Goal: Task Accomplishment & Management: Use online tool/utility

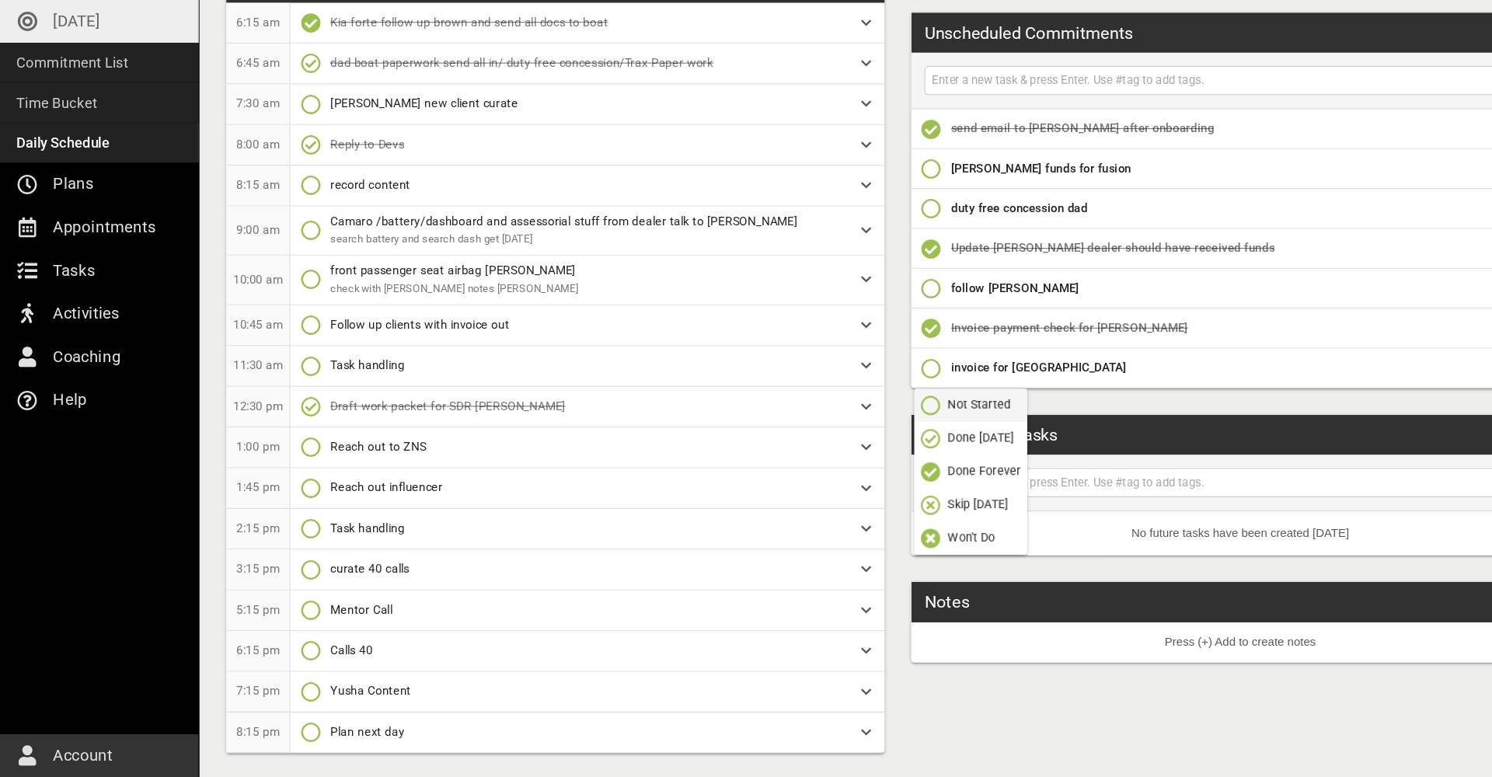
click at [829, 385] on div "My Schedule Views Print Edit 6:15 am Kia forte follow up brown and send all doc…" at bounding box center [838, 385] width 1305 height 789
click at [872, 385] on icon "button" at bounding box center [870, 394] width 19 height 19
click at [904, 482] on p "Done Forever" at bounding box center [920, 490] width 68 height 16
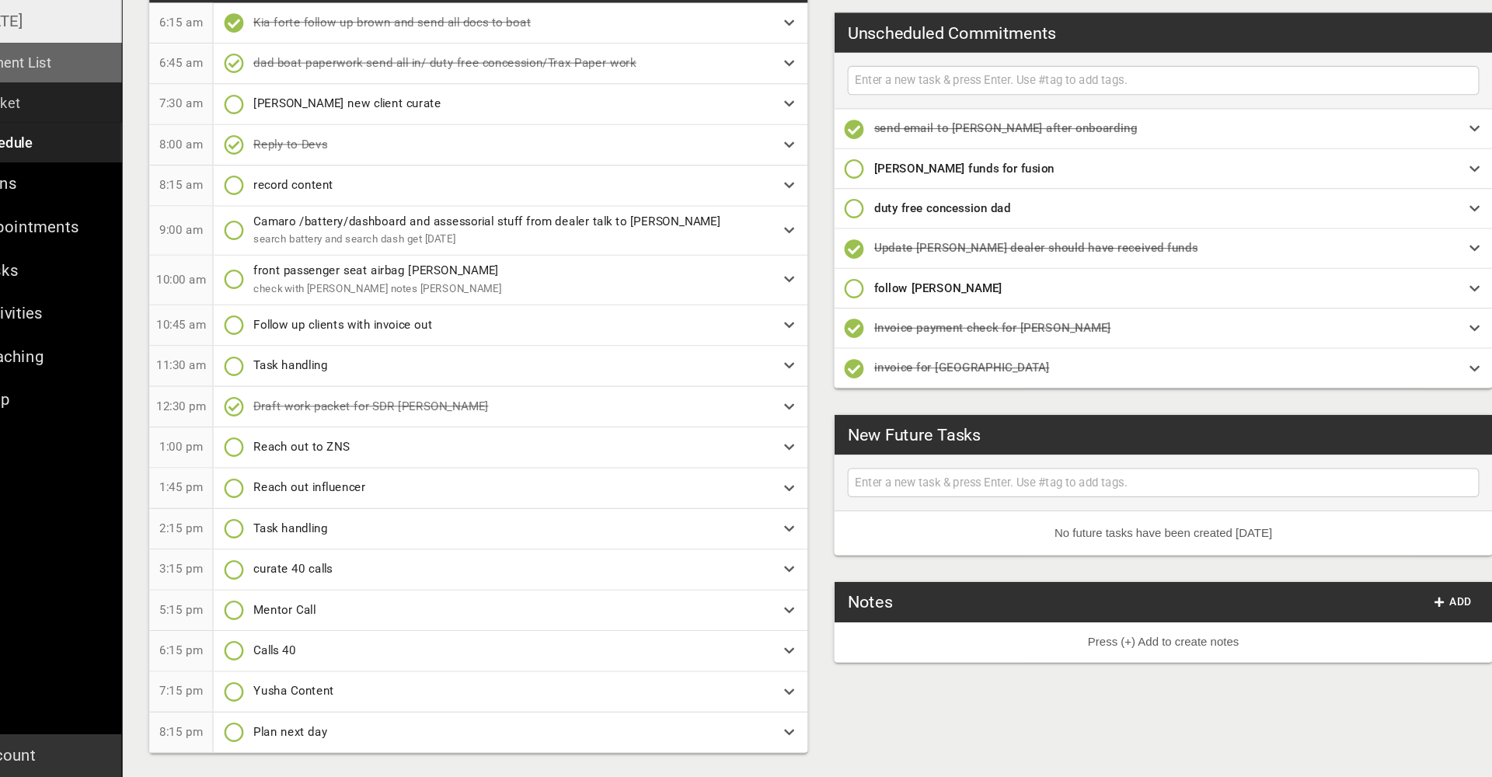
click at [19, 90] on link "Commitment List" at bounding box center [93, 108] width 186 height 37
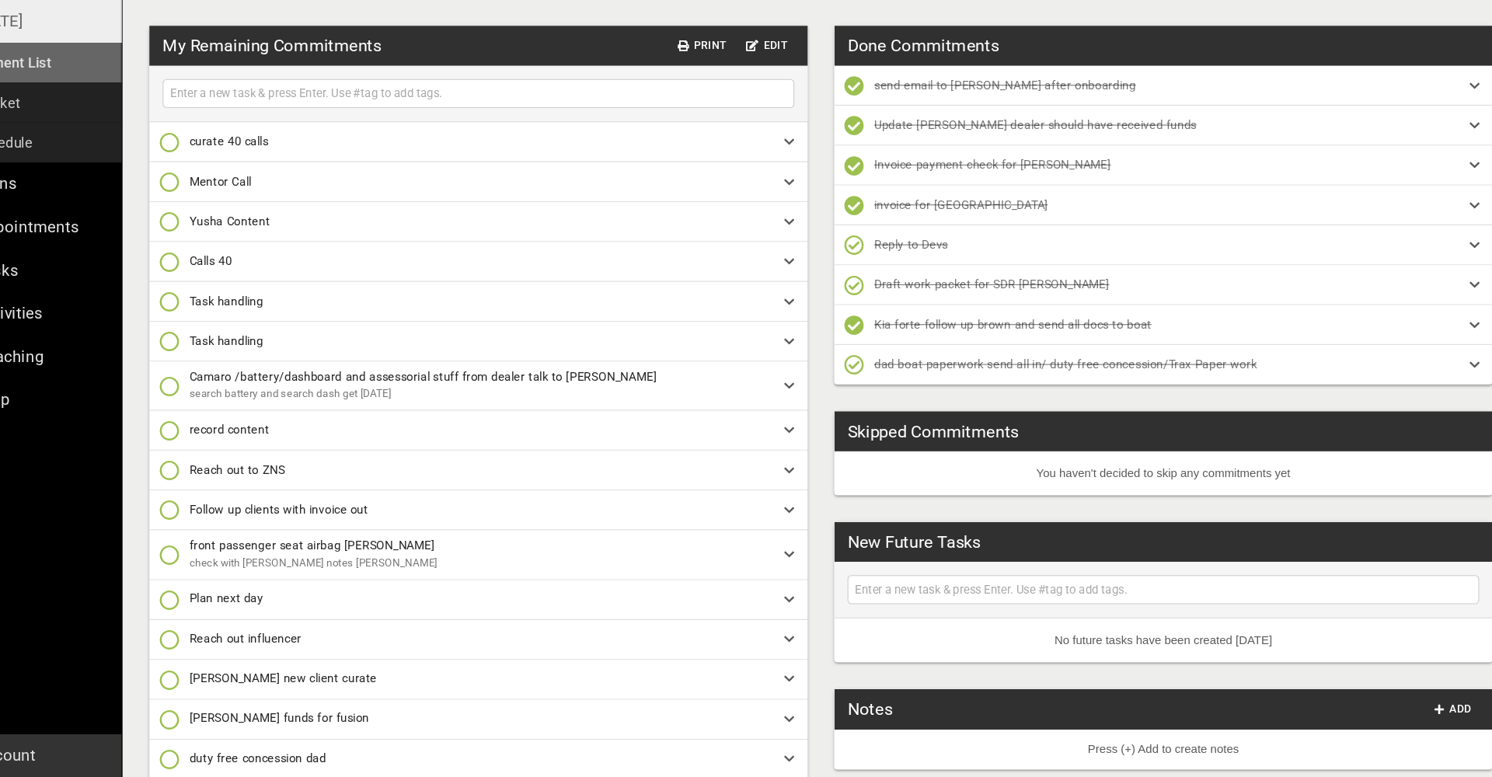
click at [63, 90] on link "Commitment List" at bounding box center [93, 108] width 186 height 37
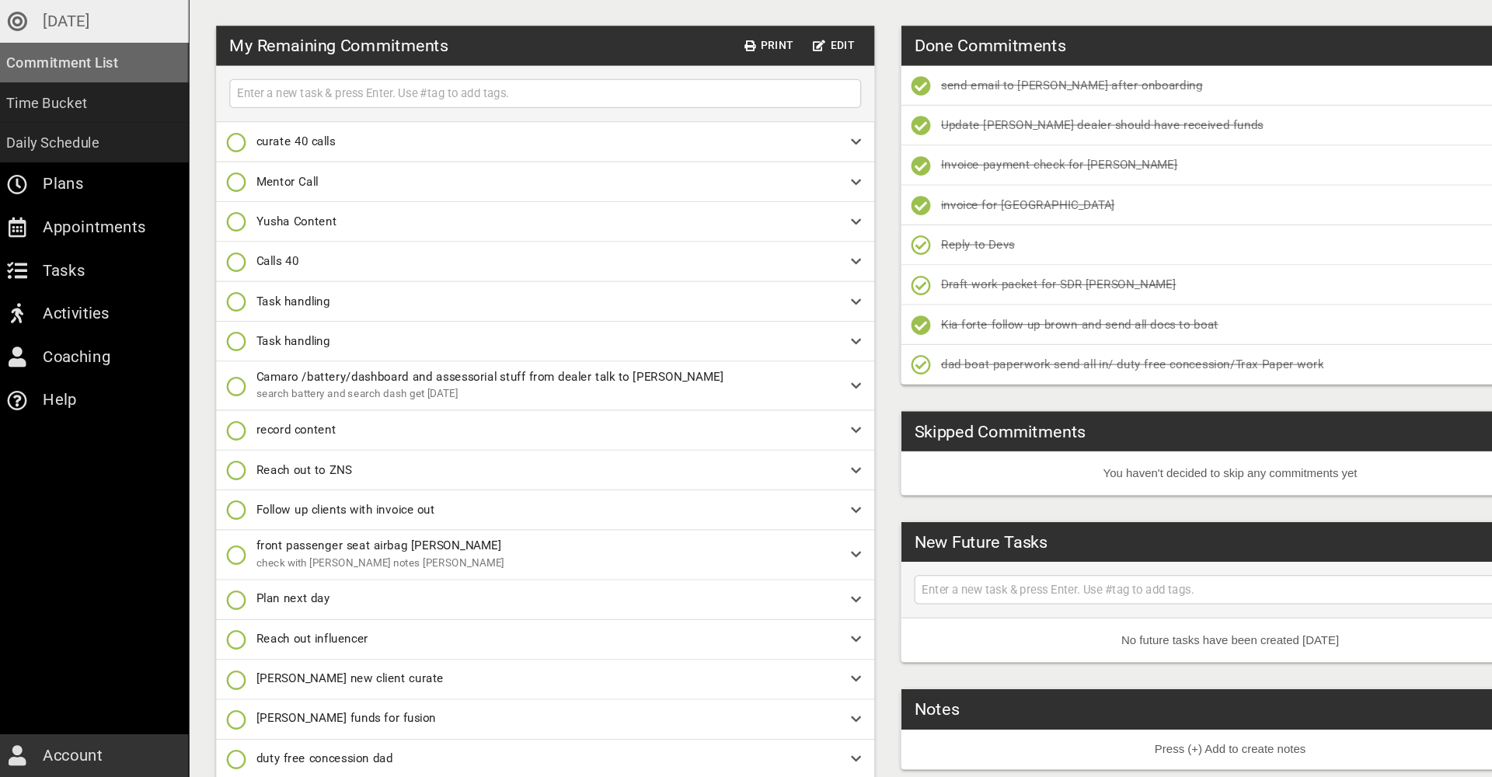
click at [124, 90] on link "Commitment List" at bounding box center [93, 108] width 186 height 37
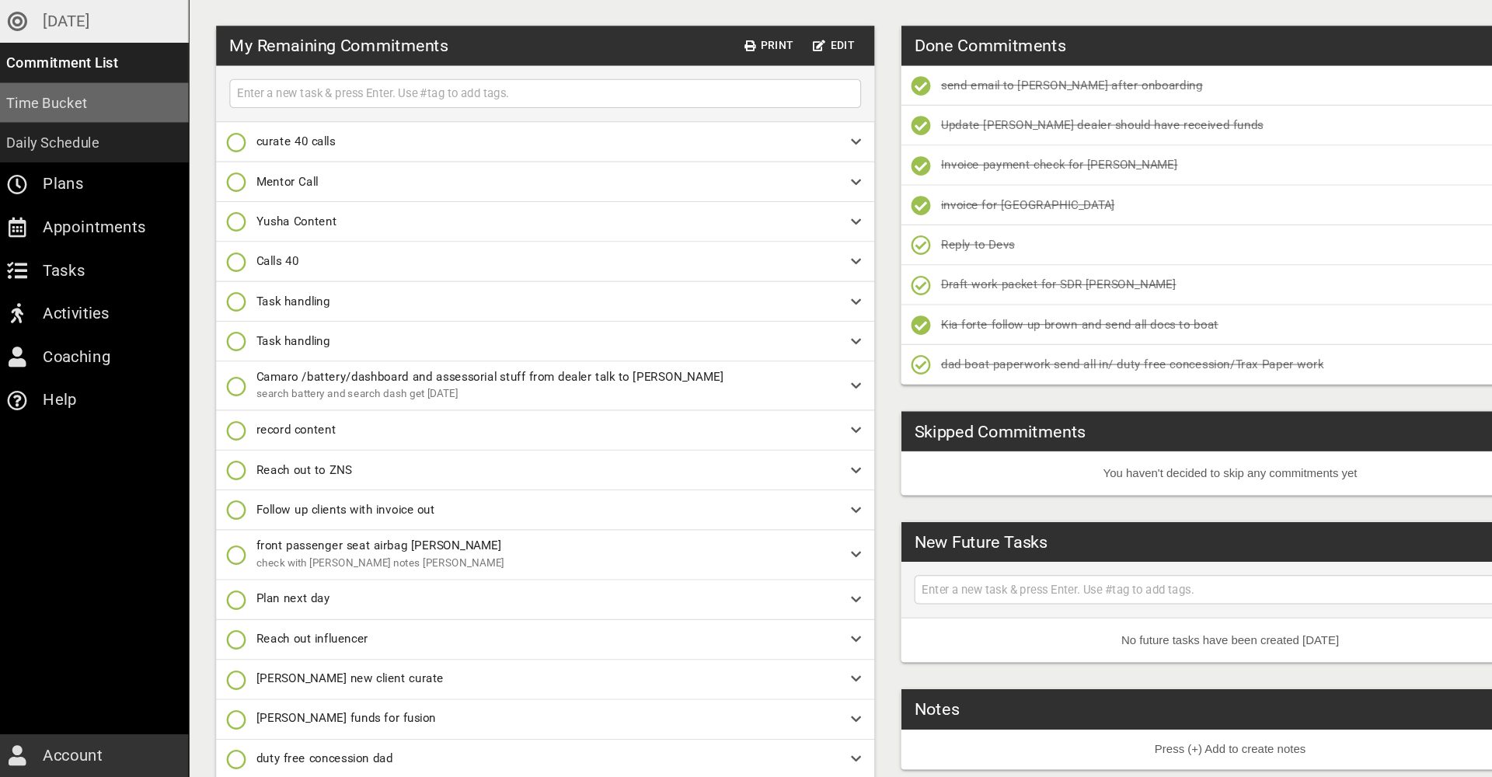
click at [89, 127] on link "Time Bucket" at bounding box center [93, 145] width 186 height 37
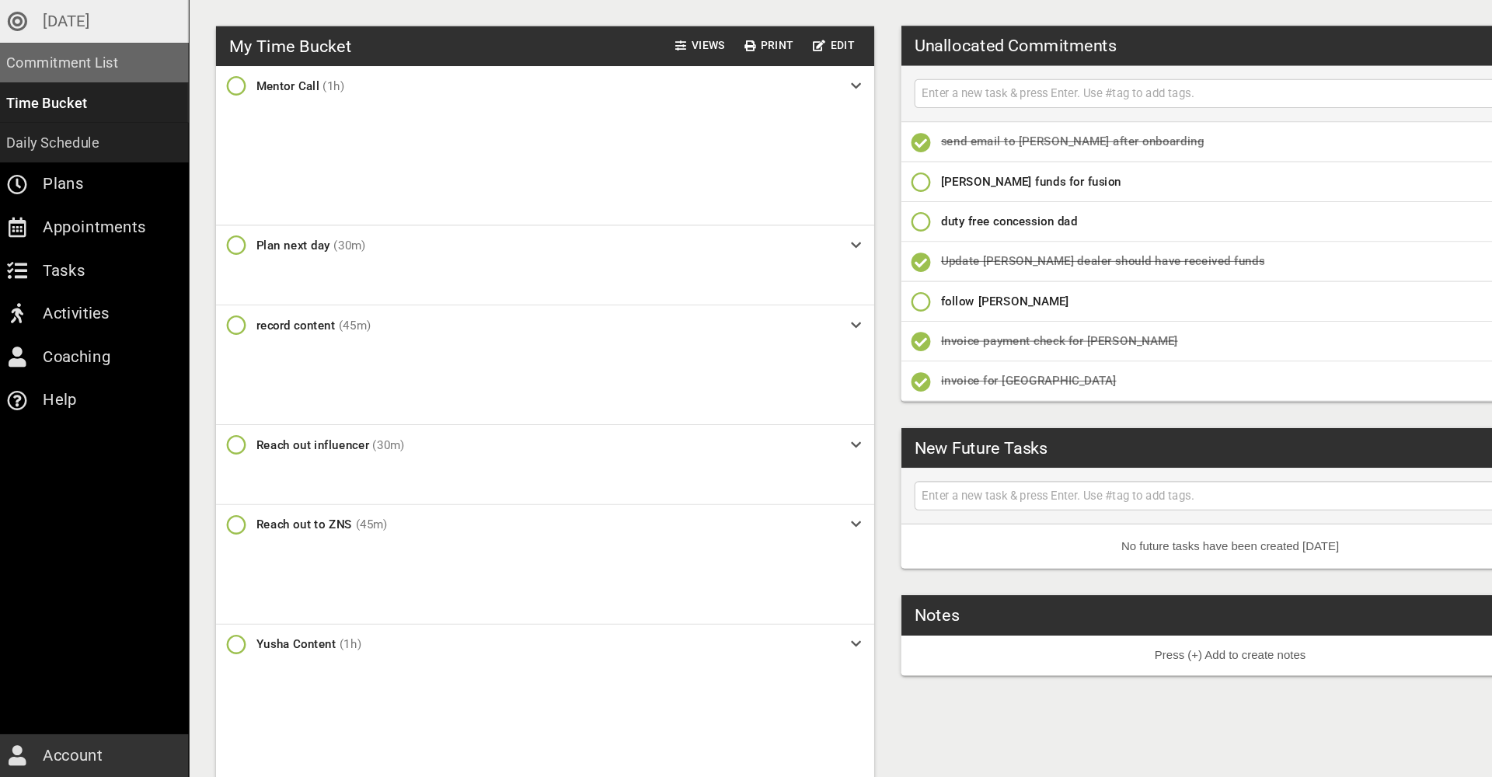
click at [68, 98] on p "Commitment List" at bounding box center [68, 109] width 105 height 22
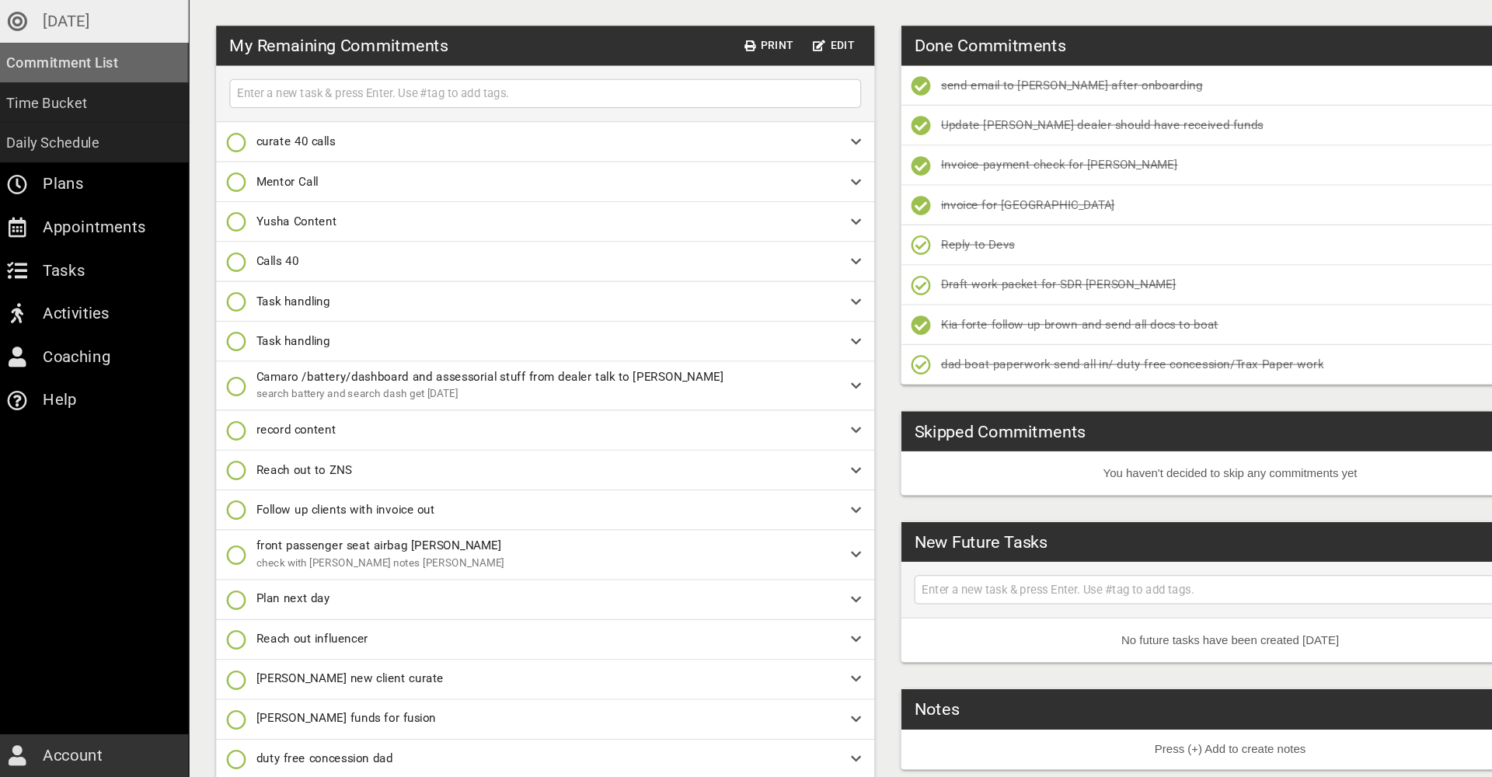
click at [92, 98] on p "Commitment List" at bounding box center [68, 109] width 105 height 22
click at [77, 57] on p "[DATE]" at bounding box center [72, 69] width 44 height 25
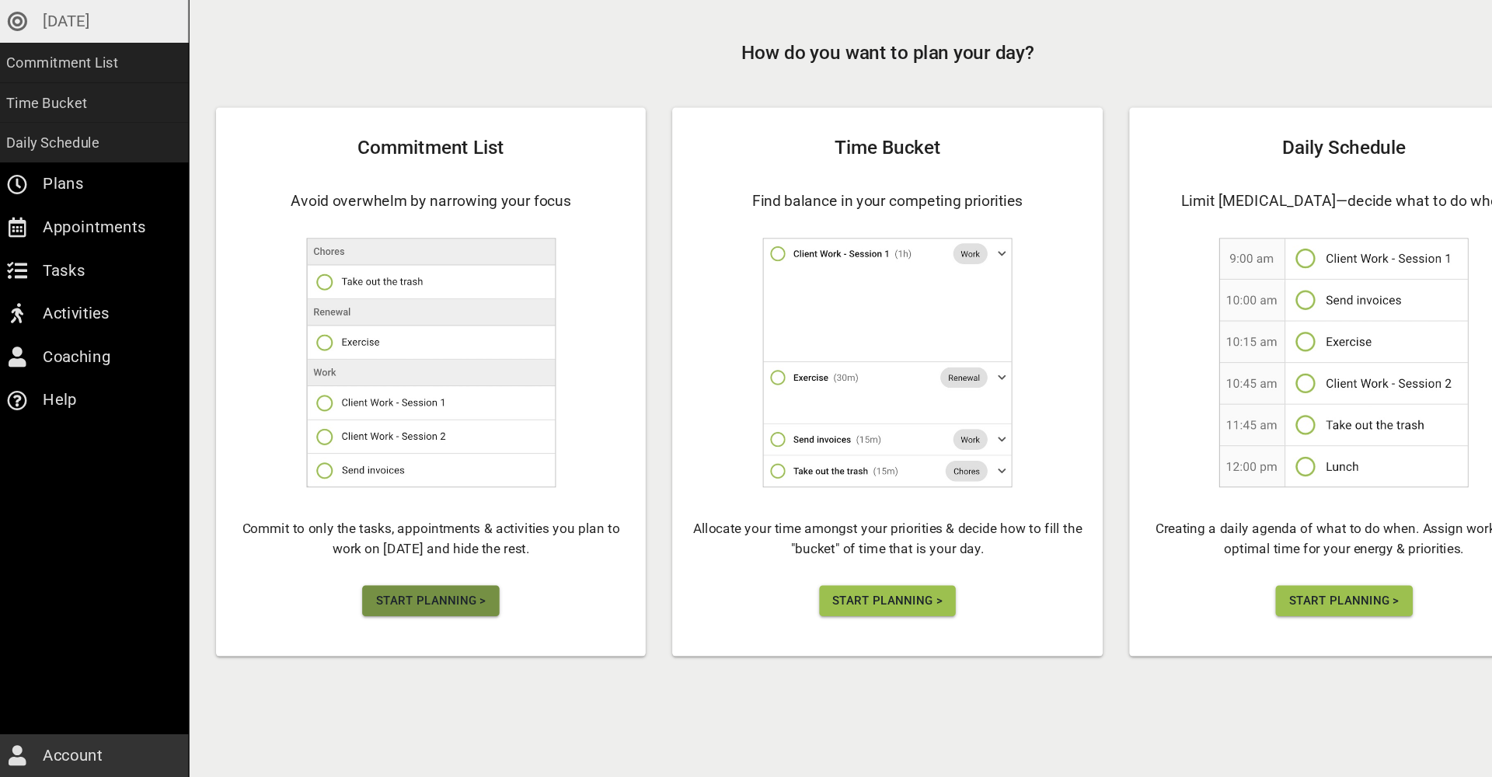
click at [436, 602] on span "Start Planning >" at bounding box center [411, 611] width 103 height 19
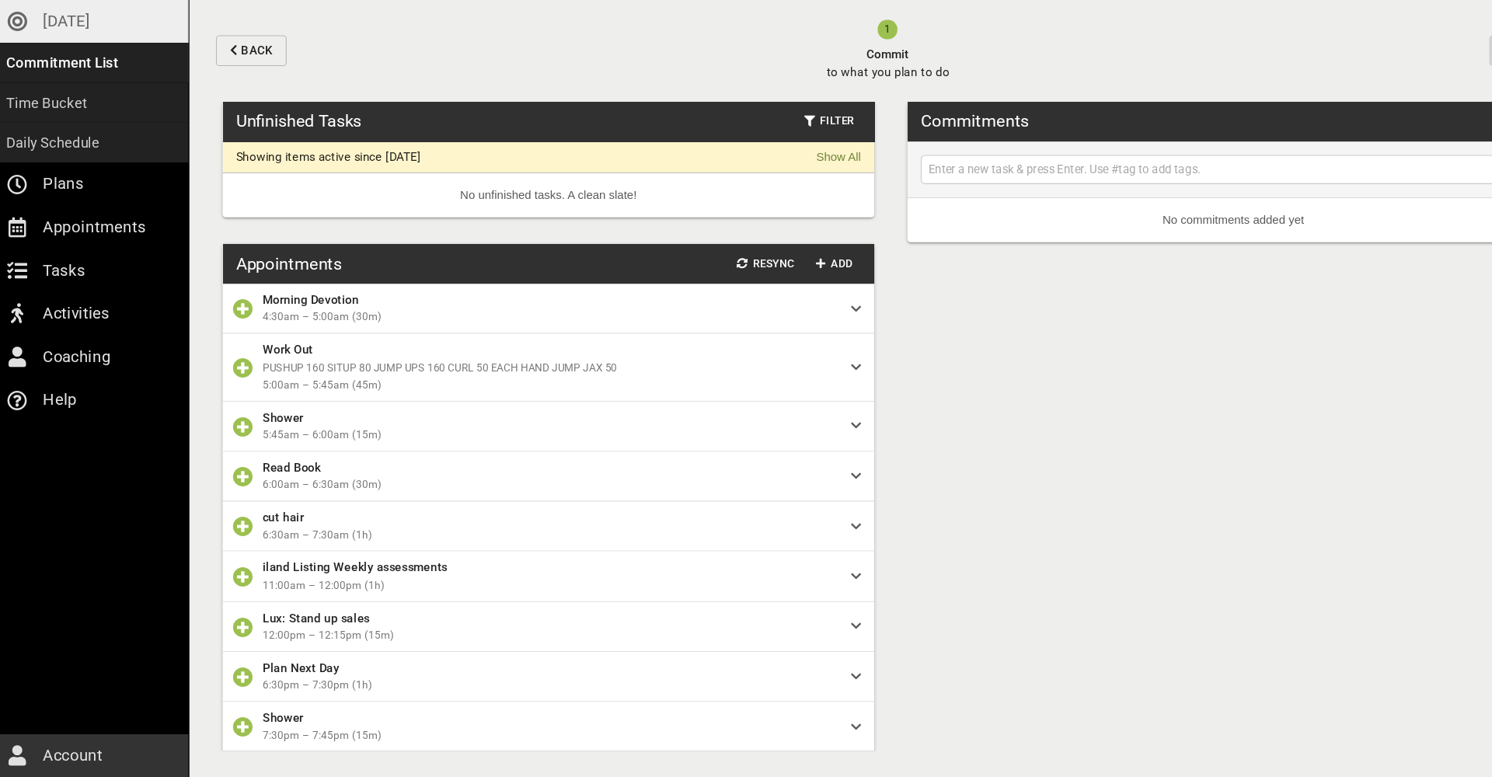
click at [945, 199] on input "text" at bounding box center [1162, 208] width 576 height 19
click at [909, 199] on input "text" at bounding box center [1162, 208] width 576 height 19
click at [954, 199] on input "text" at bounding box center [1162, 208] width 576 height 19
paste input "1. [PERSON_NAME] $99 package"
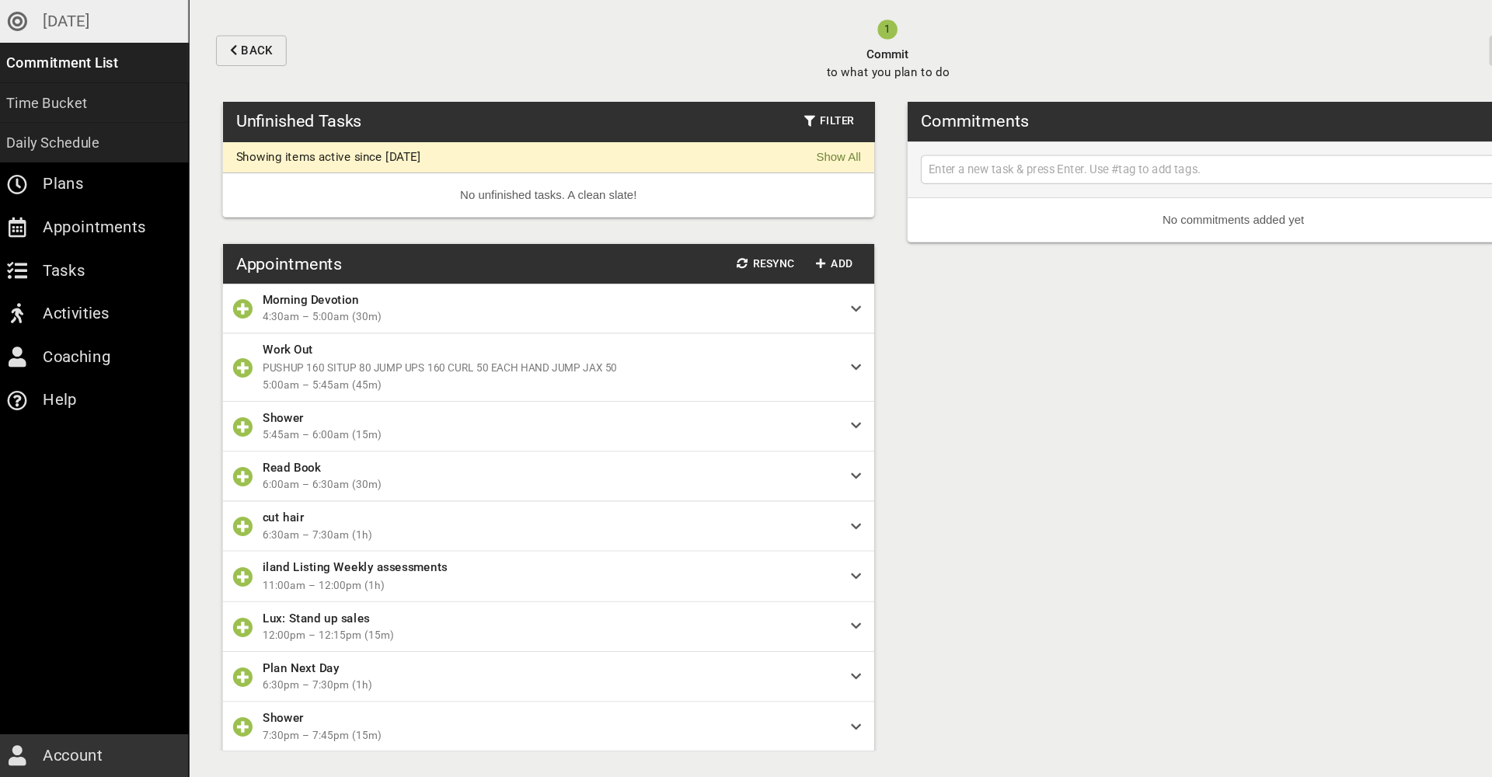
type input "1. [PERSON_NAME] $99 package"
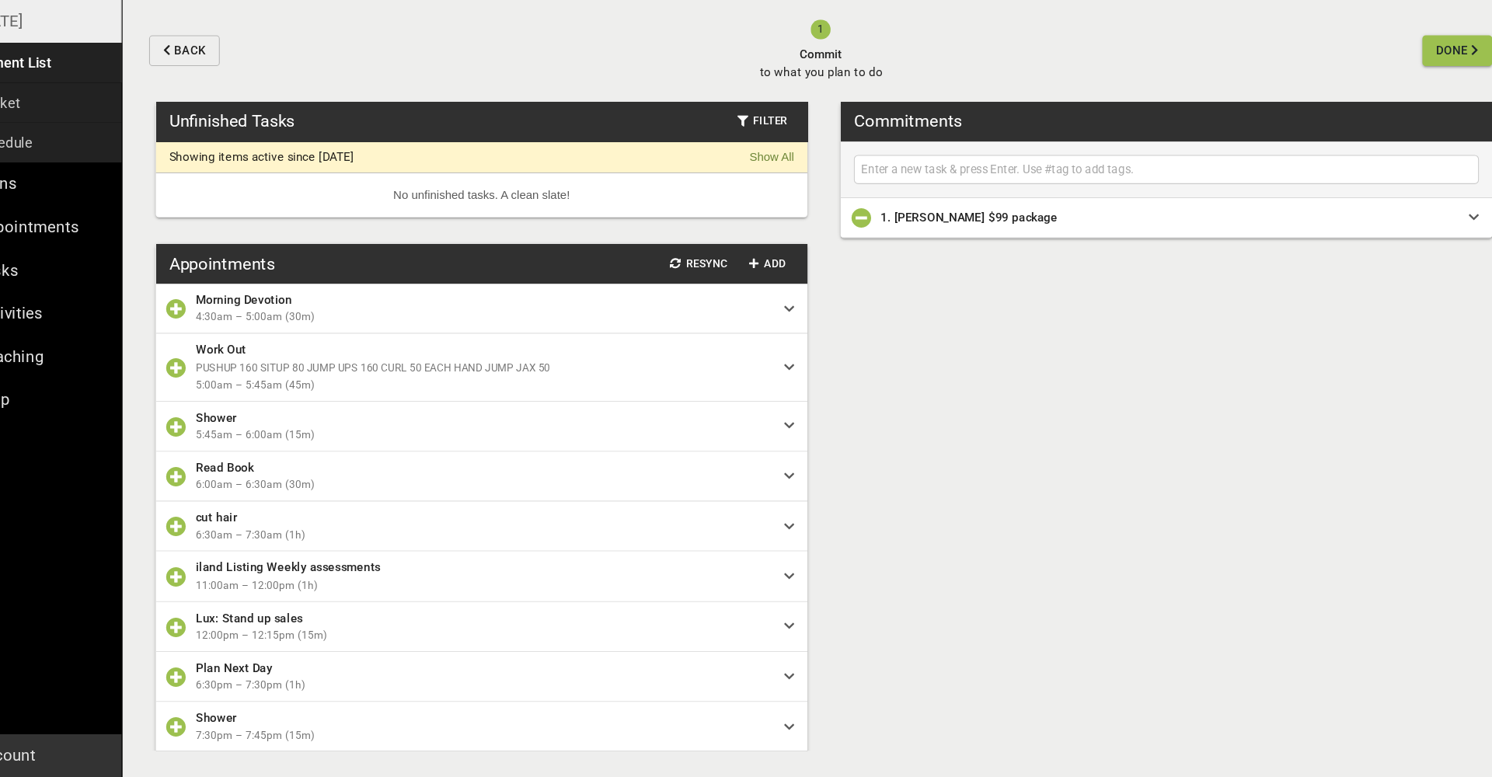
paste input "2. Clear all in chat"
type input "2. Clear all in chat"
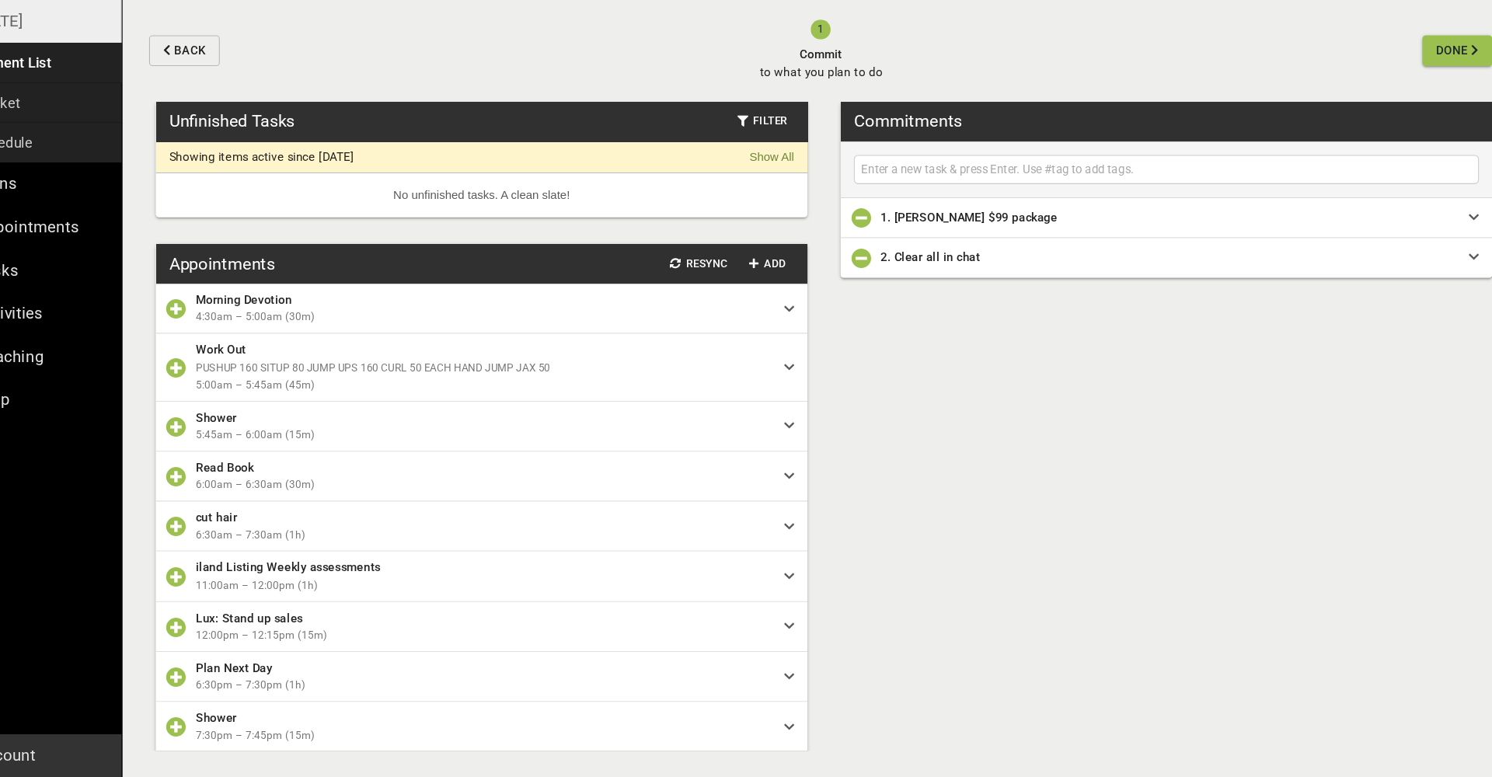
paste input "3. Auction test at 12pm with devs"
type input "3. Auction test at 12pm with devs"
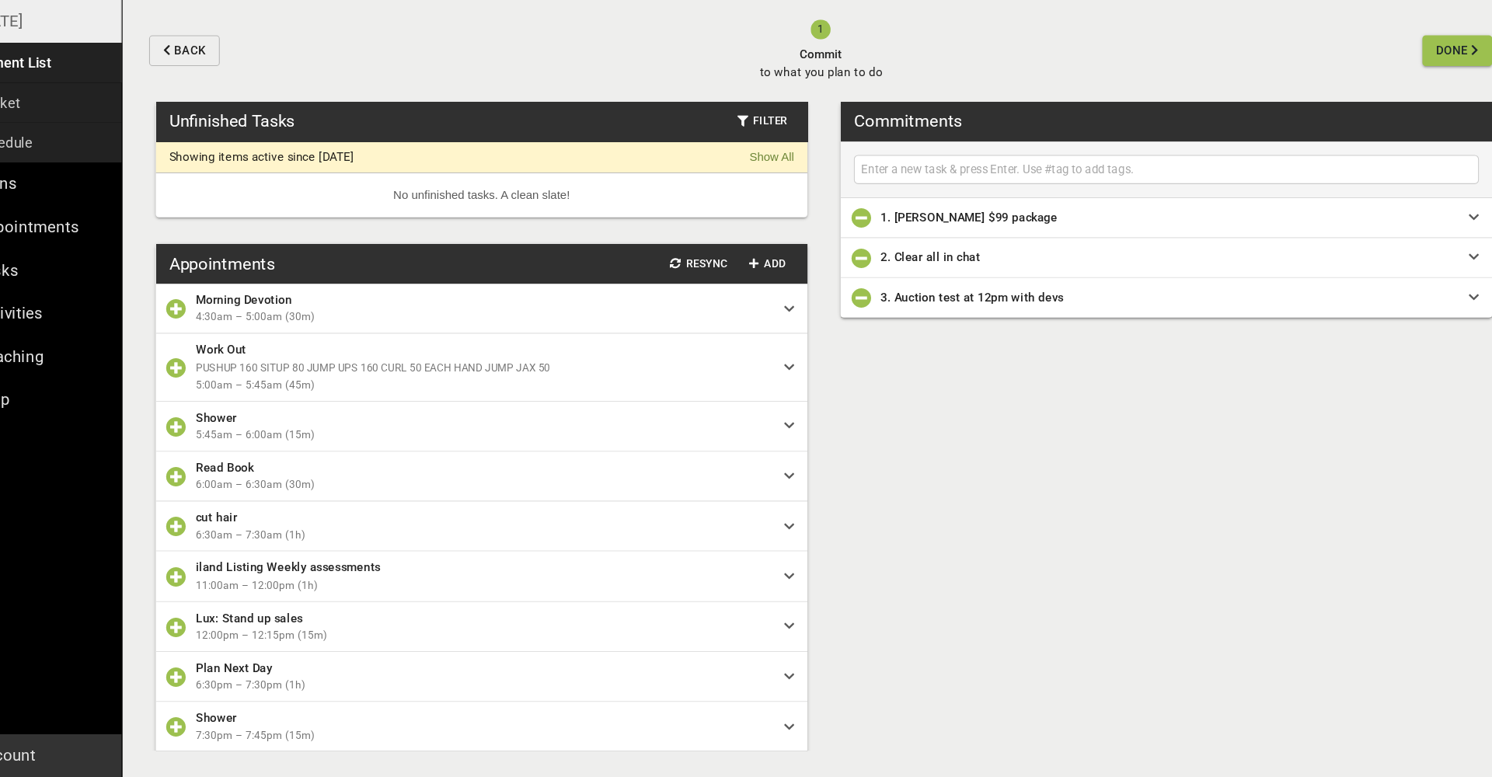
paste input "4. Clear 100 calls in communication"
type input "4. Clear 100 calls in communication"
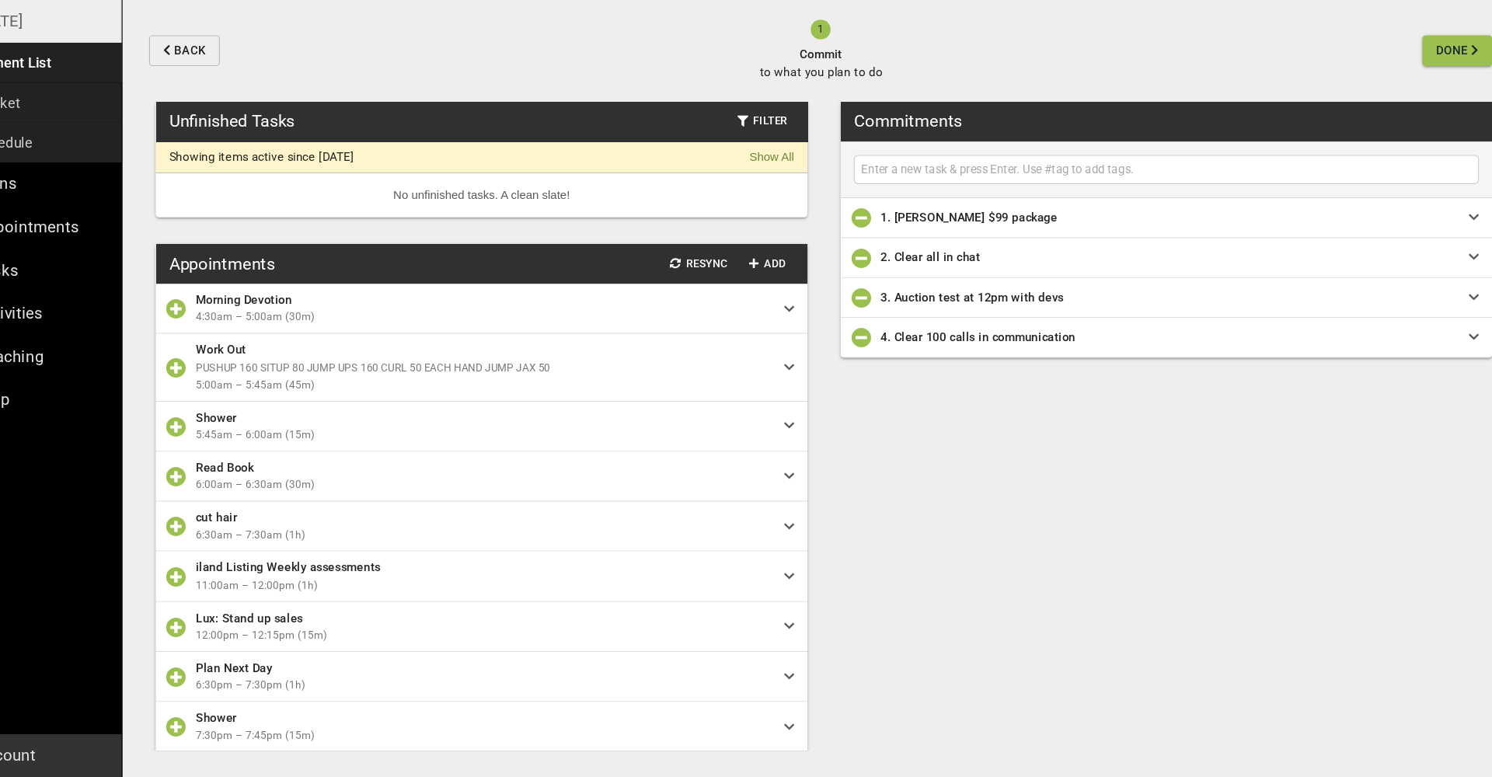
paste input "5. Follow up with all invoice sent candidates"
type input "5. Follow up with all invoice sent candidates"
click at [1098, 199] on input "5. Follow up with all invoice sent candidates" at bounding box center [1162, 208] width 576 height 19
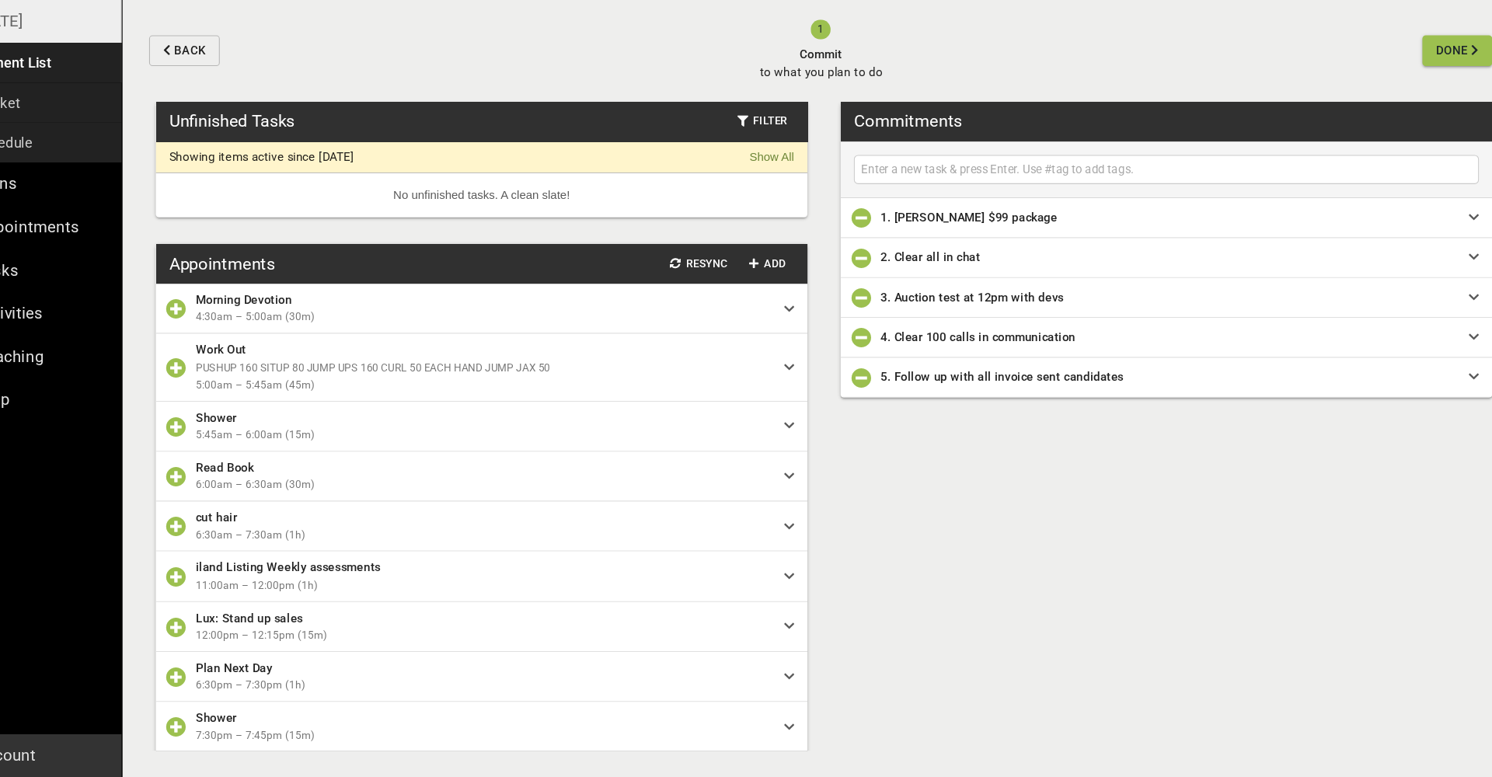
paste input "6. Talk to 1 influencer"
type input "6. Talk to 1 influencer"
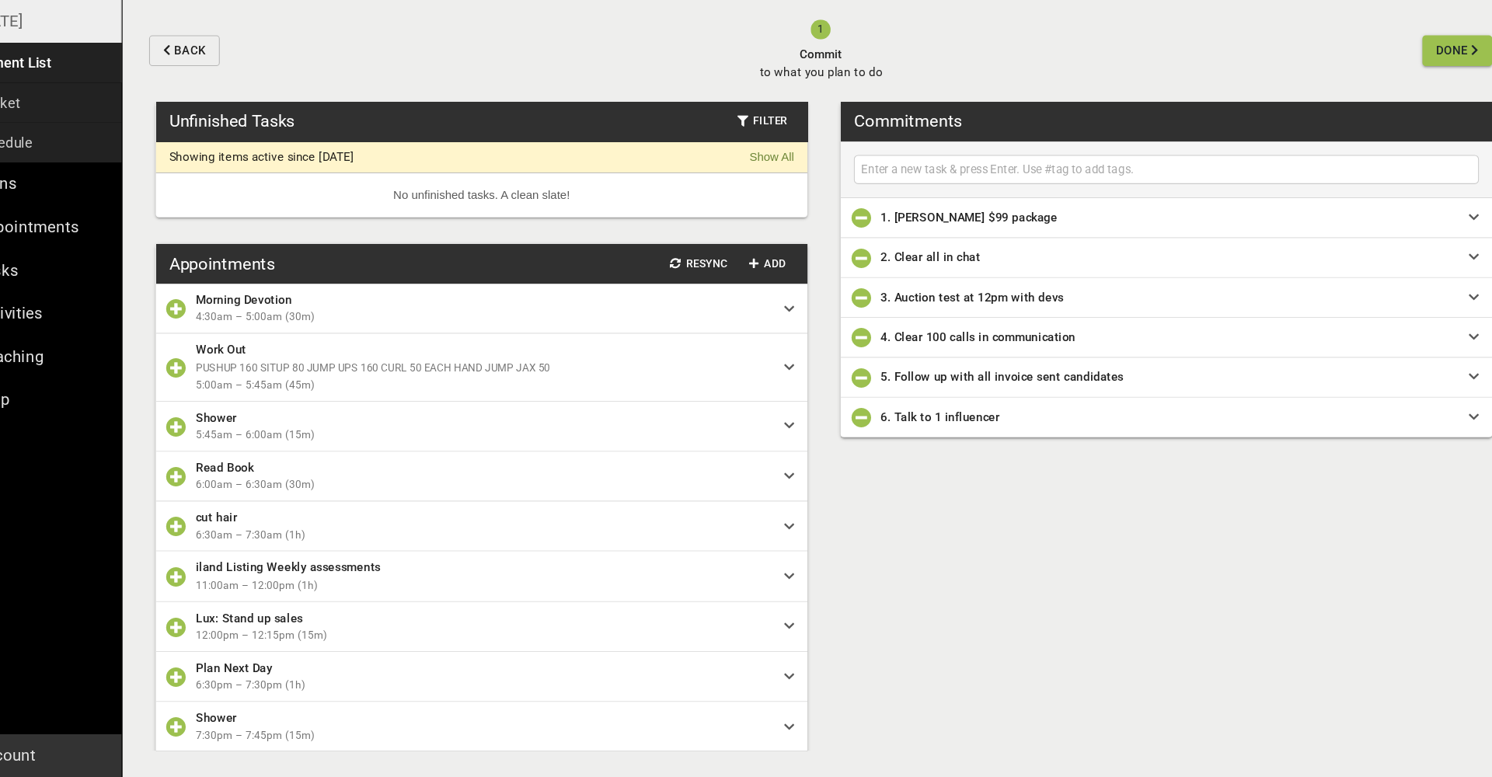
paste input "7. Meeting with [PERSON_NAME]"
type input "7. Meeting with [PERSON_NAME]"
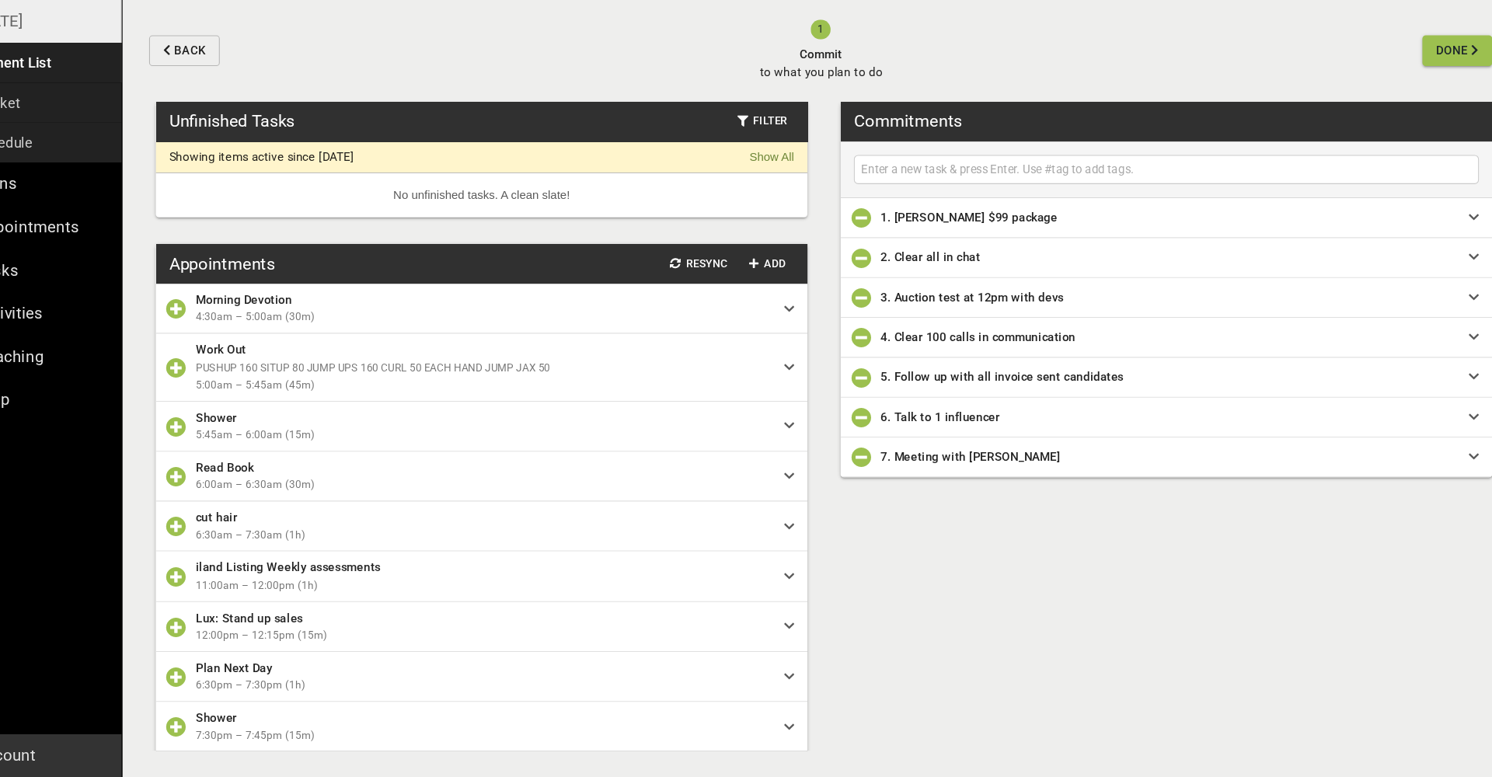
click at [874, 199] on input "text" at bounding box center [1162, 208] width 576 height 19
paste input "8. Meeting with [PERSON_NAME]"
type input "8. Meeting with [PERSON_NAME]"
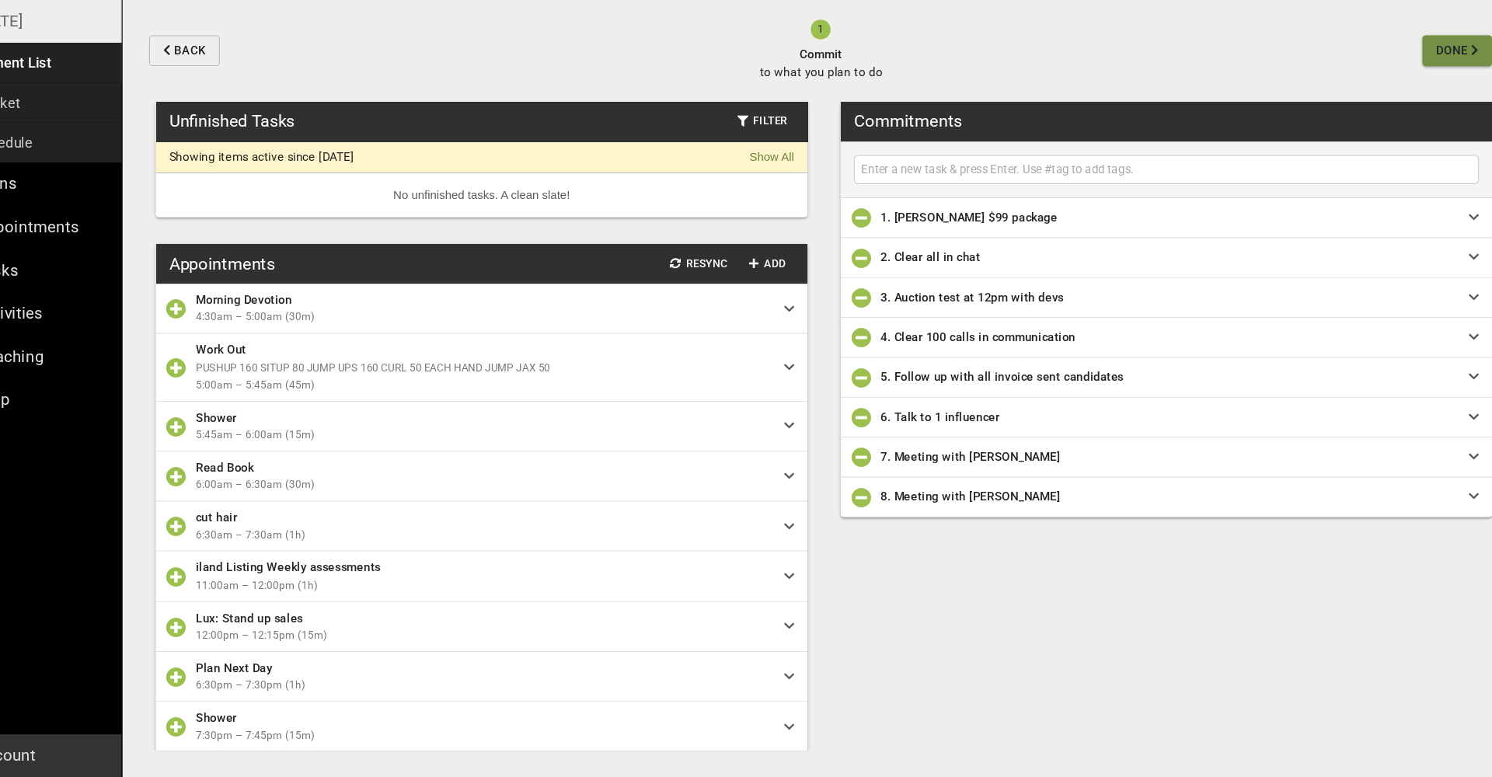
click at [1414, 88] on span "Done" at bounding box center [1429, 97] width 30 height 19
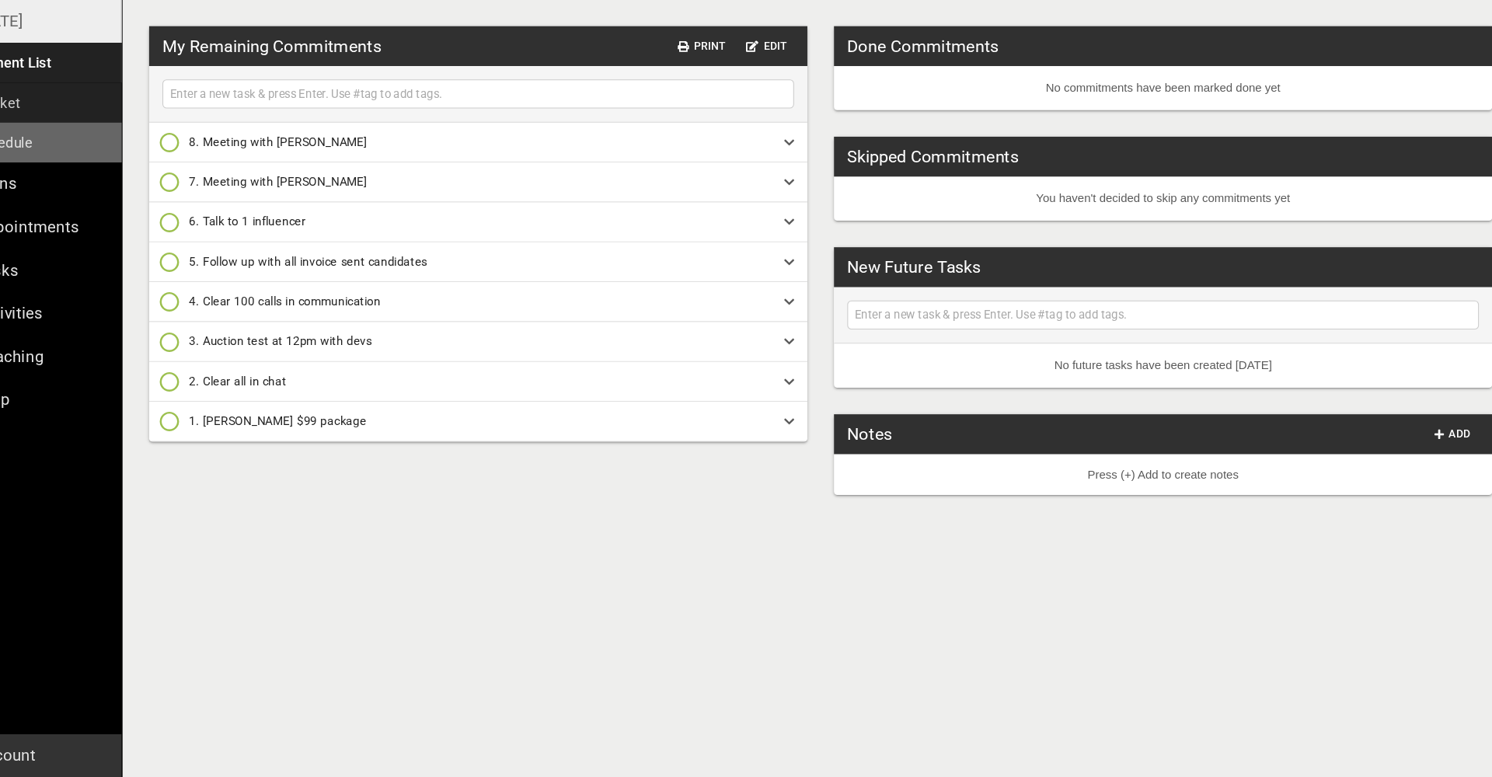
click at [41, 165] on link "Daily Schedule" at bounding box center [93, 183] width 186 height 37
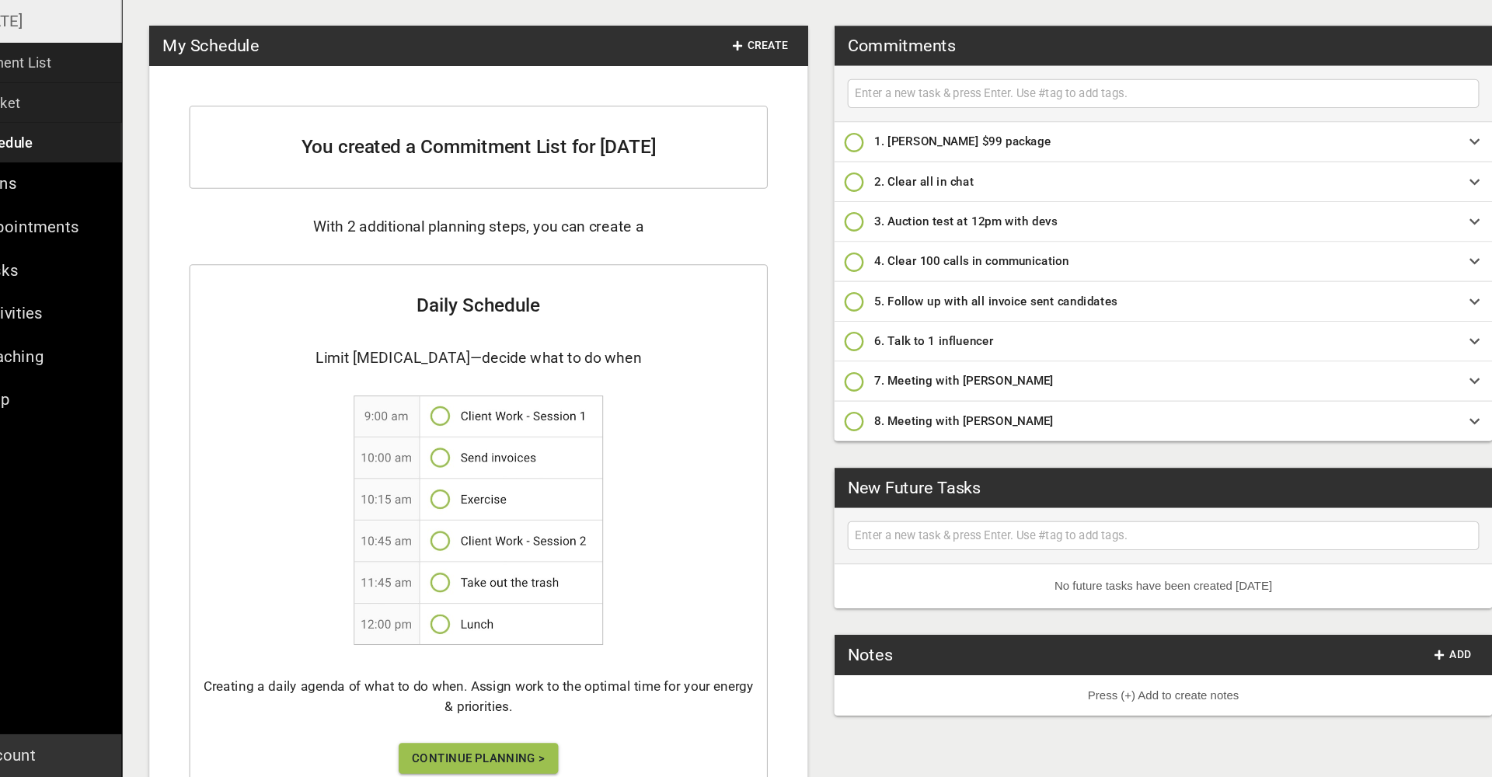
click at [456, 745] on button "Continue Planning >" at bounding box center [518, 759] width 149 height 29
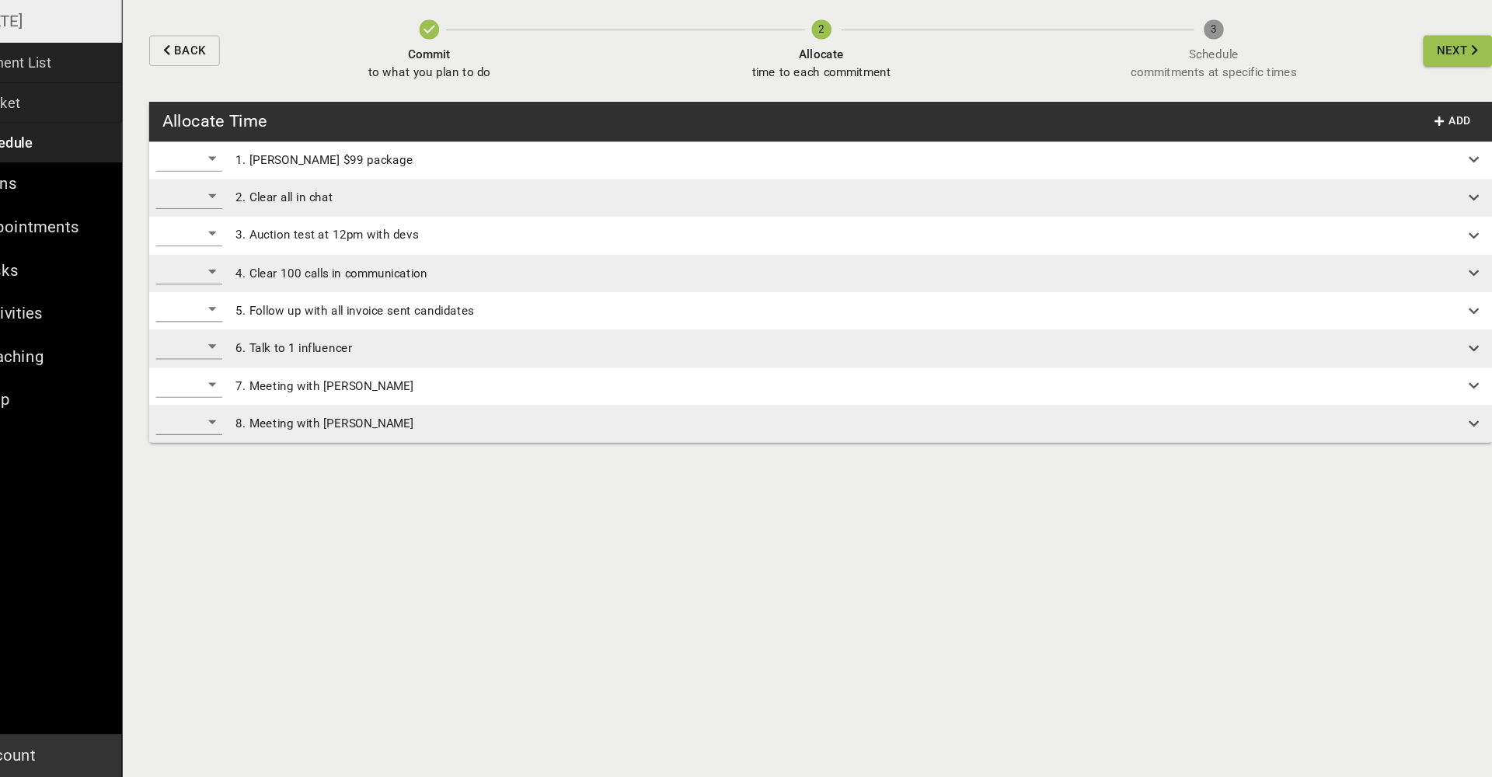
click at [218, 186] on div "​" at bounding box center [249, 198] width 62 height 25
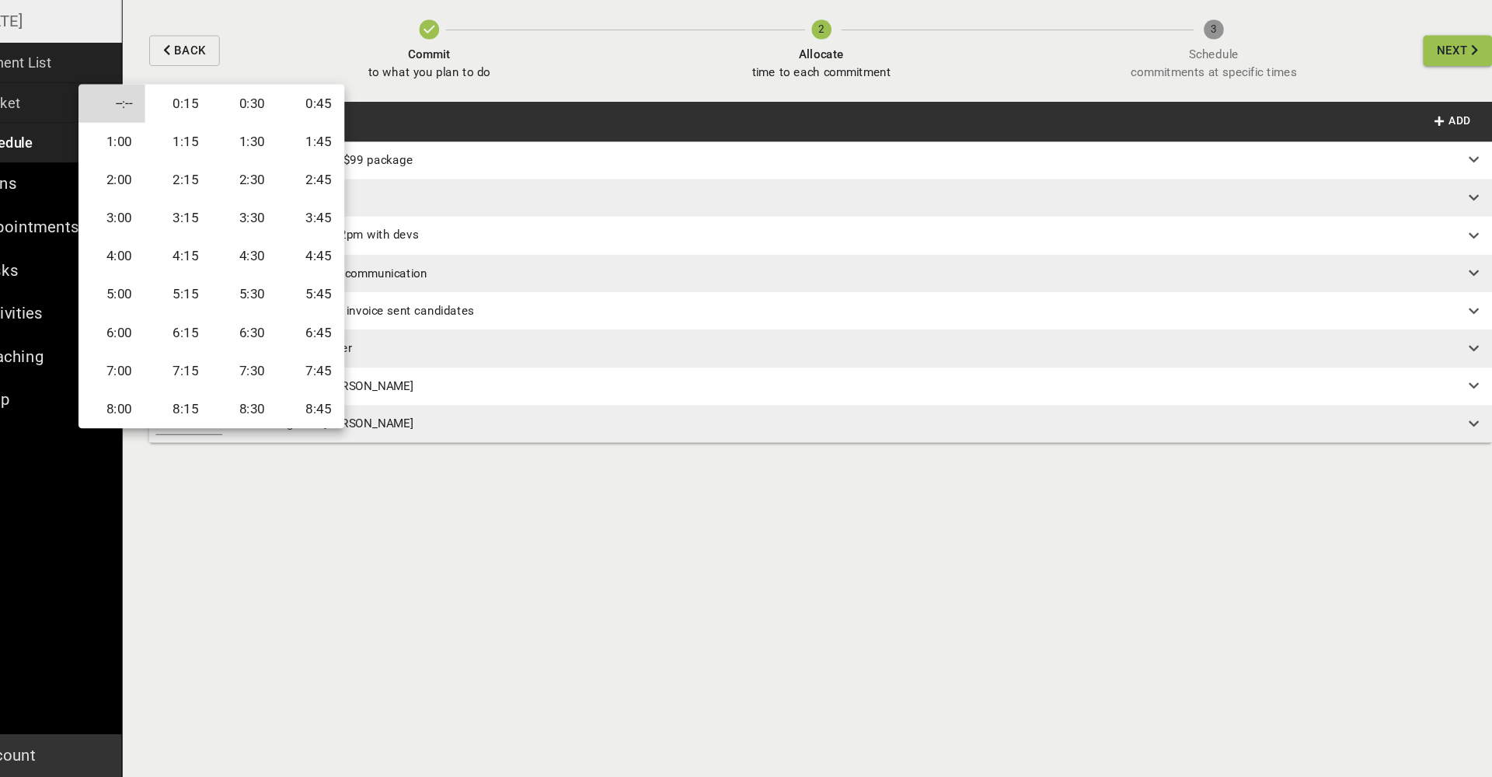
click at [145, 165] on li "1:00" at bounding box center [176, 183] width 62 height 36
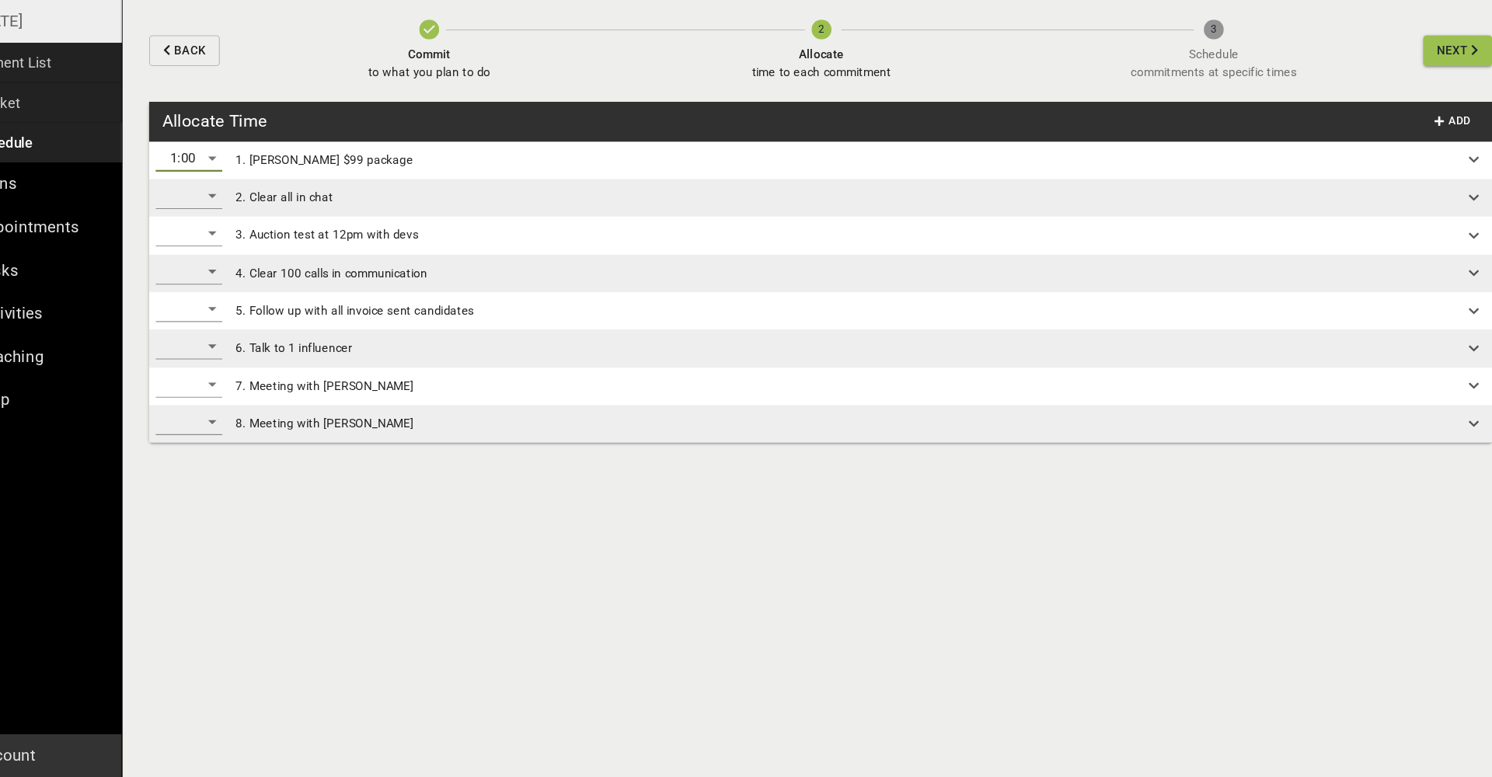
click at [218, 221] on div "​" at bounding box center [249, 233] width 62 height 25
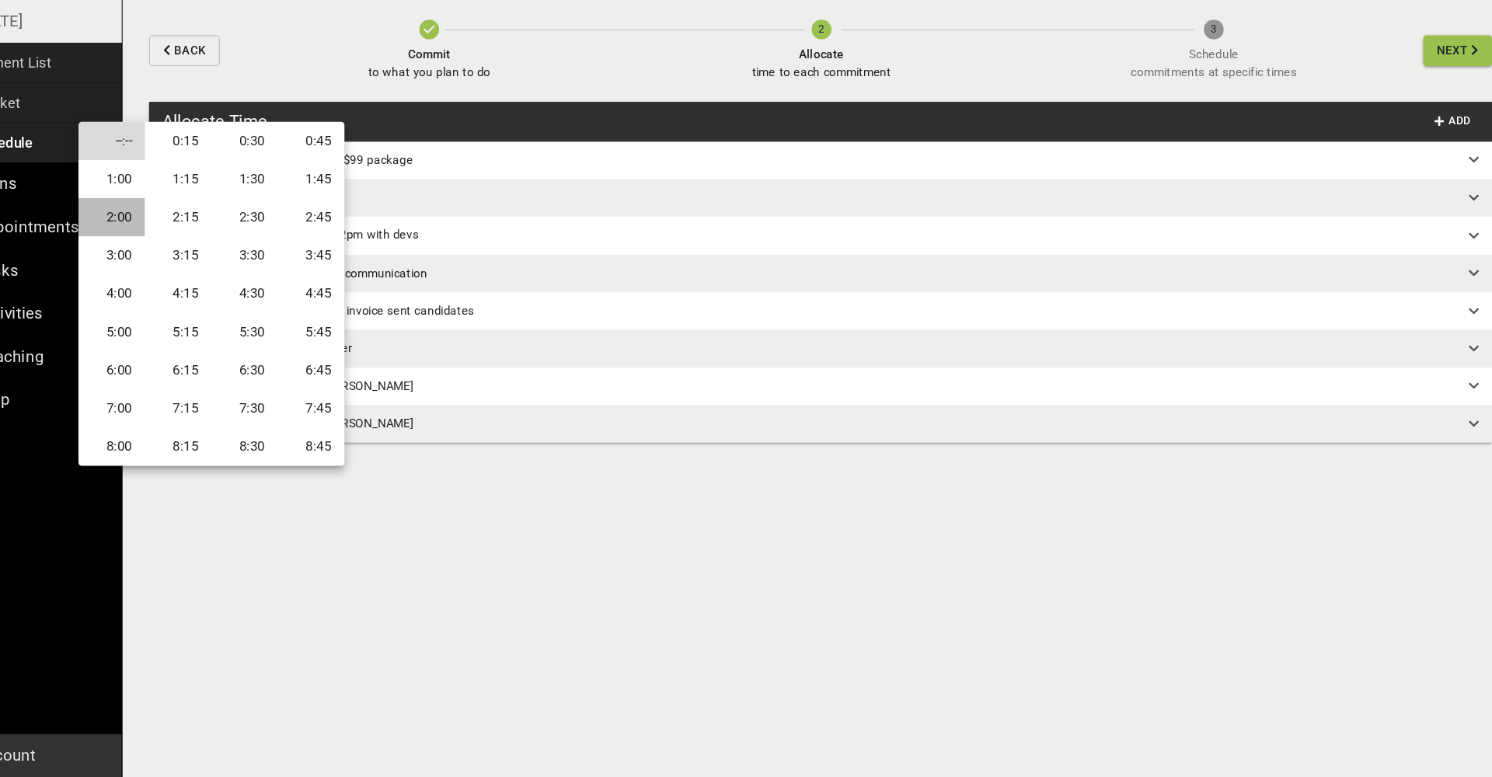
click at [145, 235] on li "2:00" at bounding box center [176, 253] width 62 height 36
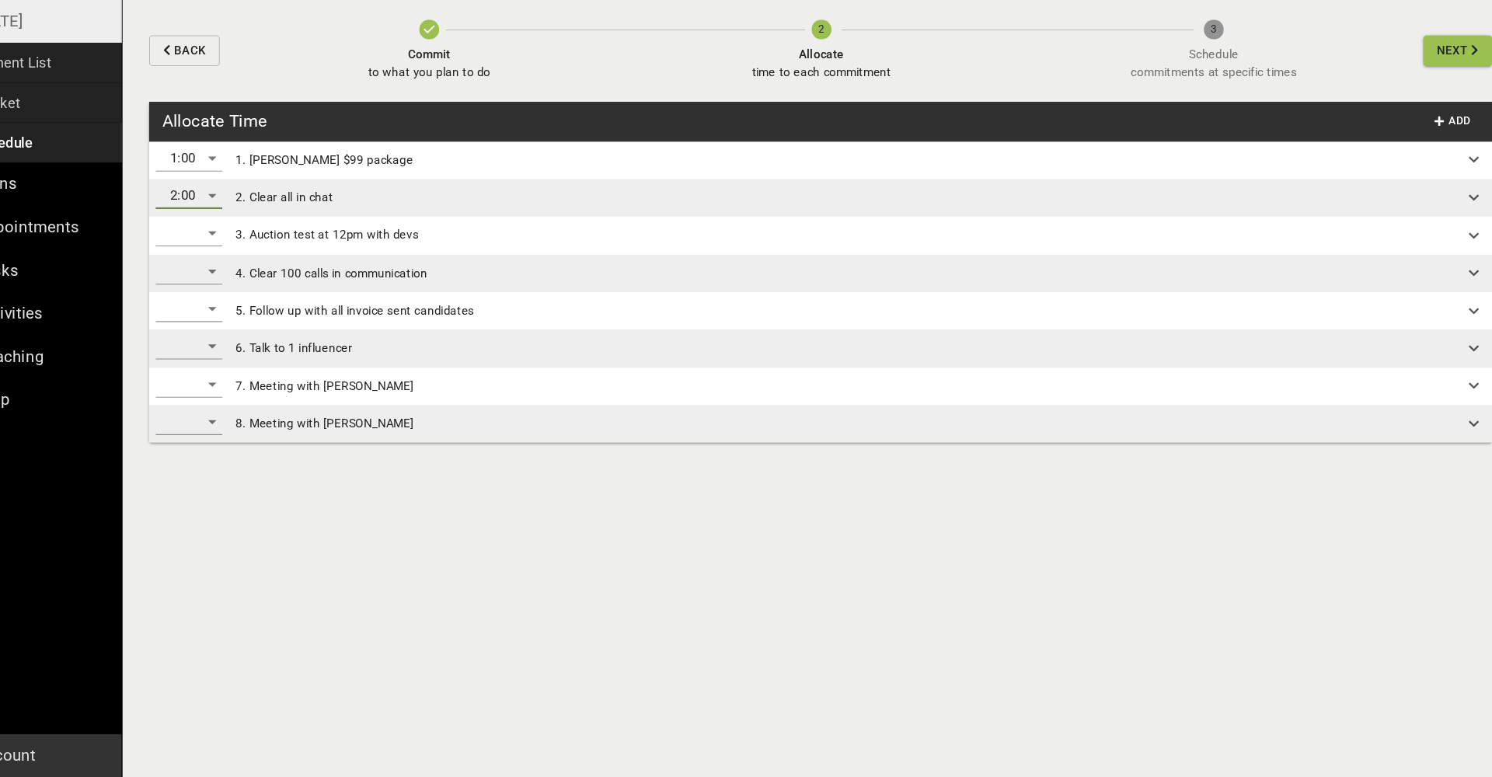
click at [218, 256] on div "​" at bounding box center [249, 268] width 62 height 25
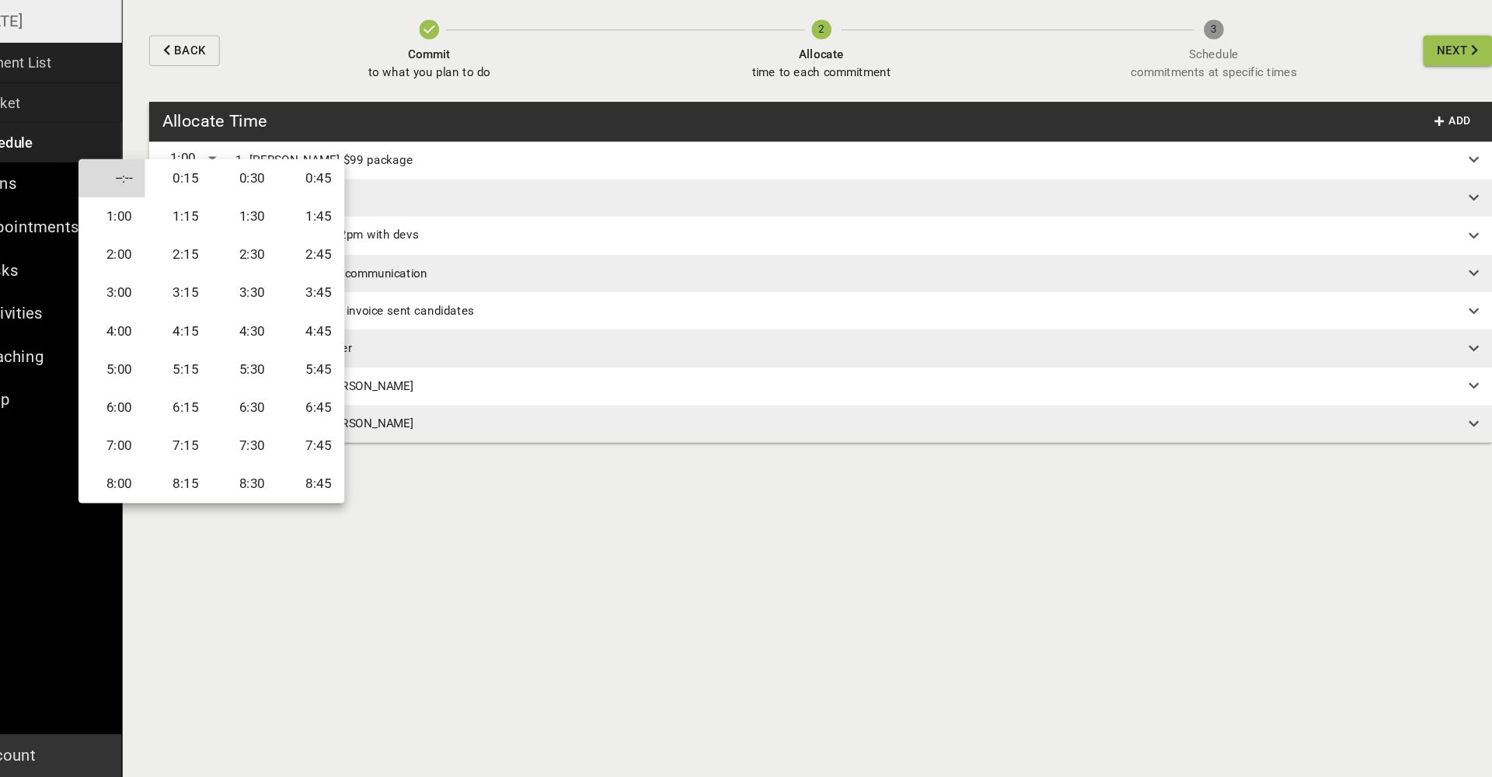
click at [145, 235] on li "1:00" at bounding box center [176, 253] width 62 height 36
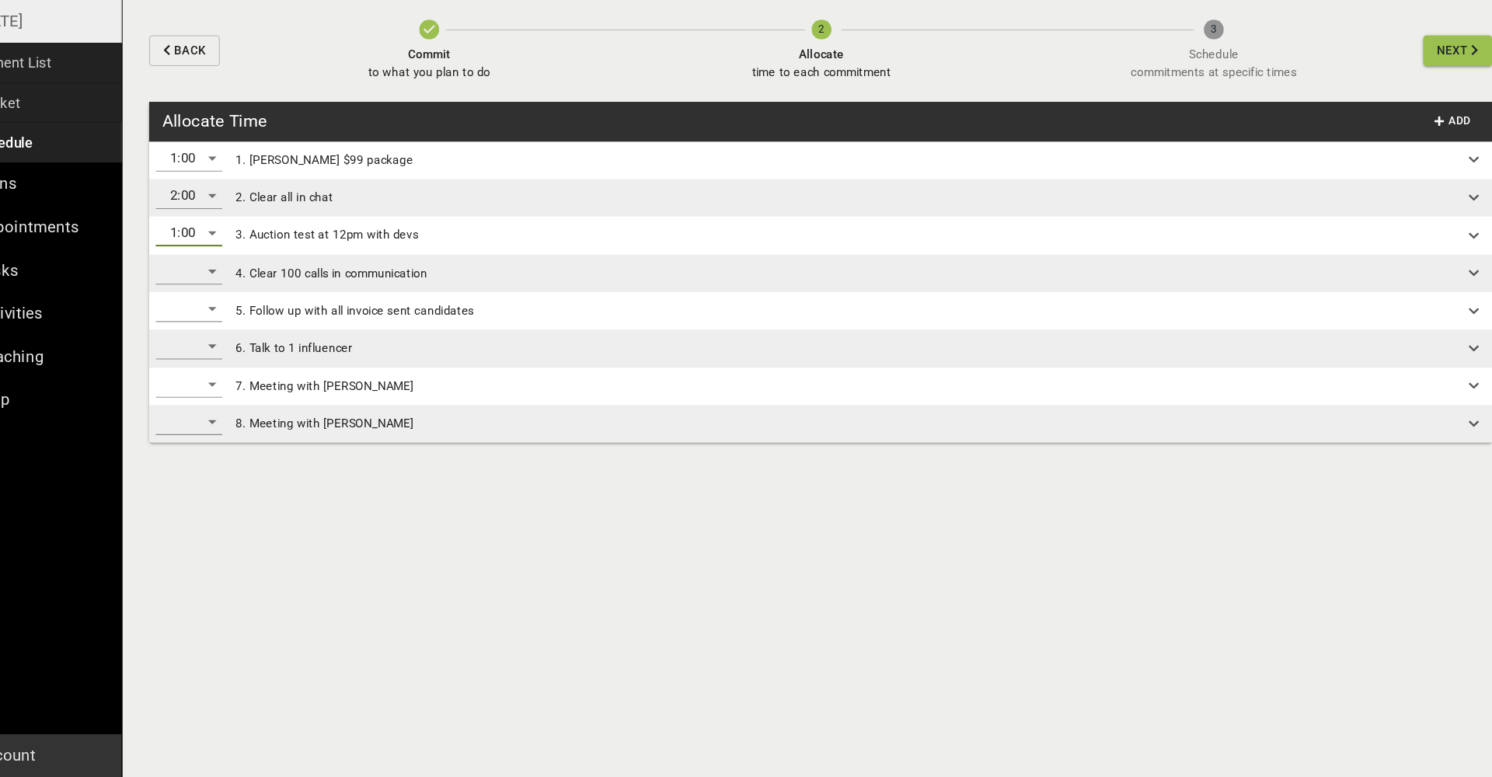
click at [218, 256] on div "1:00" at bounding box center [249, 268] width 62 height 25
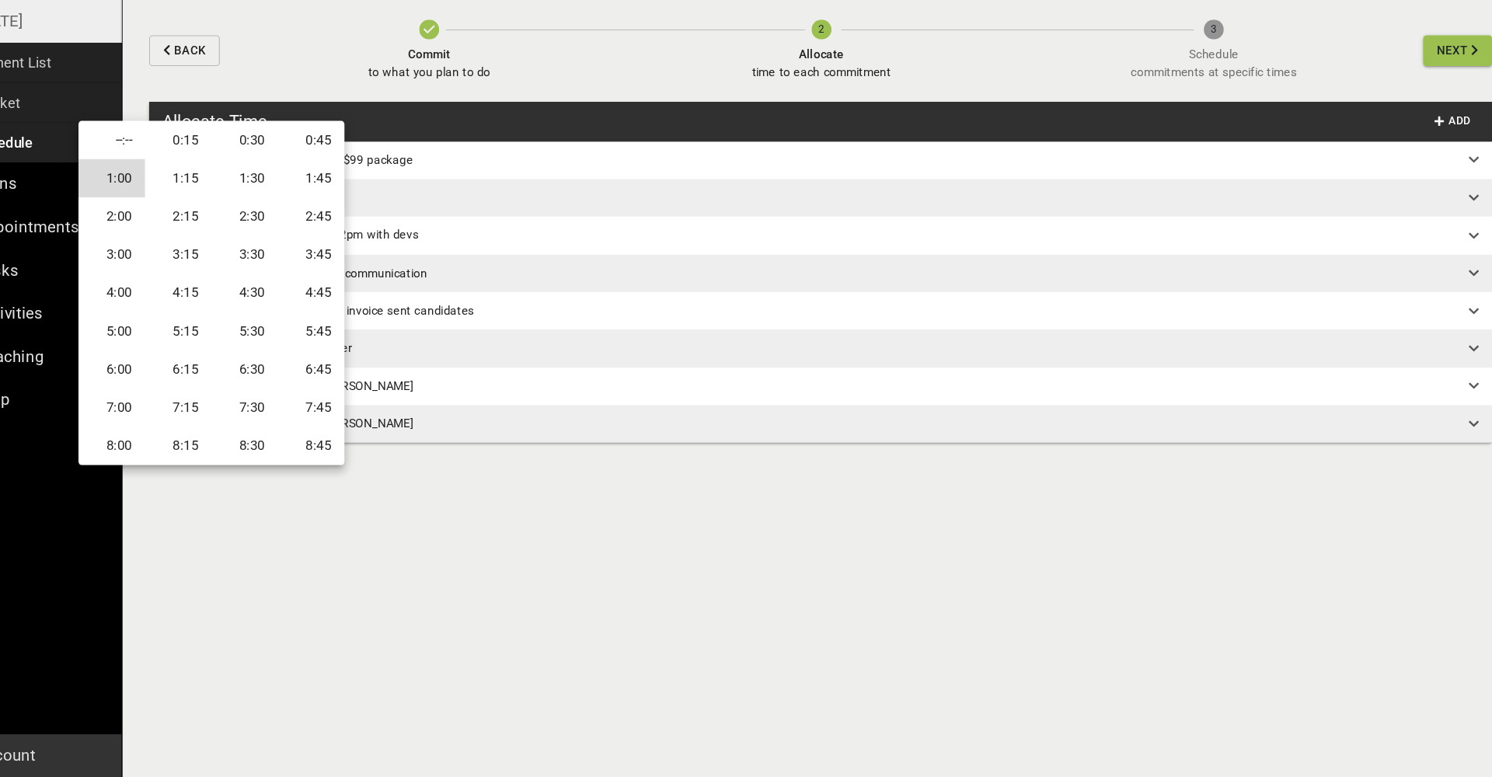
click at [332, 163] on li "0:45" at bounding box center [363, 181] width 62 height 36
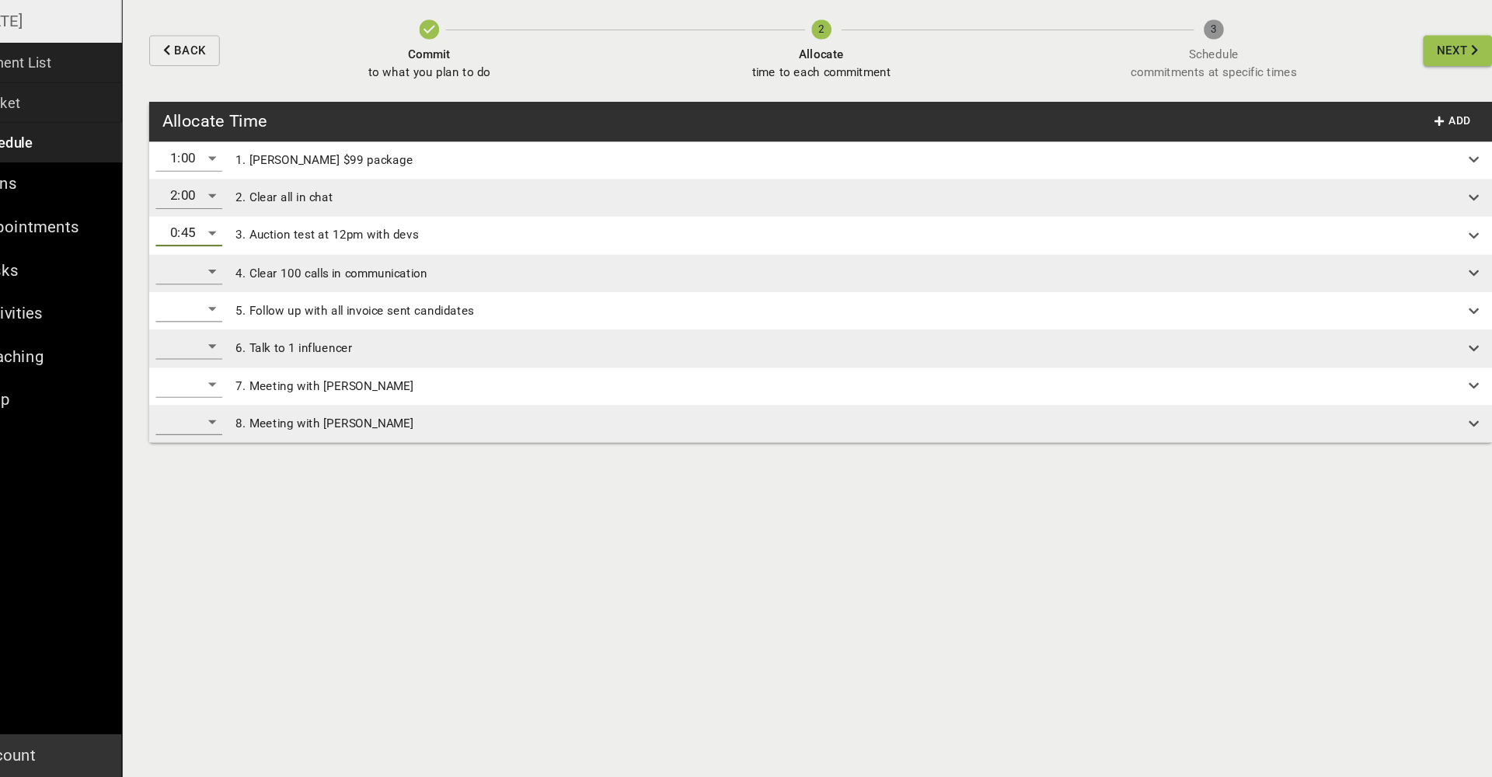
click at [218, 291] on div "​" at bounding box center [249, 303] width 62 height 25
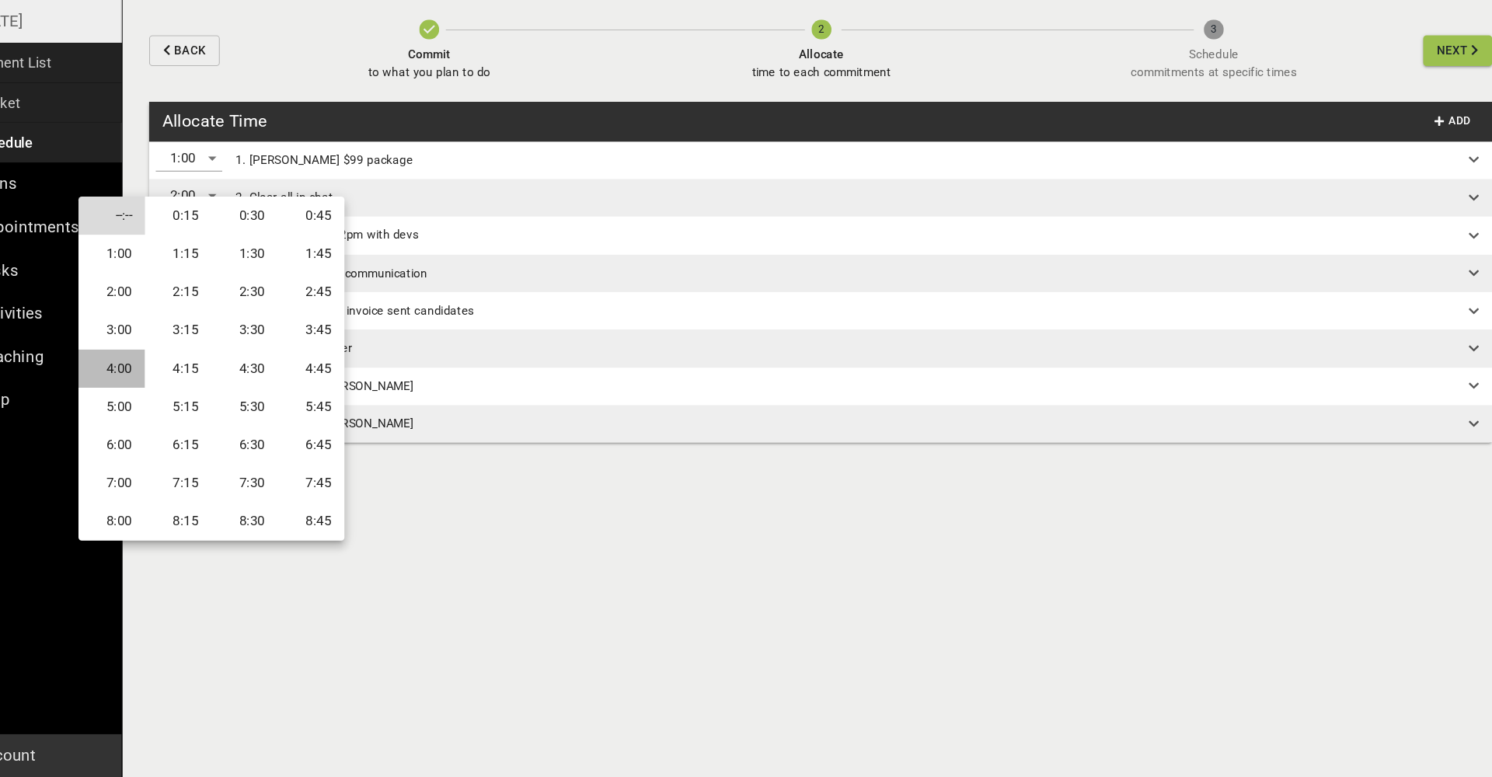
click at [145, 377] on li "4:00" at bounding box center [176, 395] width 62 height 36
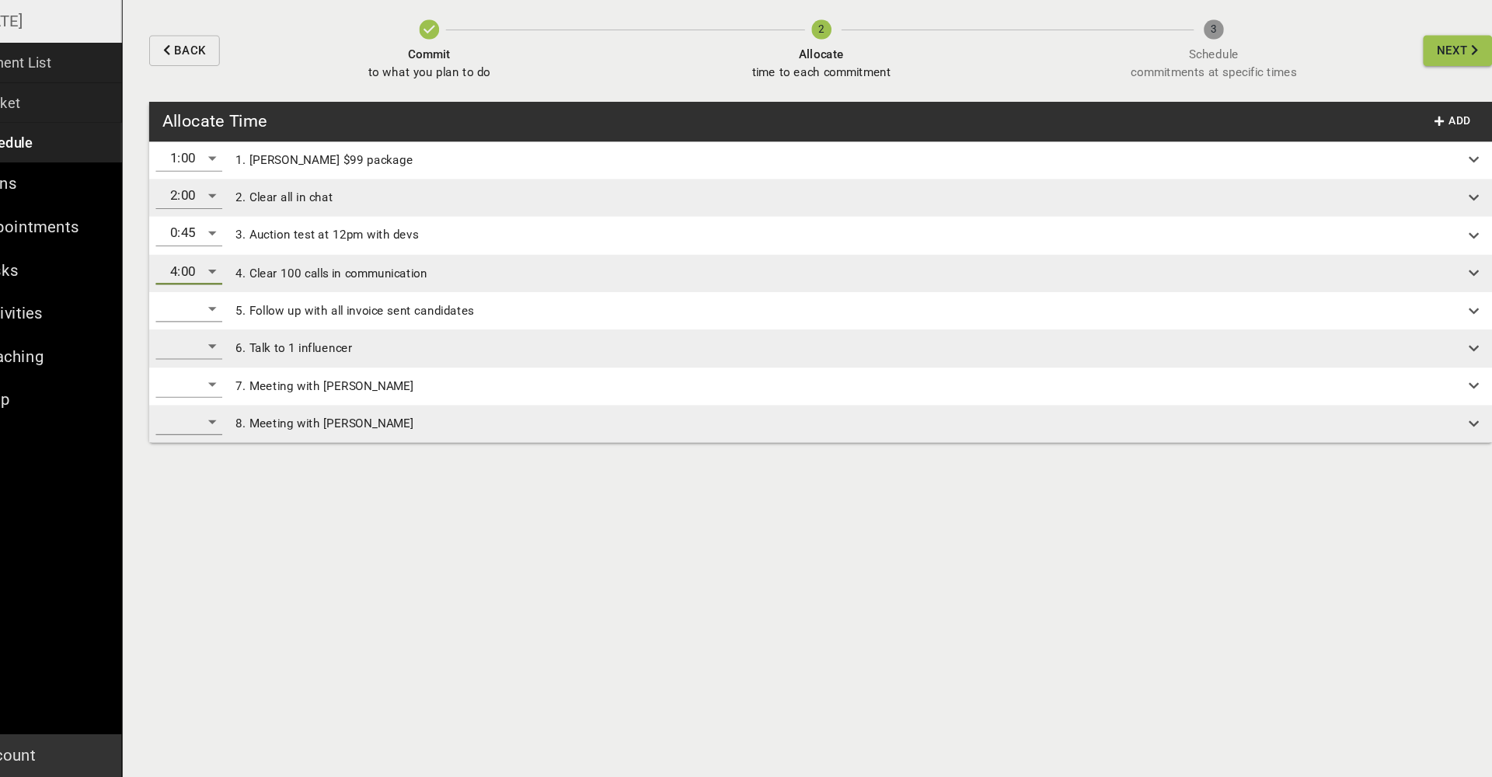
click at [218, 326] on div "​" at bounding box center [249, 338] width 62 height 25
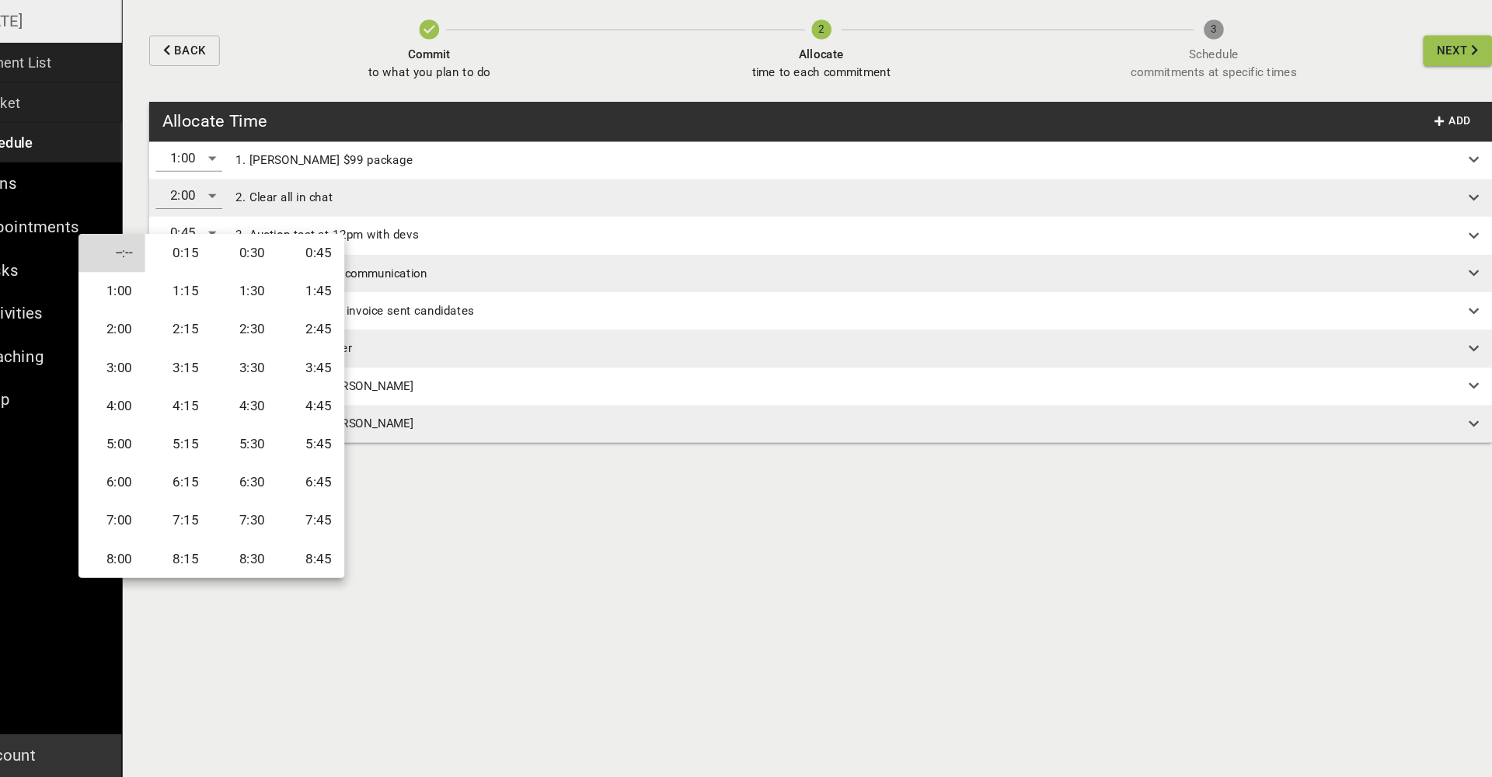
click at [145, 340] on li "2:00" at bounding box center [176, 358] width 62 height 36
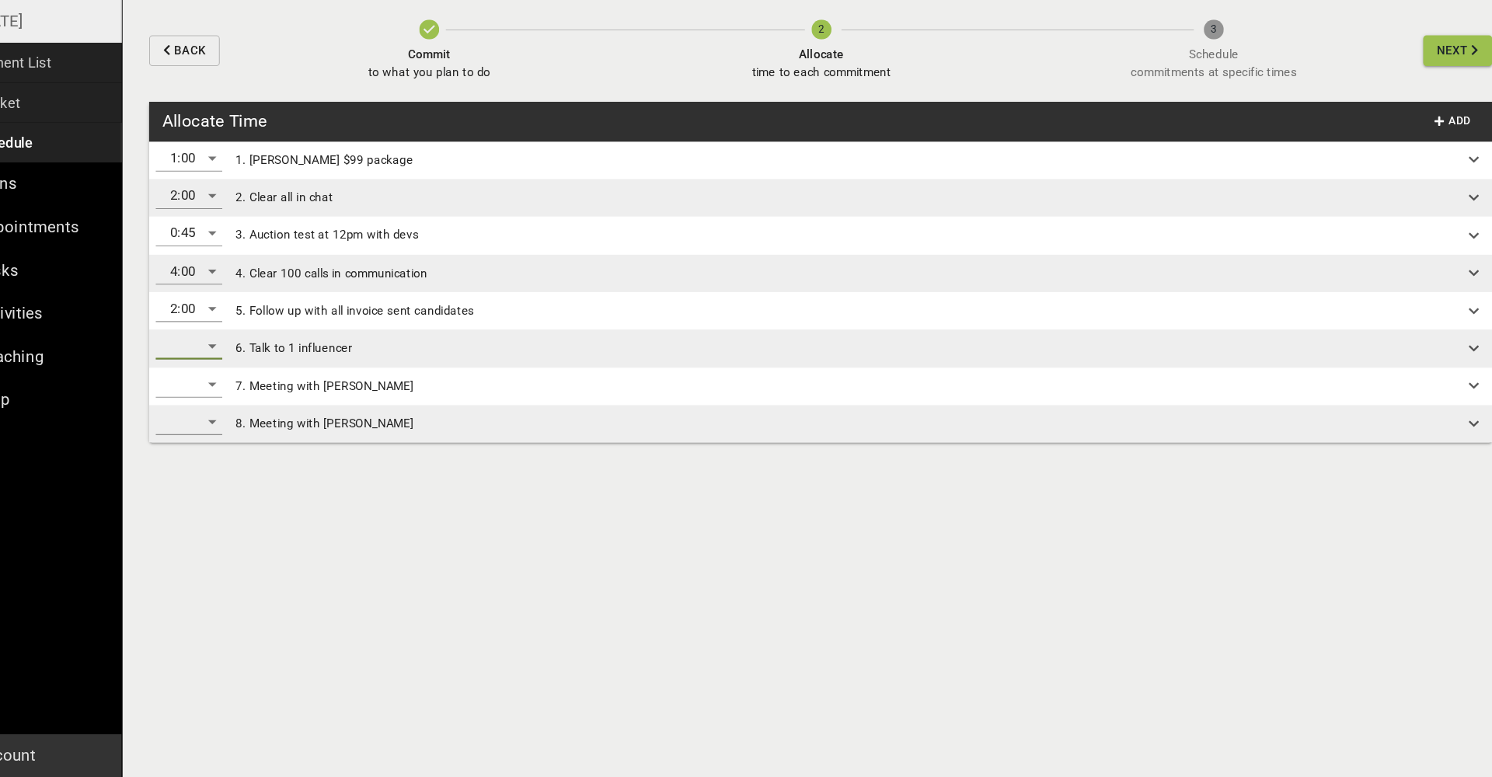
click at [218, 361] on div "​" at bounding box center [249, 373] width 62 height 25
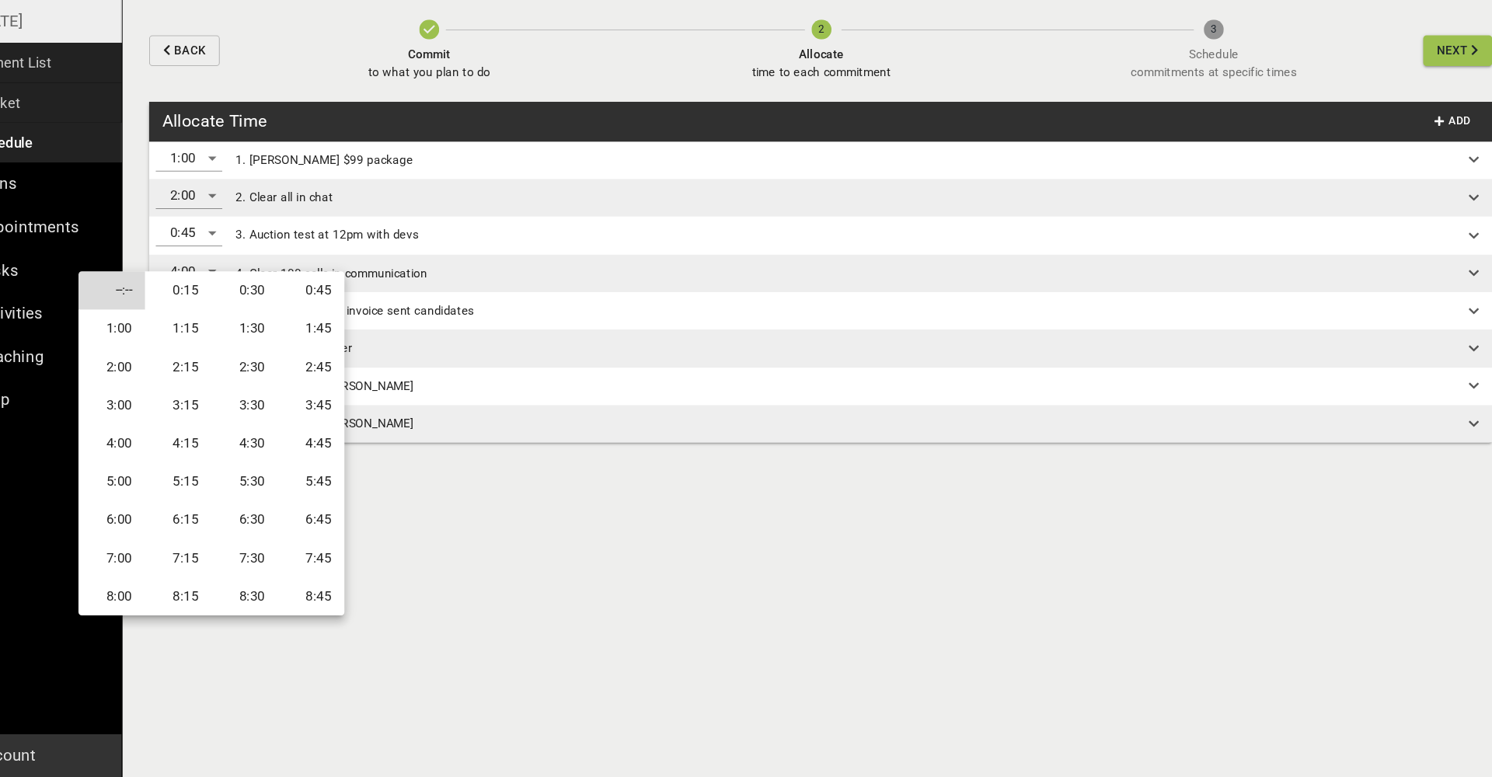
click at [145, 340] on li "1:00" at bounding box center [176, 358] width 62 height 36
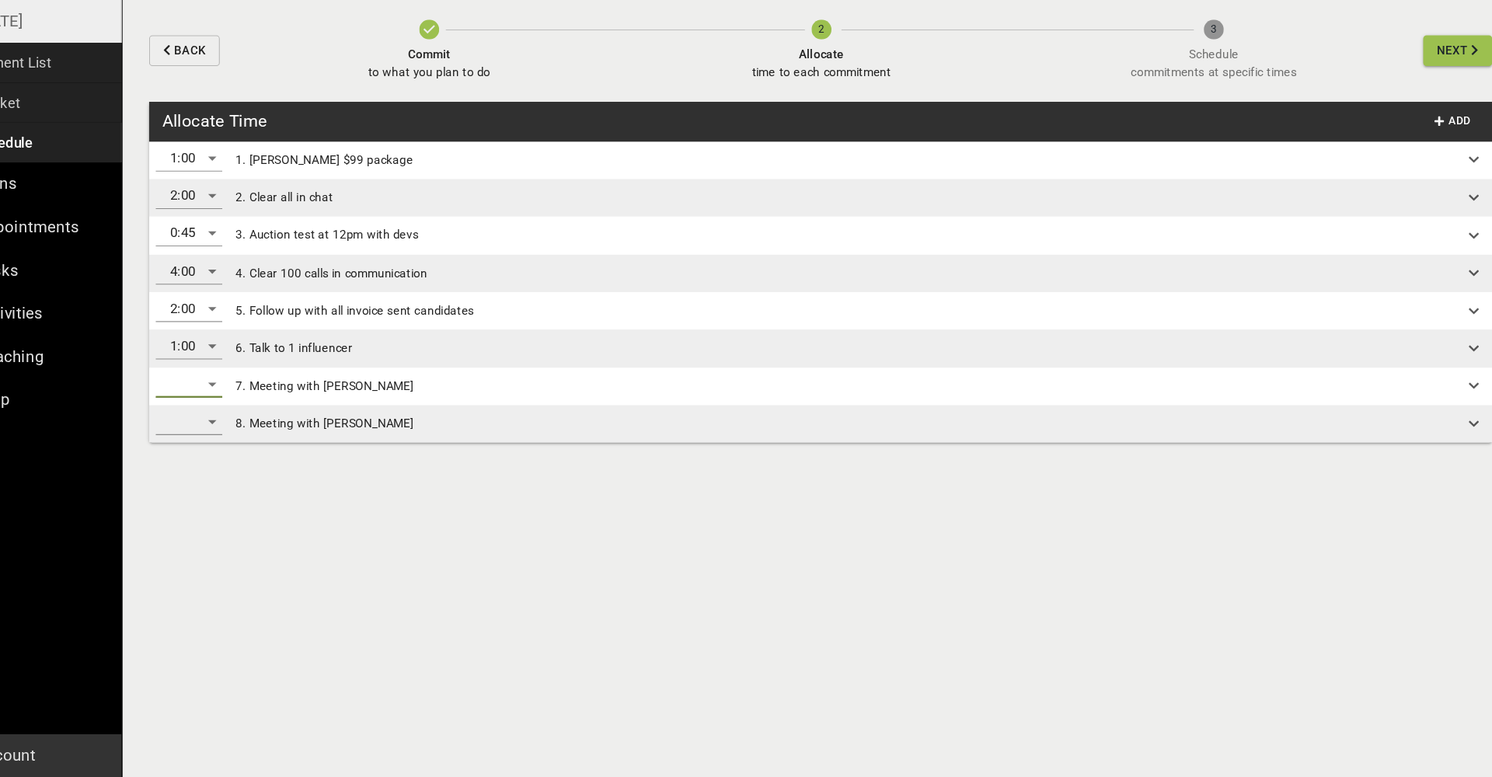
click at [218, 397] on div "​" at bounding box center [249, 409] width 62 height 25
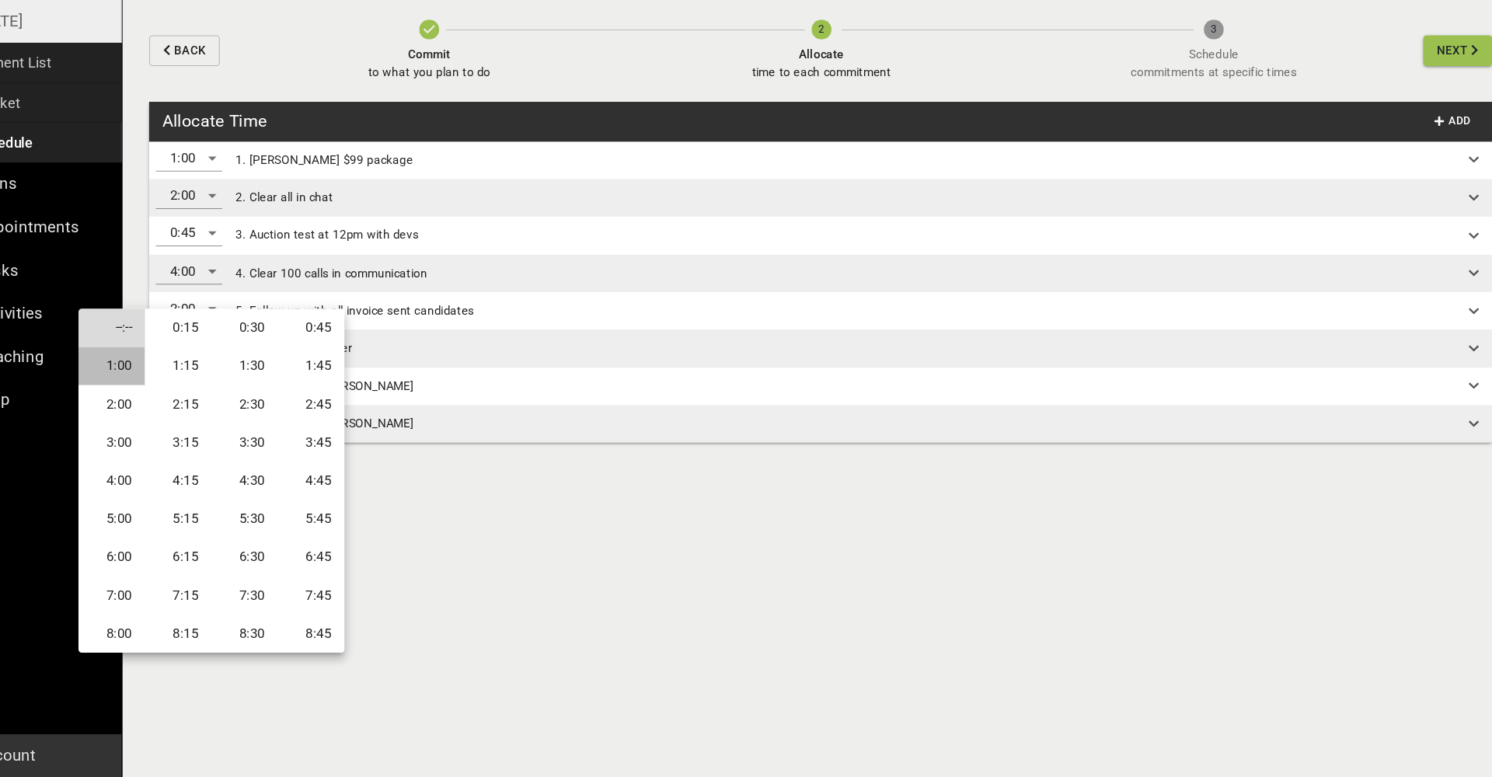
click at [145, 374] on li "1:00" at bounding box center [176, 392] width 62 height 36
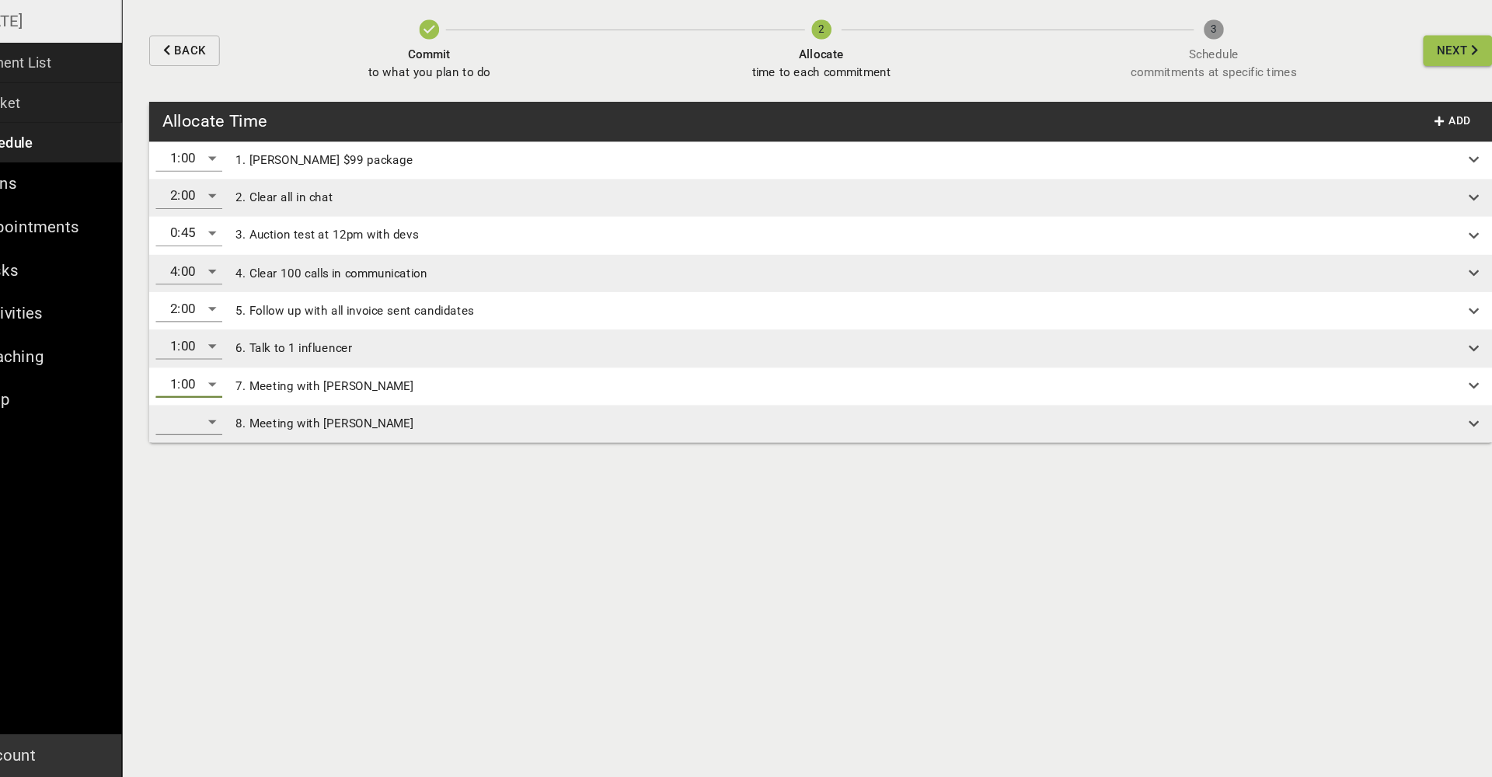
click at [218, 432] on div "​" at bounding box center [249, 444] width 62 height 25
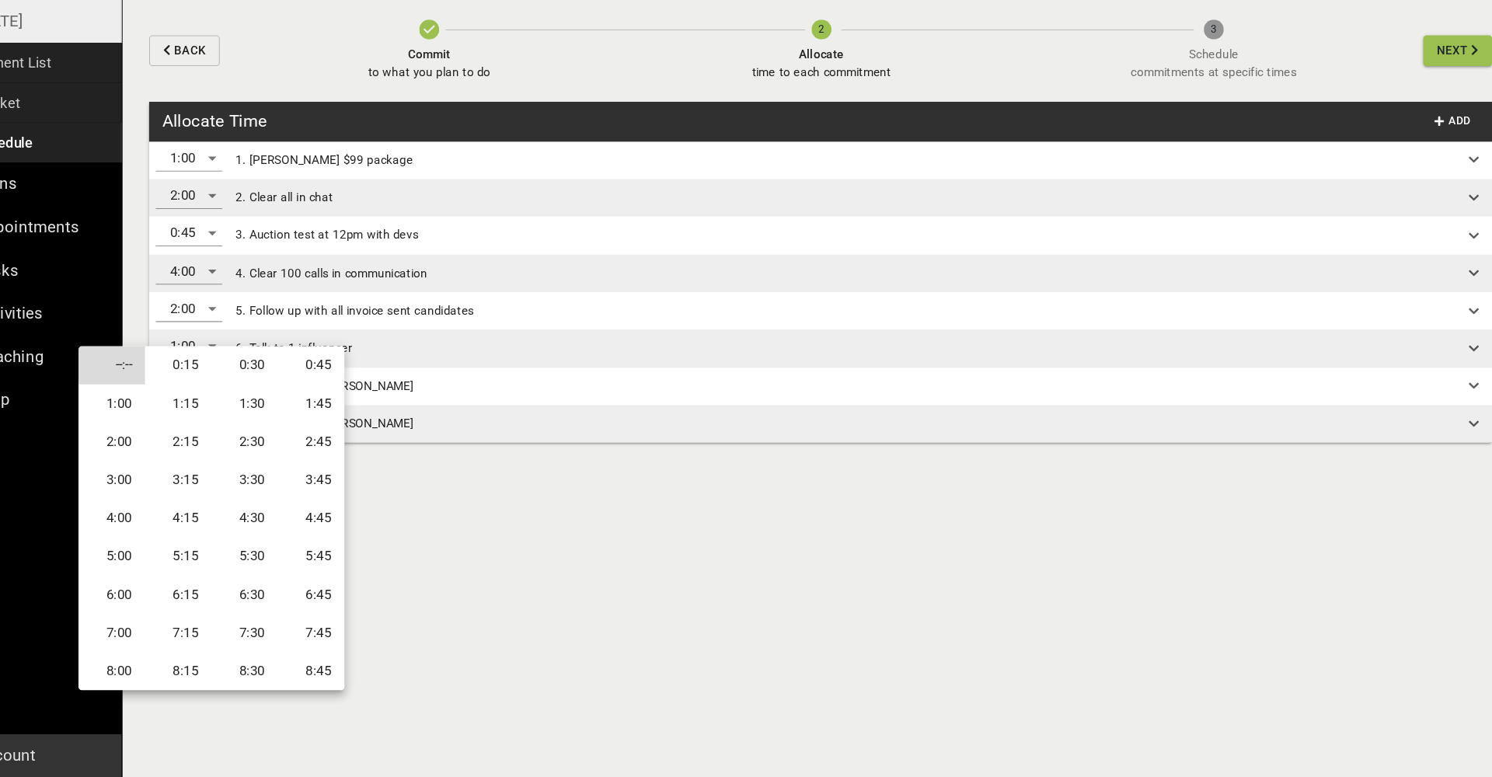
click at [145, 409] on li "1:00" at bounding box center [176, 427] width 62 height 36
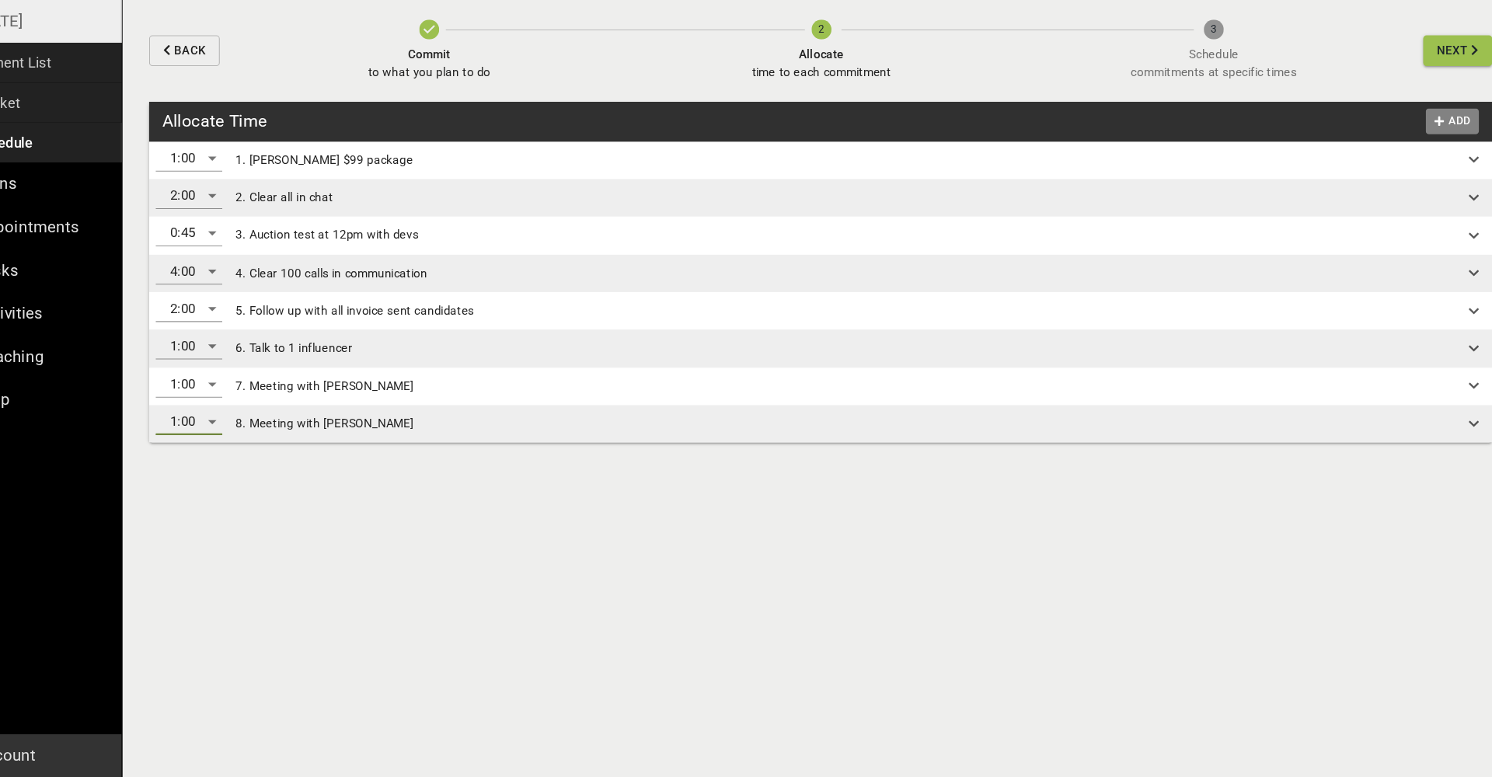
click at [1411, 155] on span "Add" at bounding box center [1429, 164] width 37 height 18
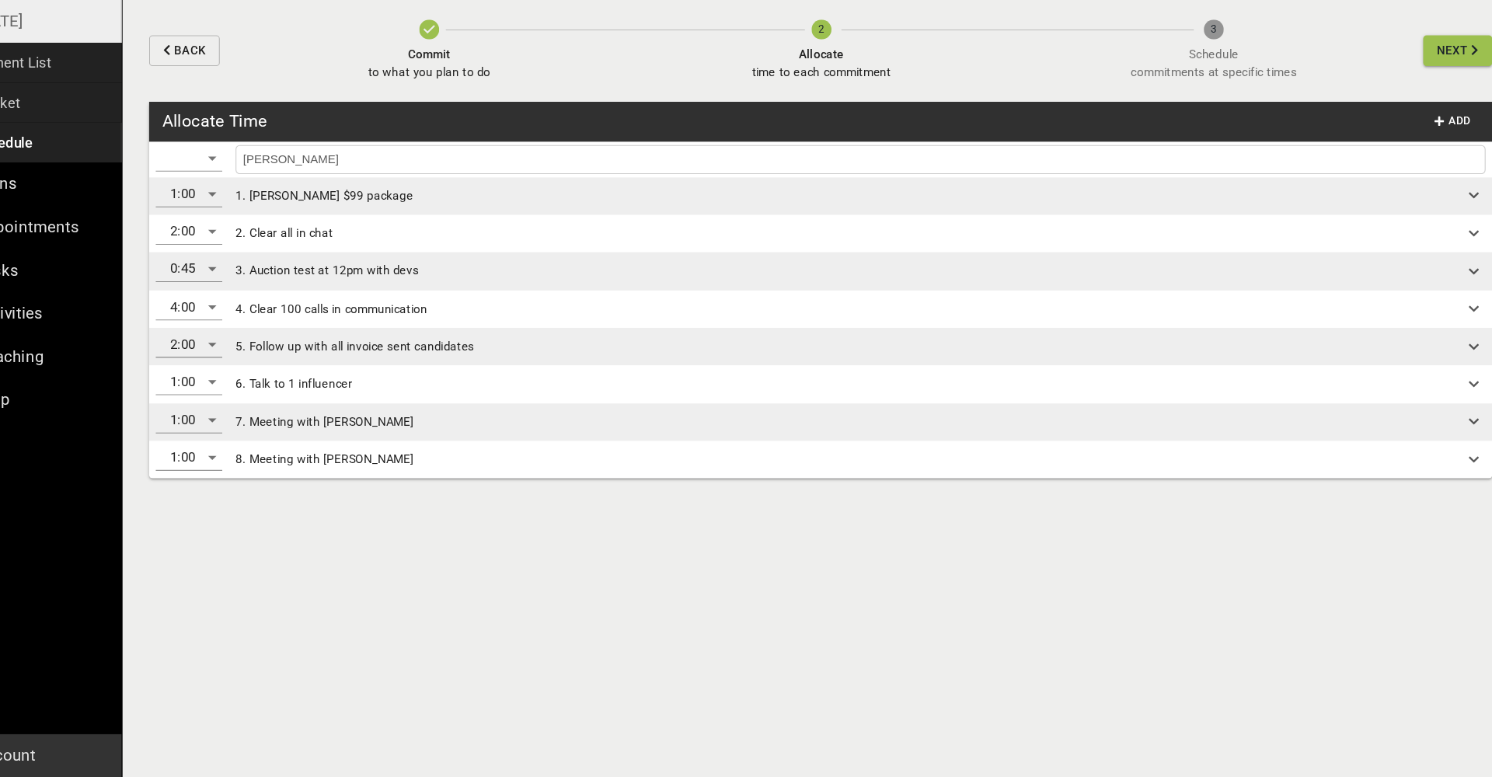
type input "[PERSON_NAME]"
click at [218, 186] on div "​" at bounding box center [249, 198] width 62 height 25
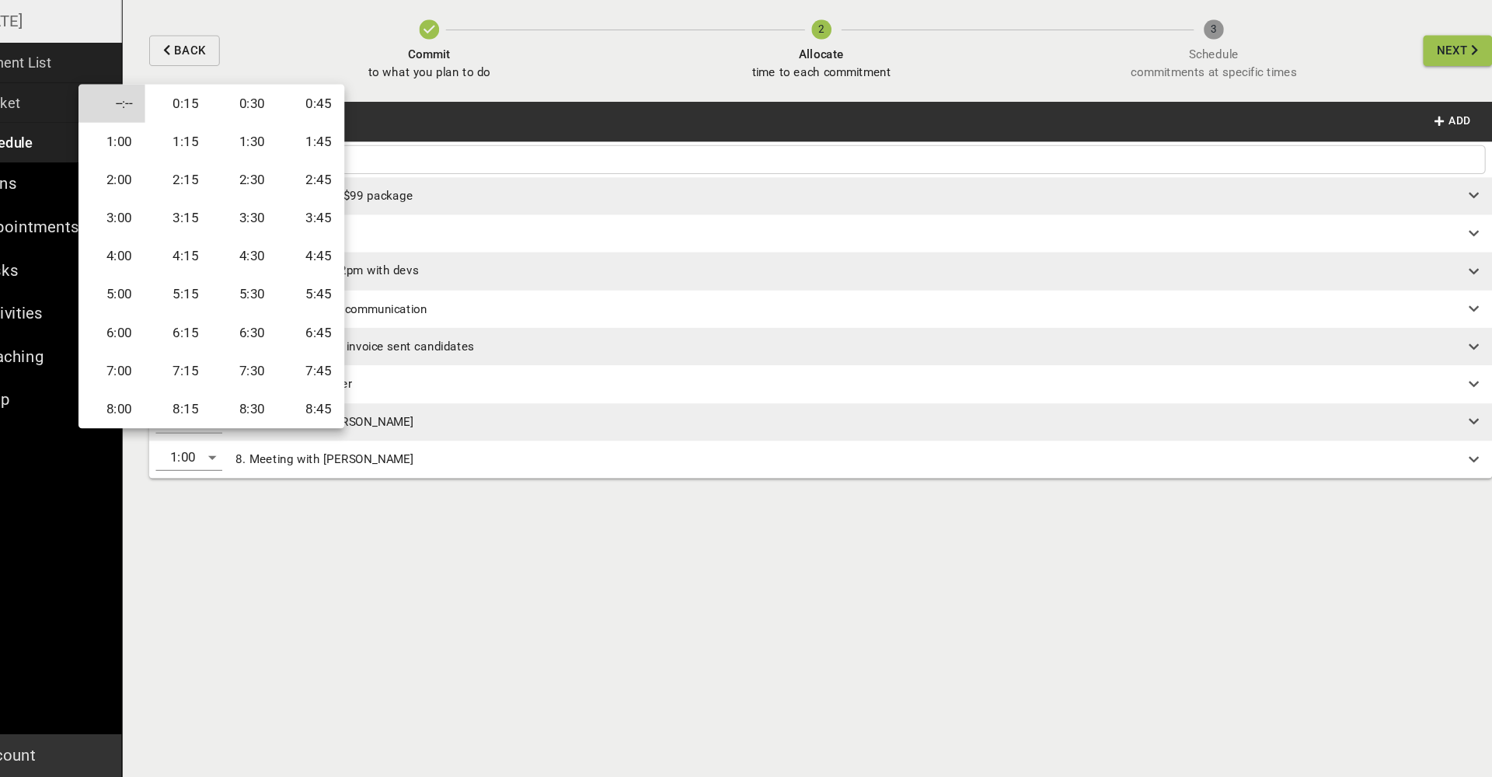
click at [332, 129] on li "0:45" at bounding box center [363, 147] width 62 height 36
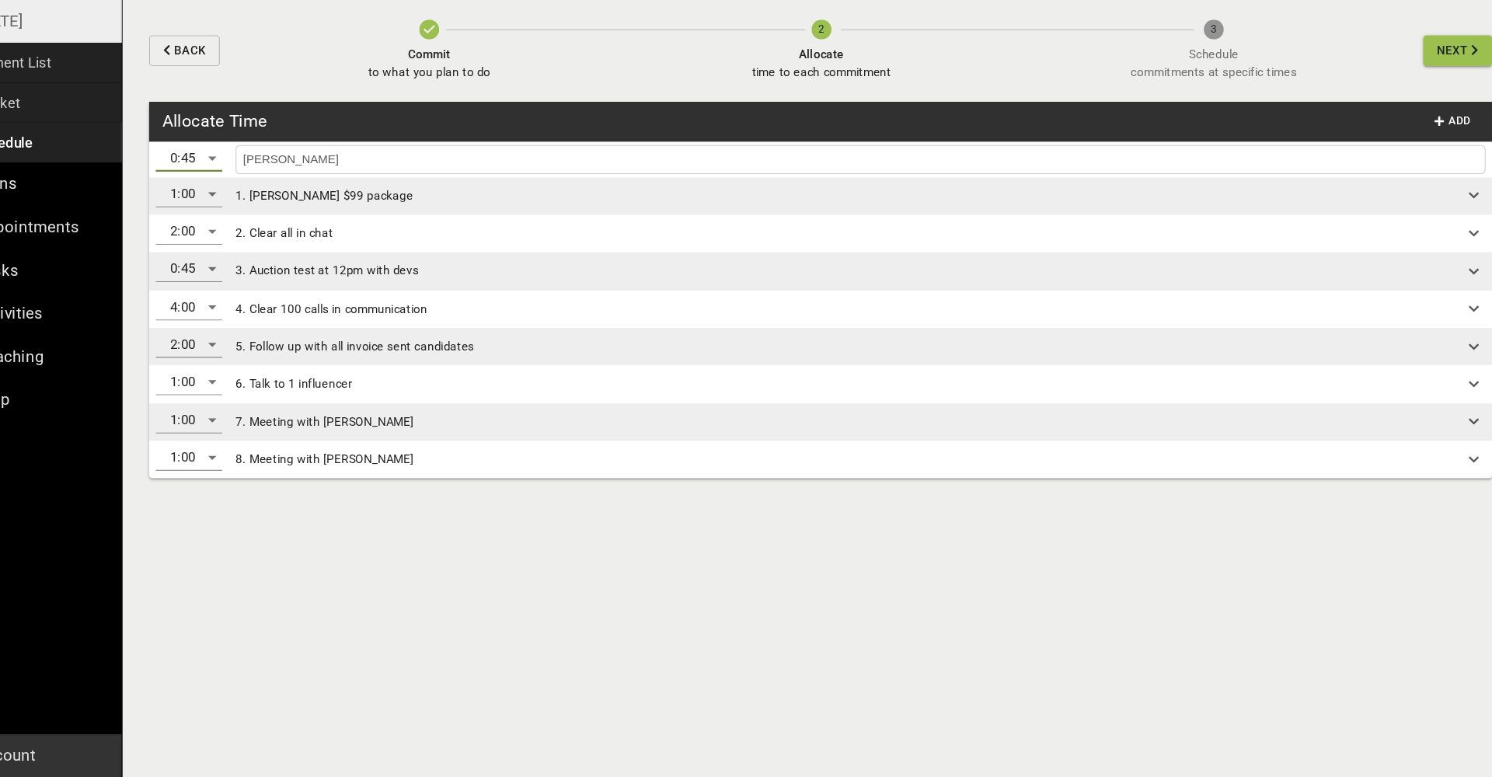
click at [517, 570] on div "Back Commit to what you plan to do 2 Allocate time to each commitment 3 Schedul…" at bounding box center [838, 413] width 1305 height 727
click at [428, 190] on input "[PERSON_NAME]" at bounding box center [876, 199] width 1161 height 19
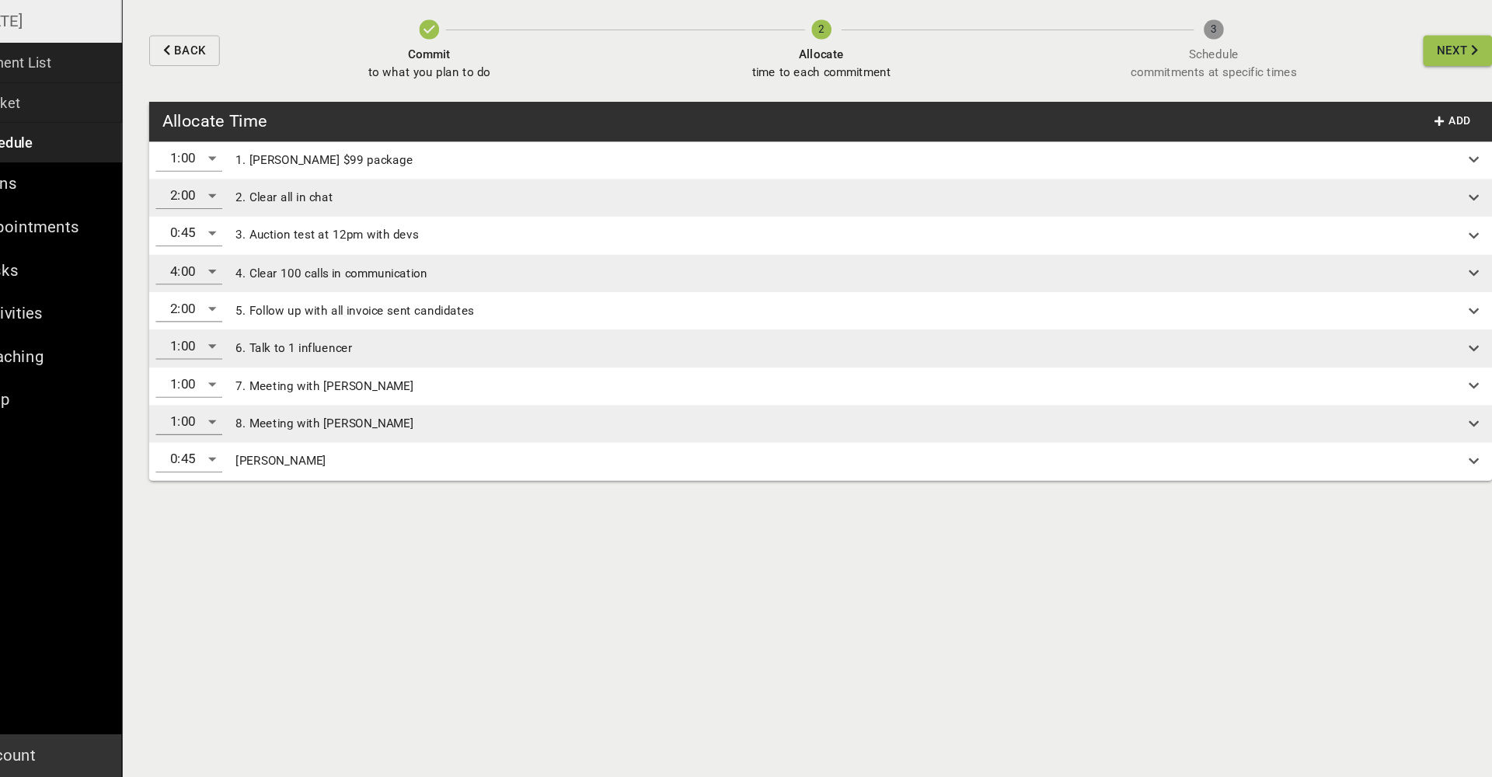
click at [1415, 88] on span "Next" at bounding box center [1430, 97] width 30 height 19
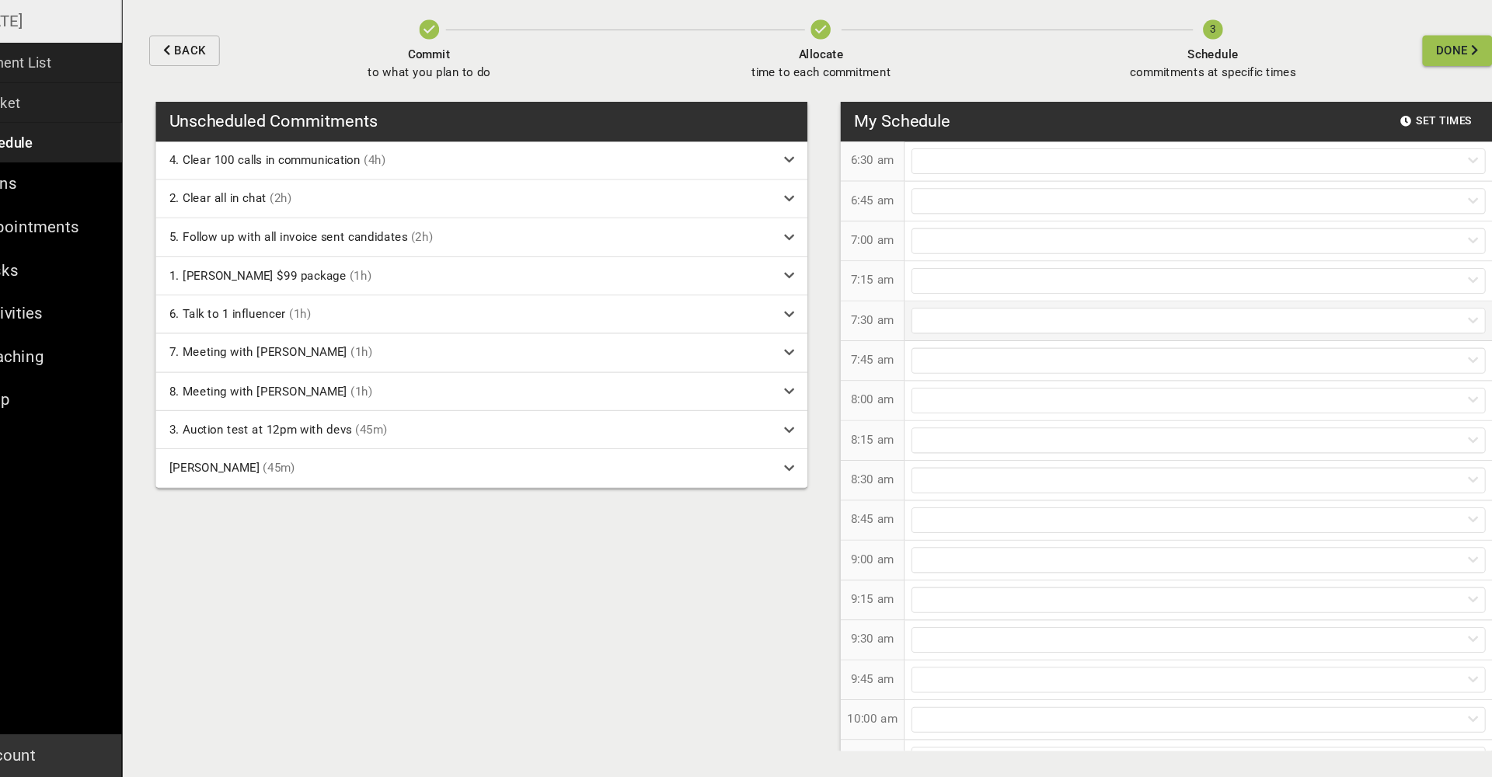
click at [924, 338] on div at bounding box center [1192, 350] width 537 height 24
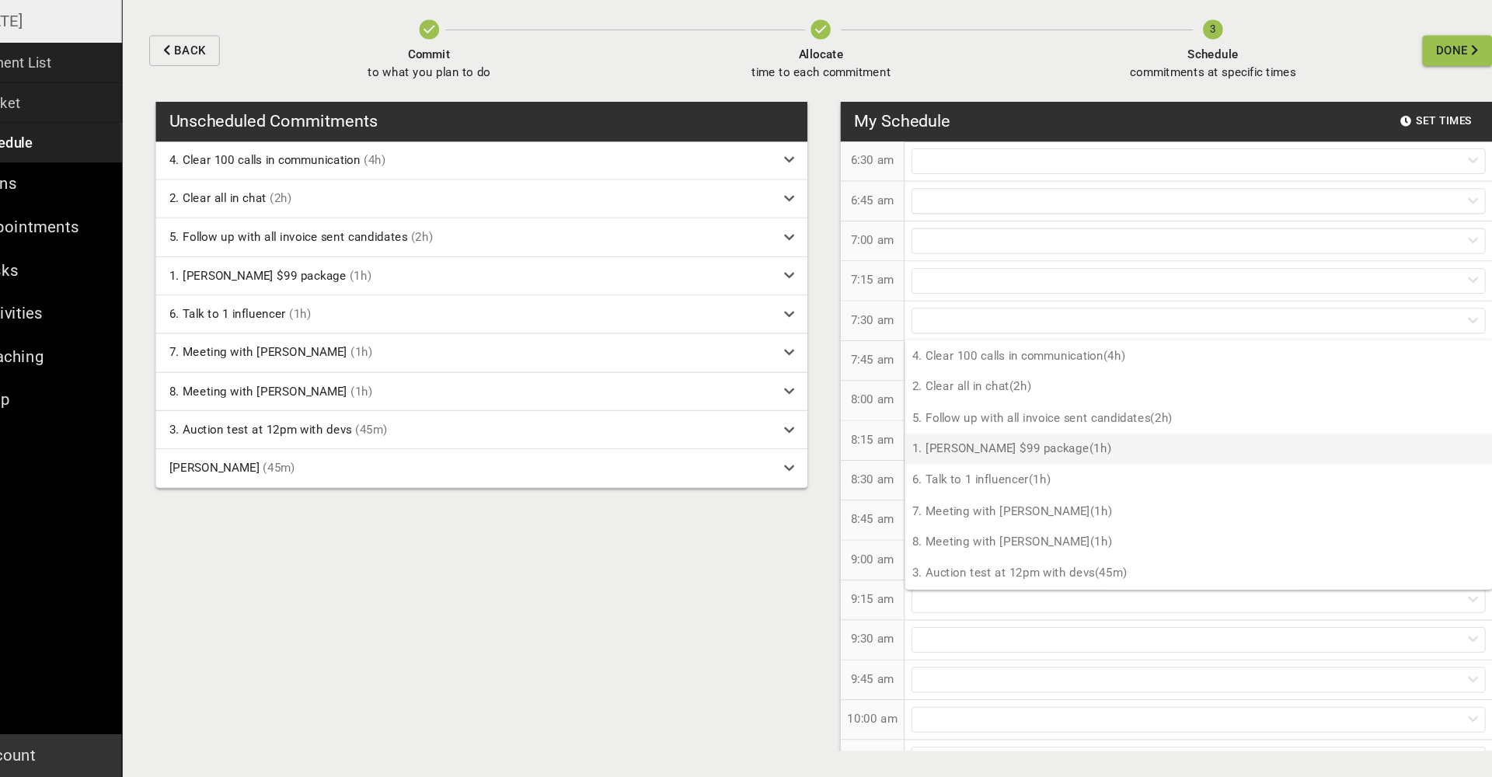
click at [946, 455] on p "1. [PERSON_NAME] $99 package (1h)" at bounding box center [1192, 469] width 549 height 29
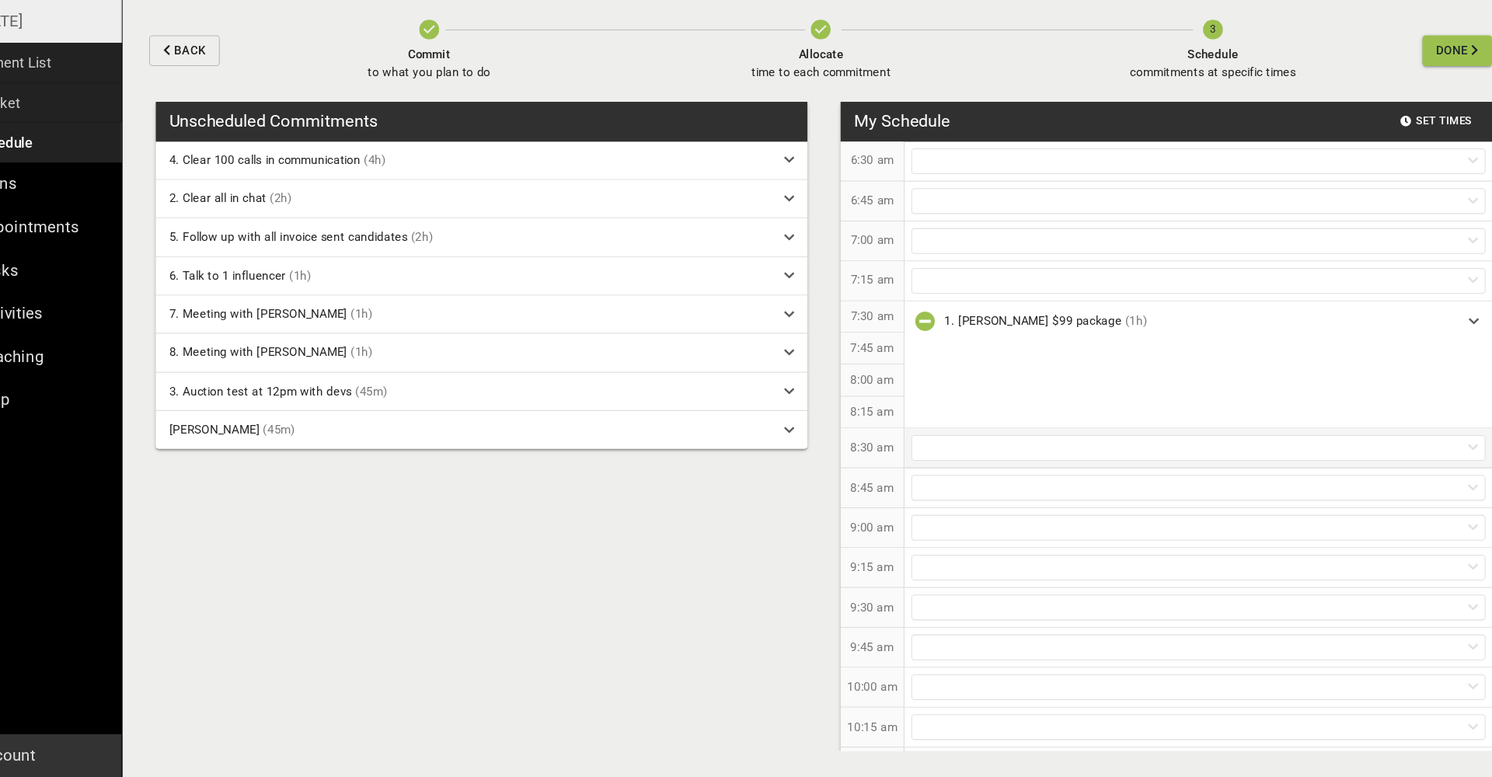
click at [946, 457] on div at bounding box center [1192, 469] width 537 height 24
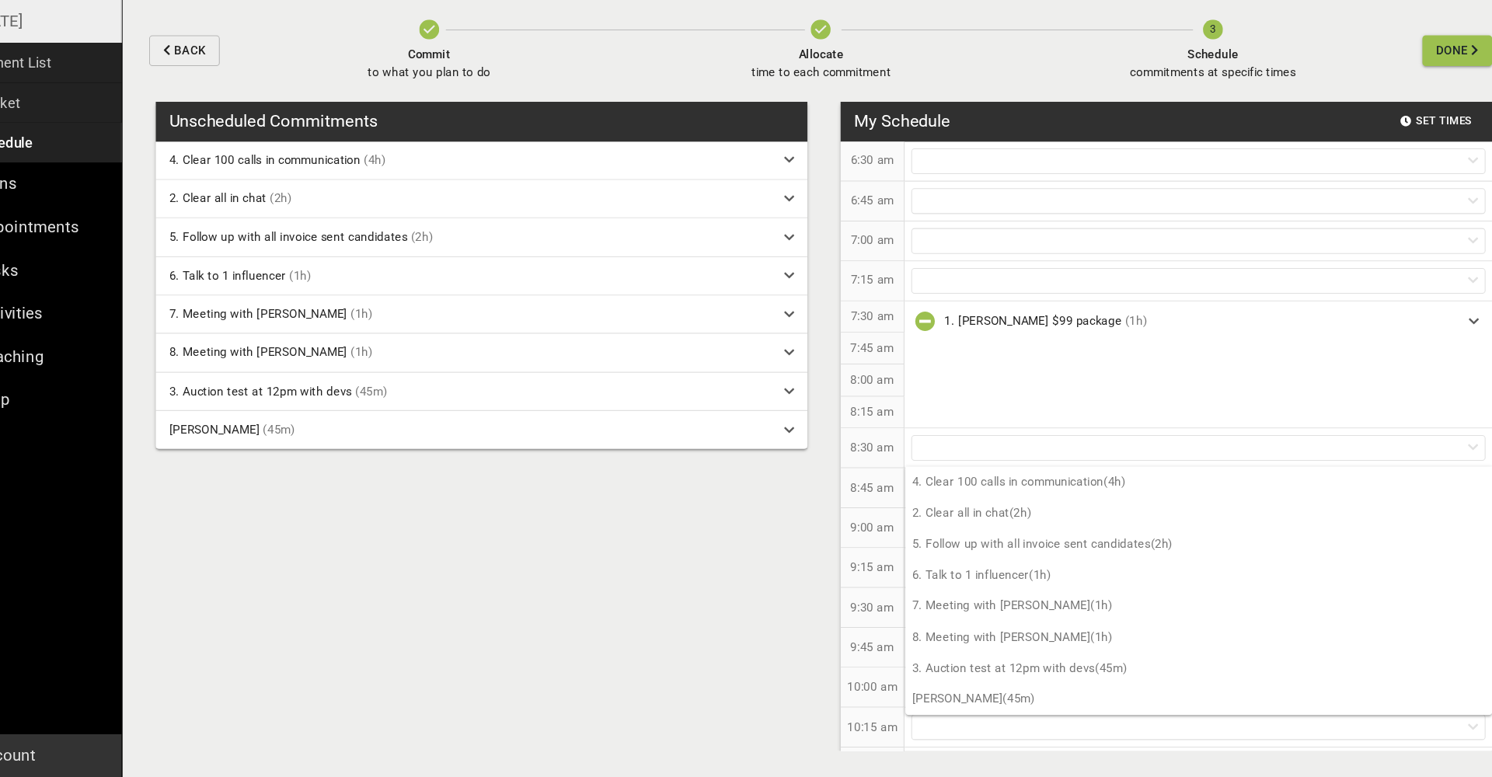
click at [755, 558] on div "Unscheduled Commitments 4. Clear 100 calls in communication (4h) 2. Clear all i…" at bounding box center [838, 461] width 1305 height 632
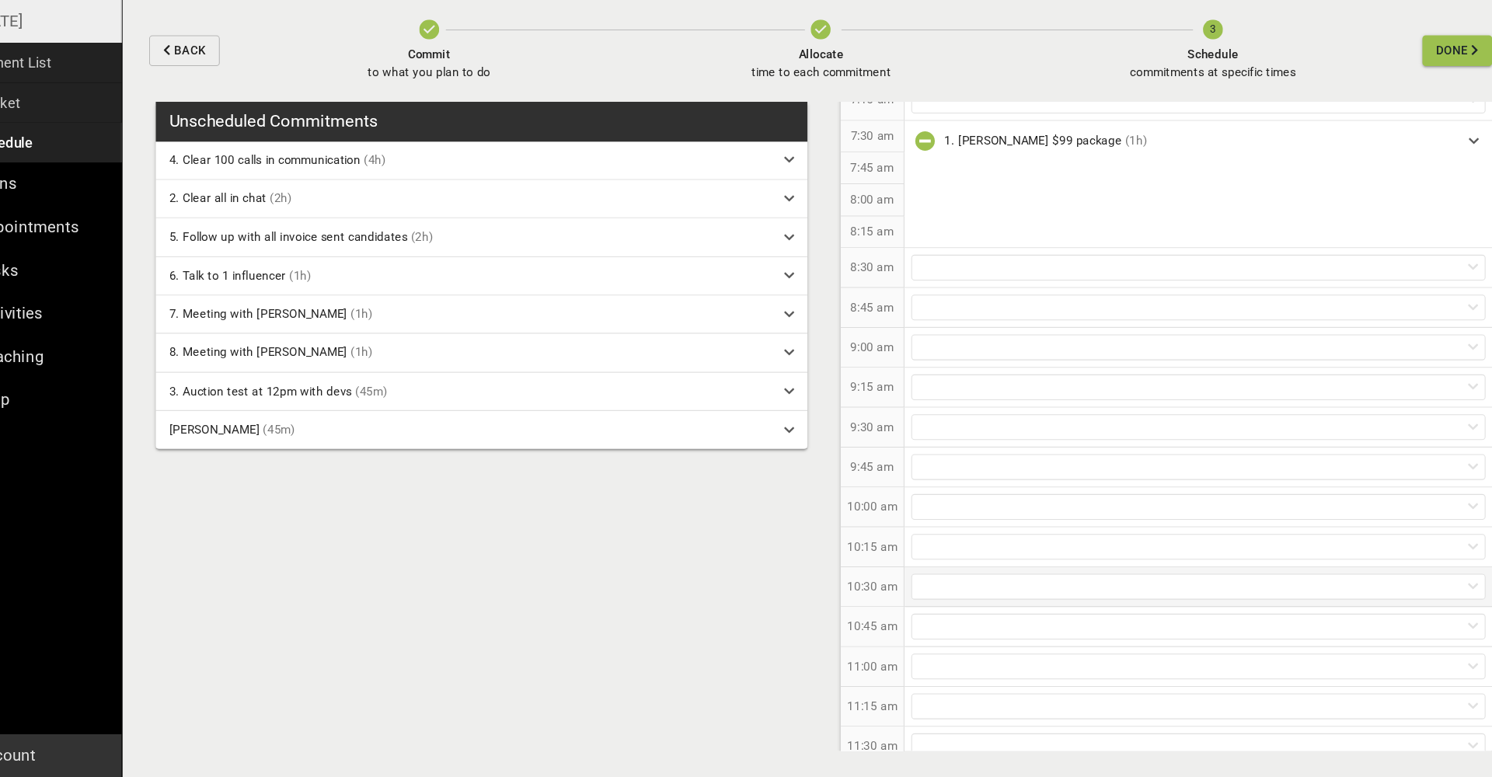
scroll to position [170, 0]
click at [924, 510] on div at bounding box center [1192, 522] width 537 height 24
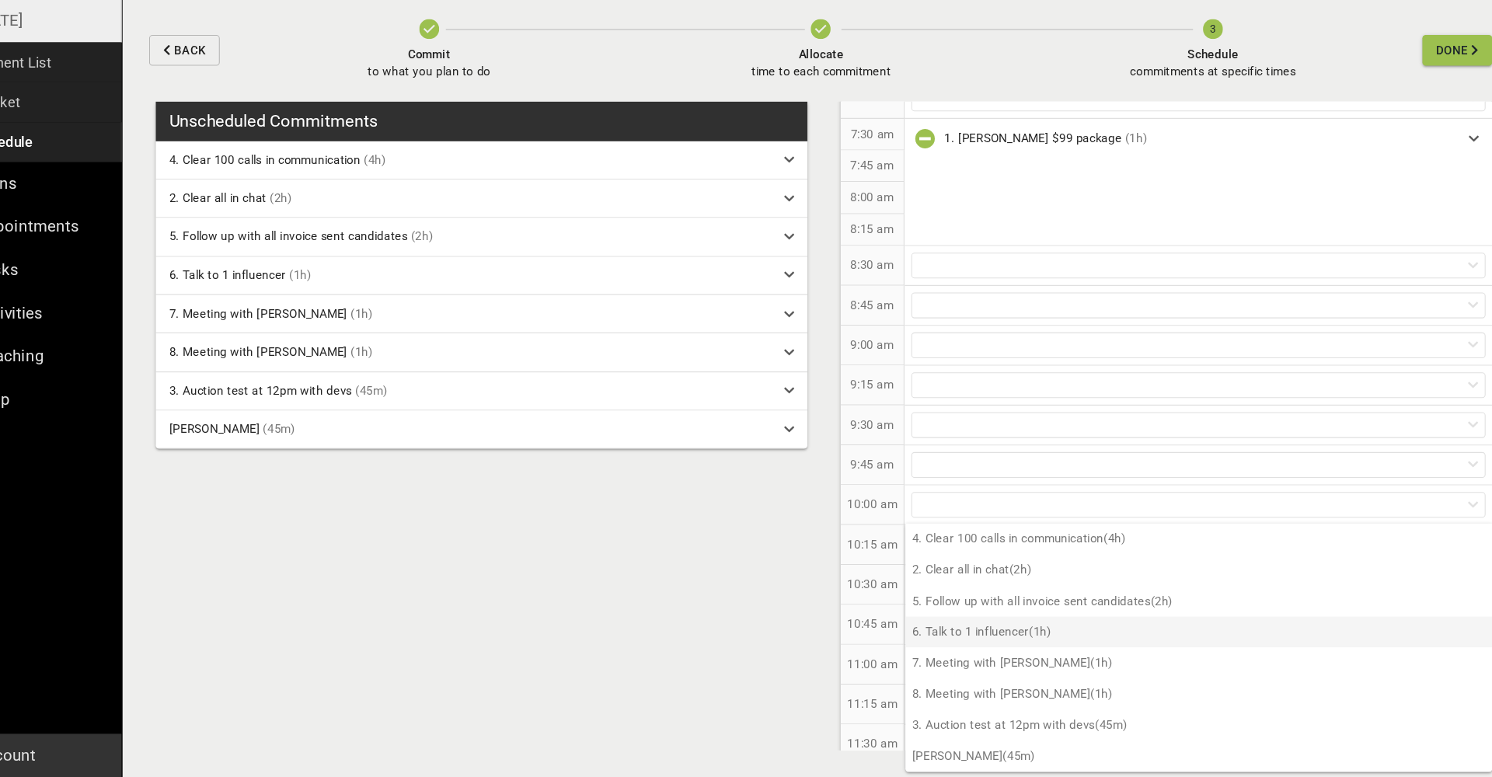
scroll to position [0, 0]
click at [939, 510] on div at bounding box center [1192, 522] width 537 height 24
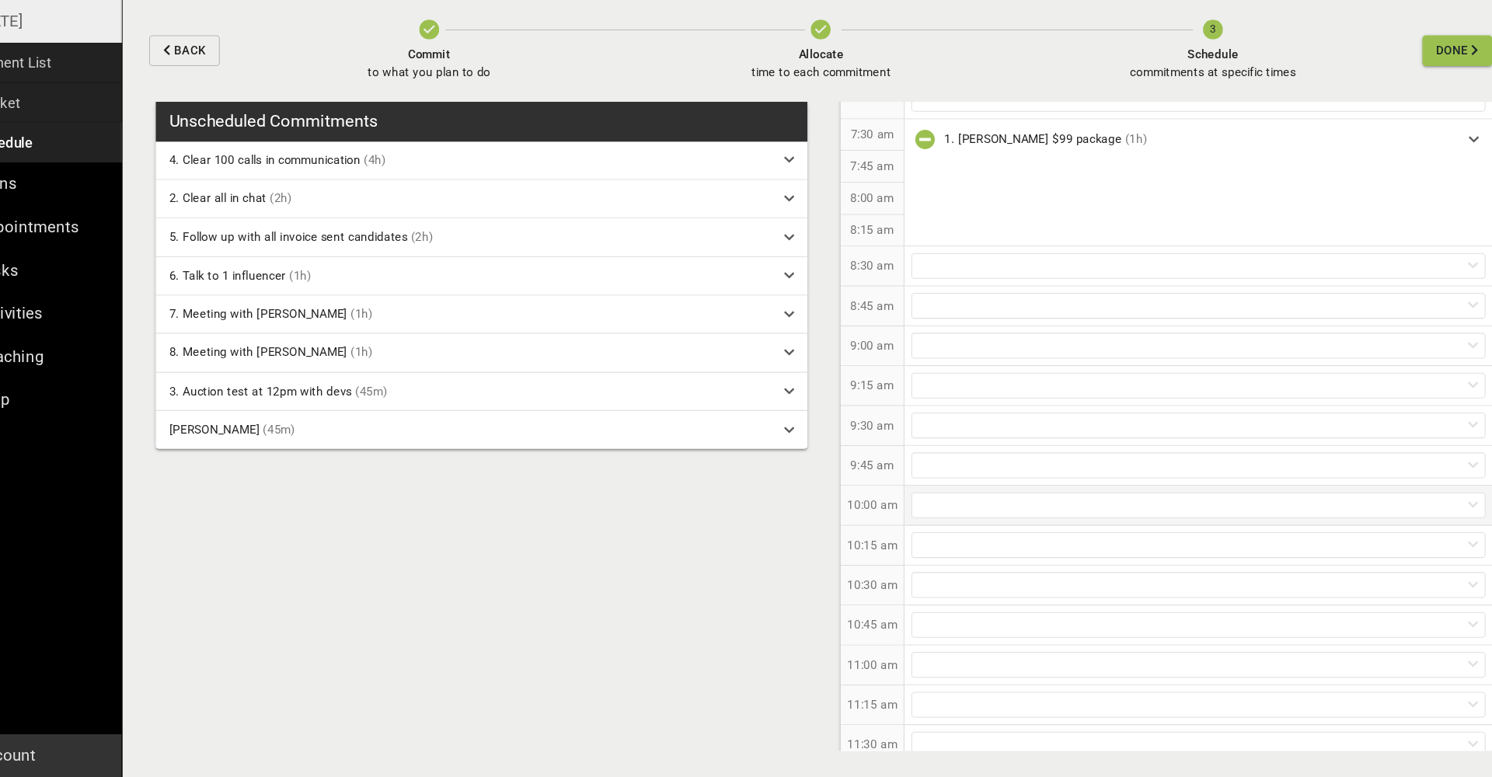
click at [939, 510] on div at bounding box center [1192, 522] width 537 height 24
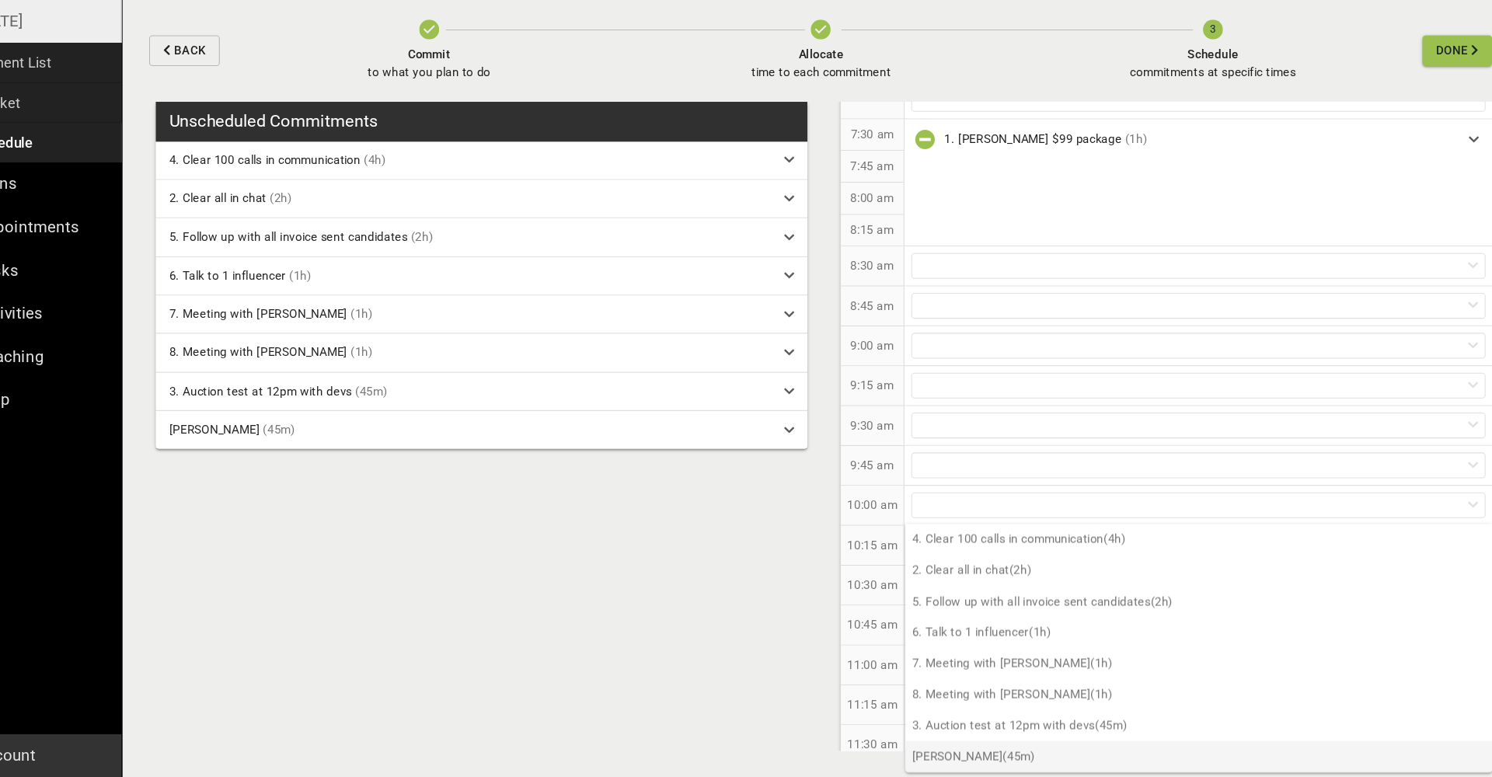
click at [918, 743] on p "[PERSON_NAME] (45m)" at bounding box center [1192, 757] width 549 height 29
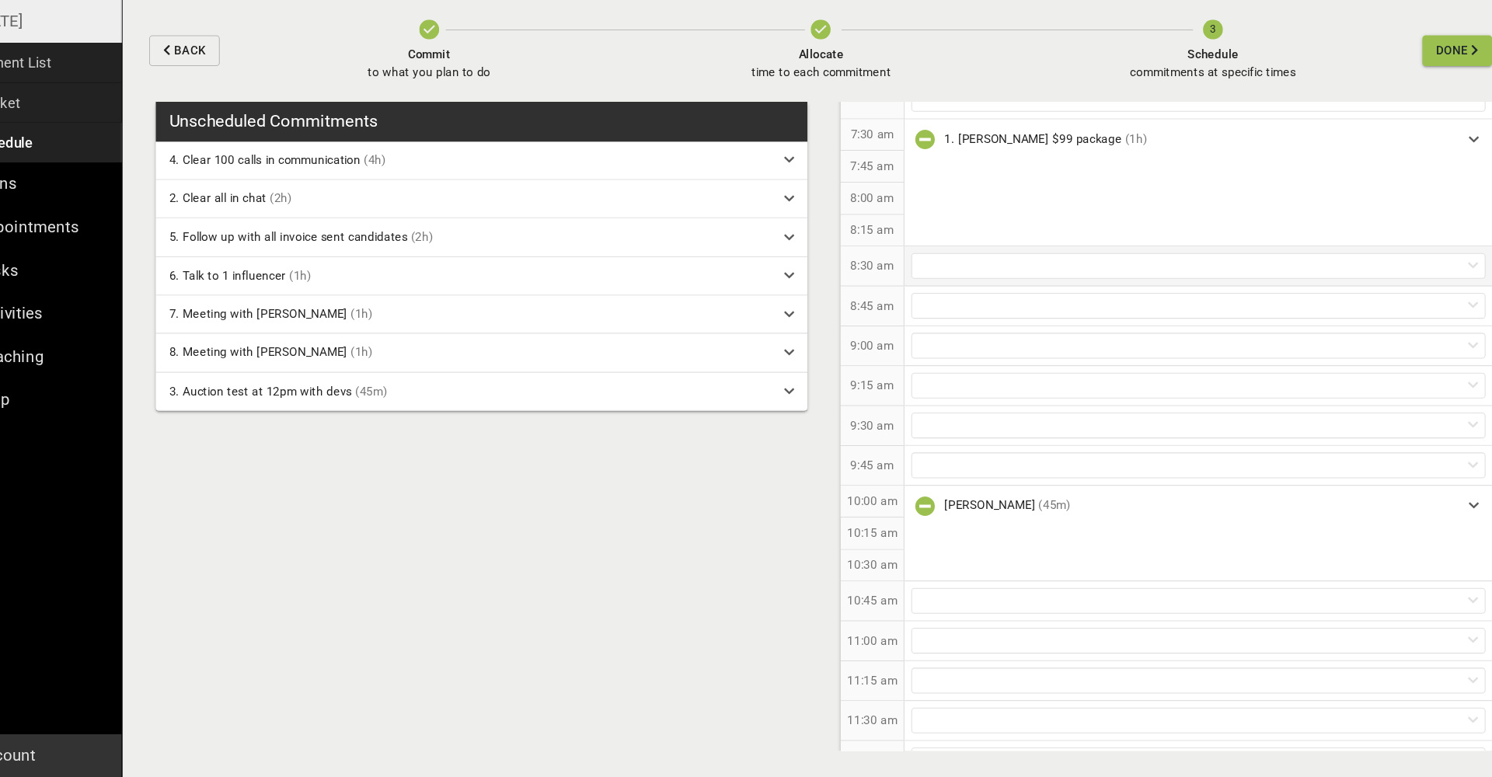
click at [939, 287] on div at bounding box center [1192, 299] width 537 height 24
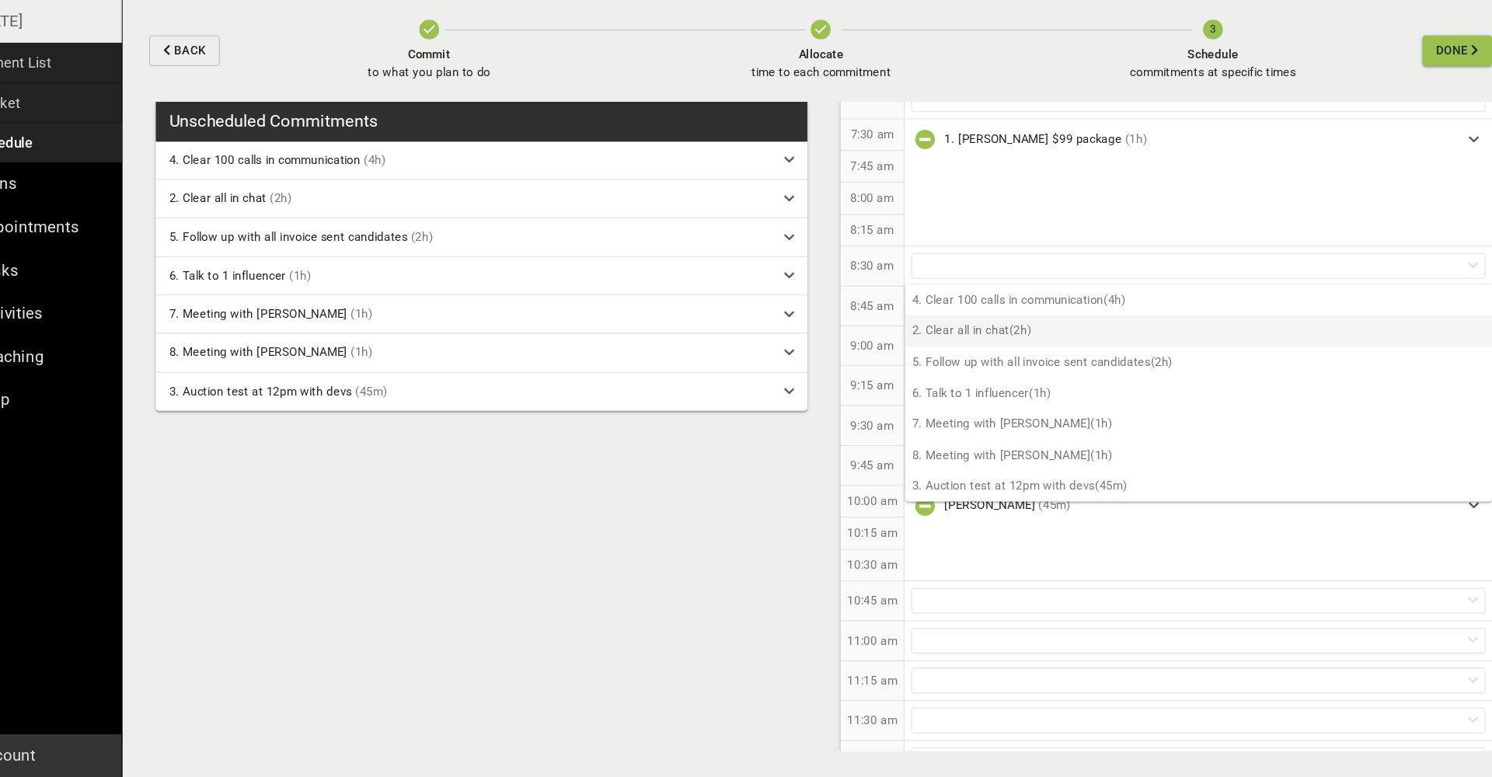
click at [946, 345] on p "2. Clear all in chat (2h)" at bounding box center [1192, 359] width 549 height 29
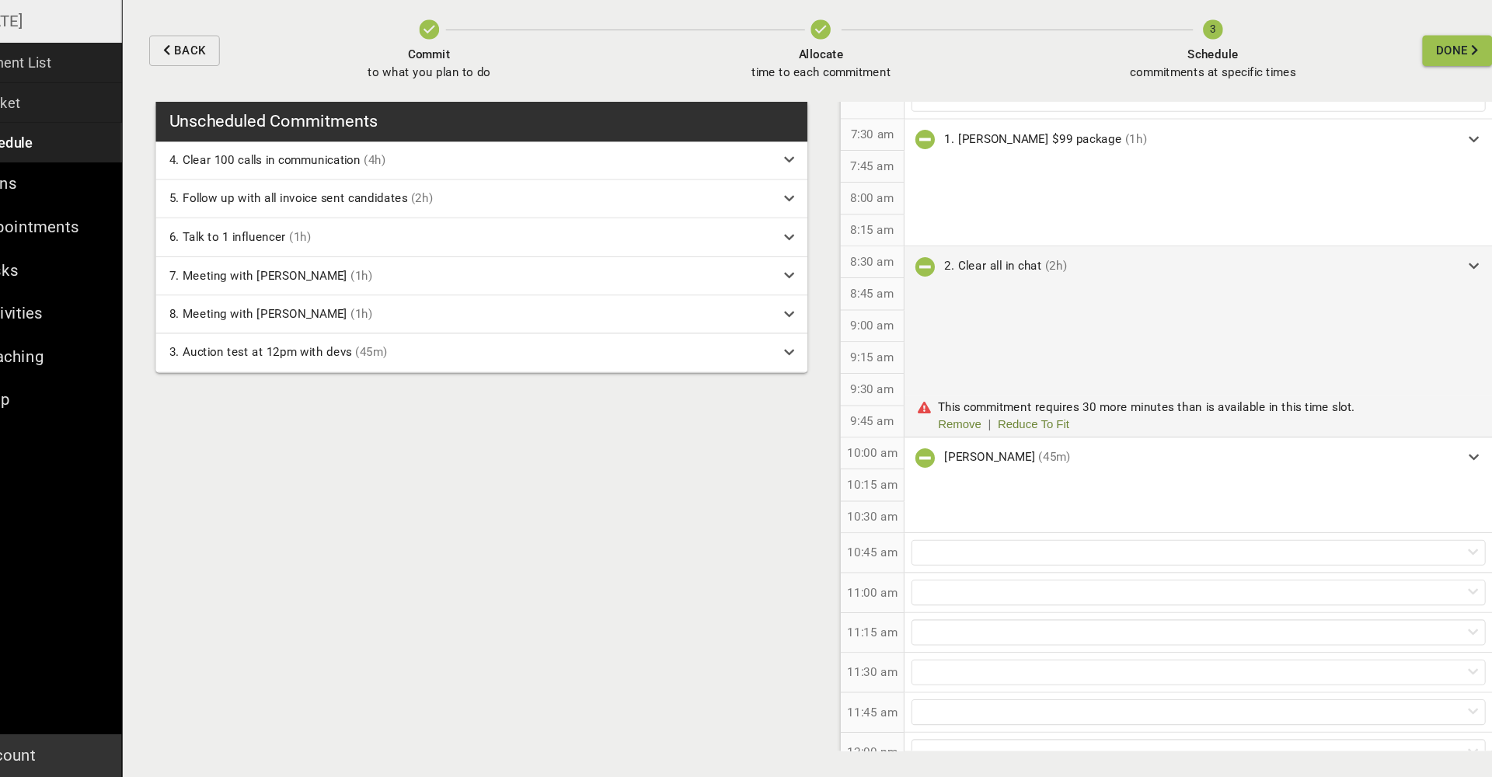
click at [927, 290] on icon "button" at bounding box center [936, 299] width 19 height 19
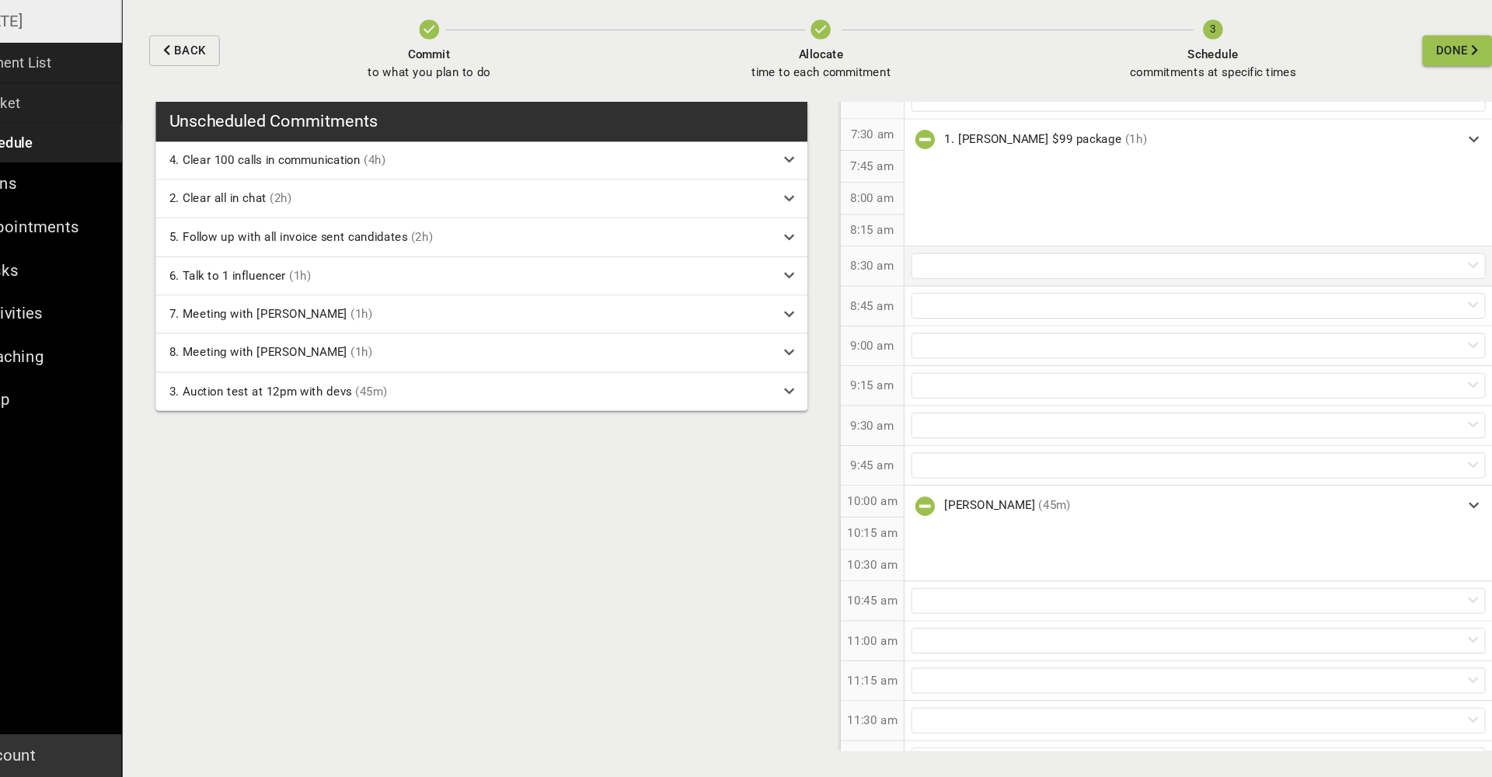
click at [924, 287] on div at bounding box center [1192, 299] width 537 height 24
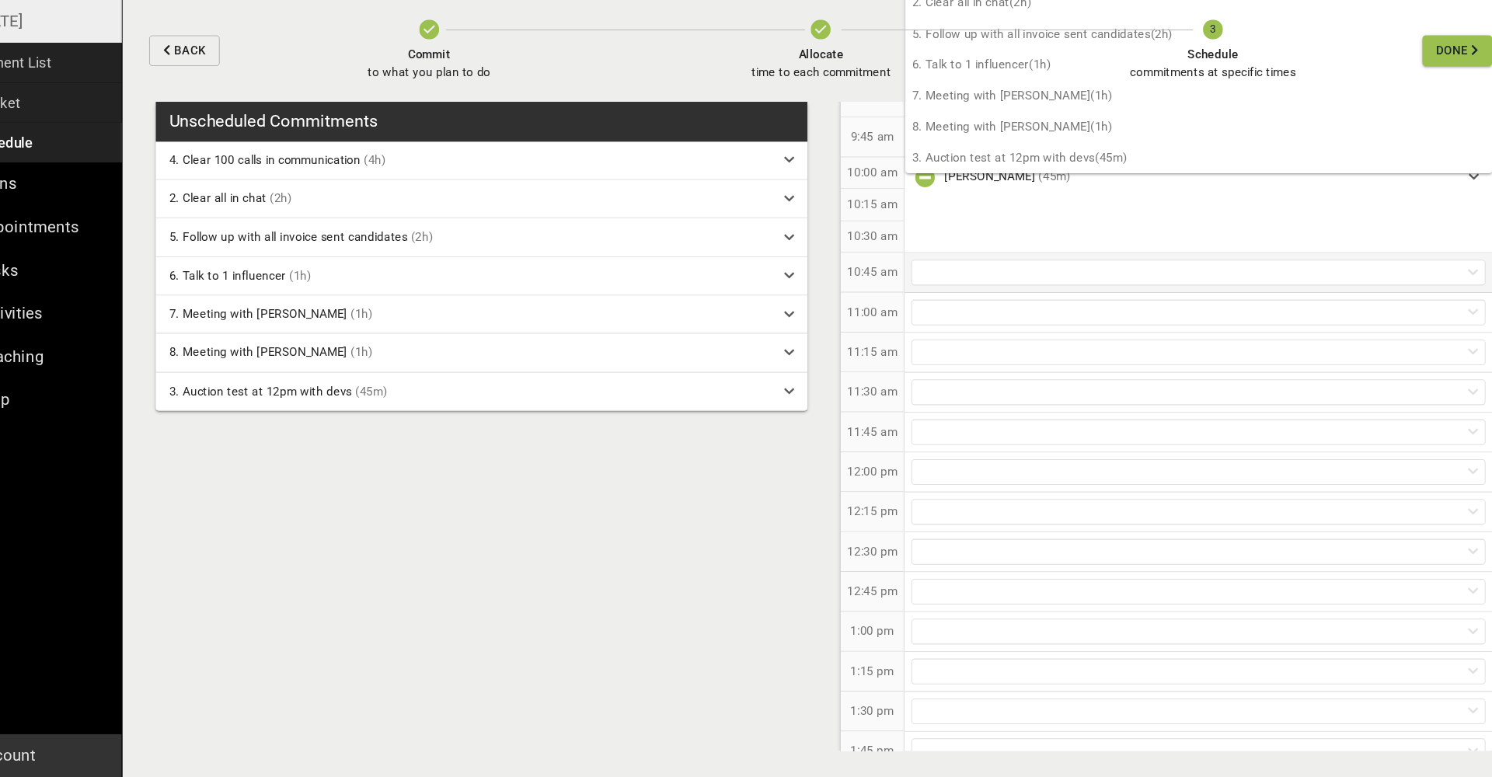
scroll to position [479, 0]
click at [924, 440] on div at bounding box center [1192, 452] width 537 height 24
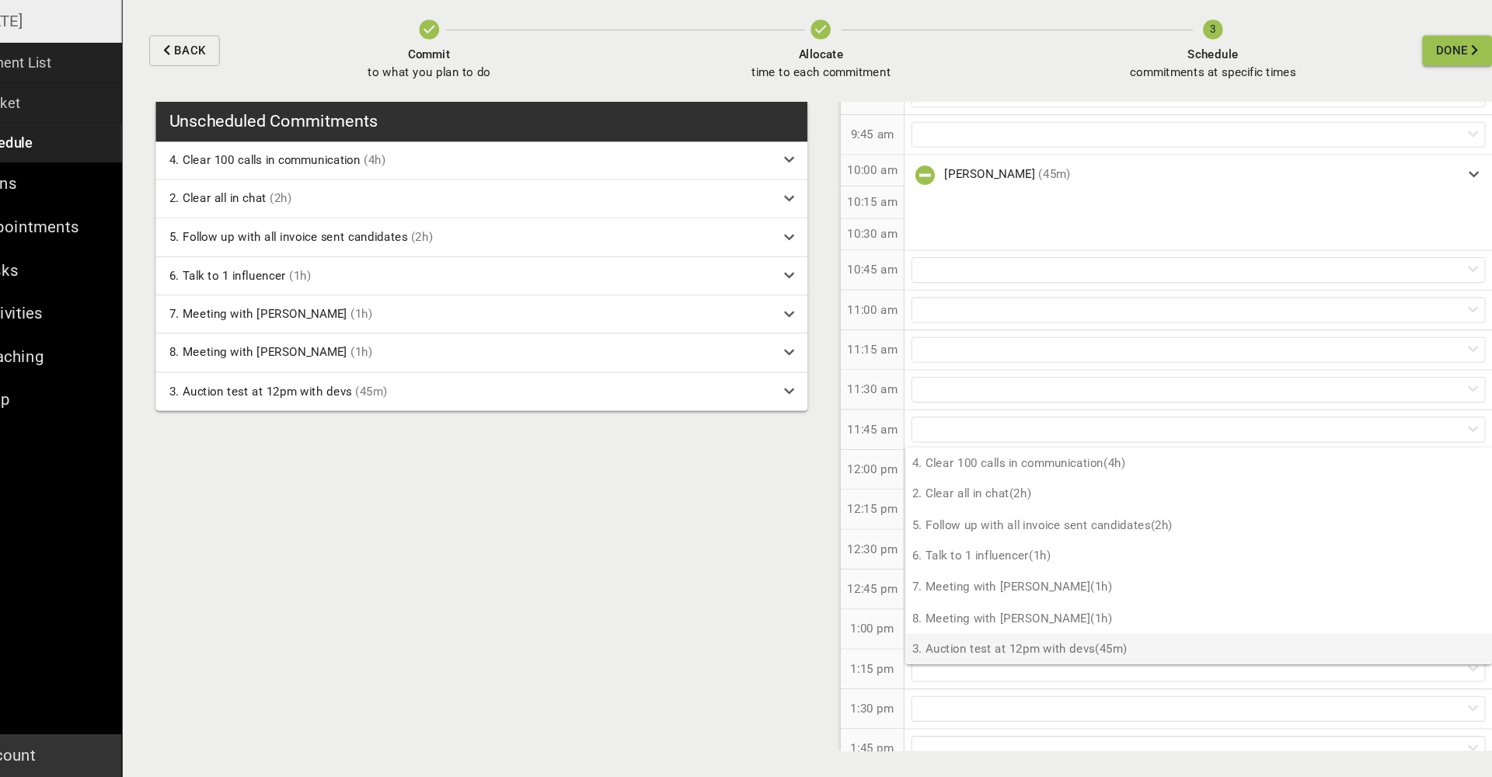
click at [944, 643] on p "3. Auction test at 12pm with devs (45m)" at bounding box center [1192, 657] width 549 height 29
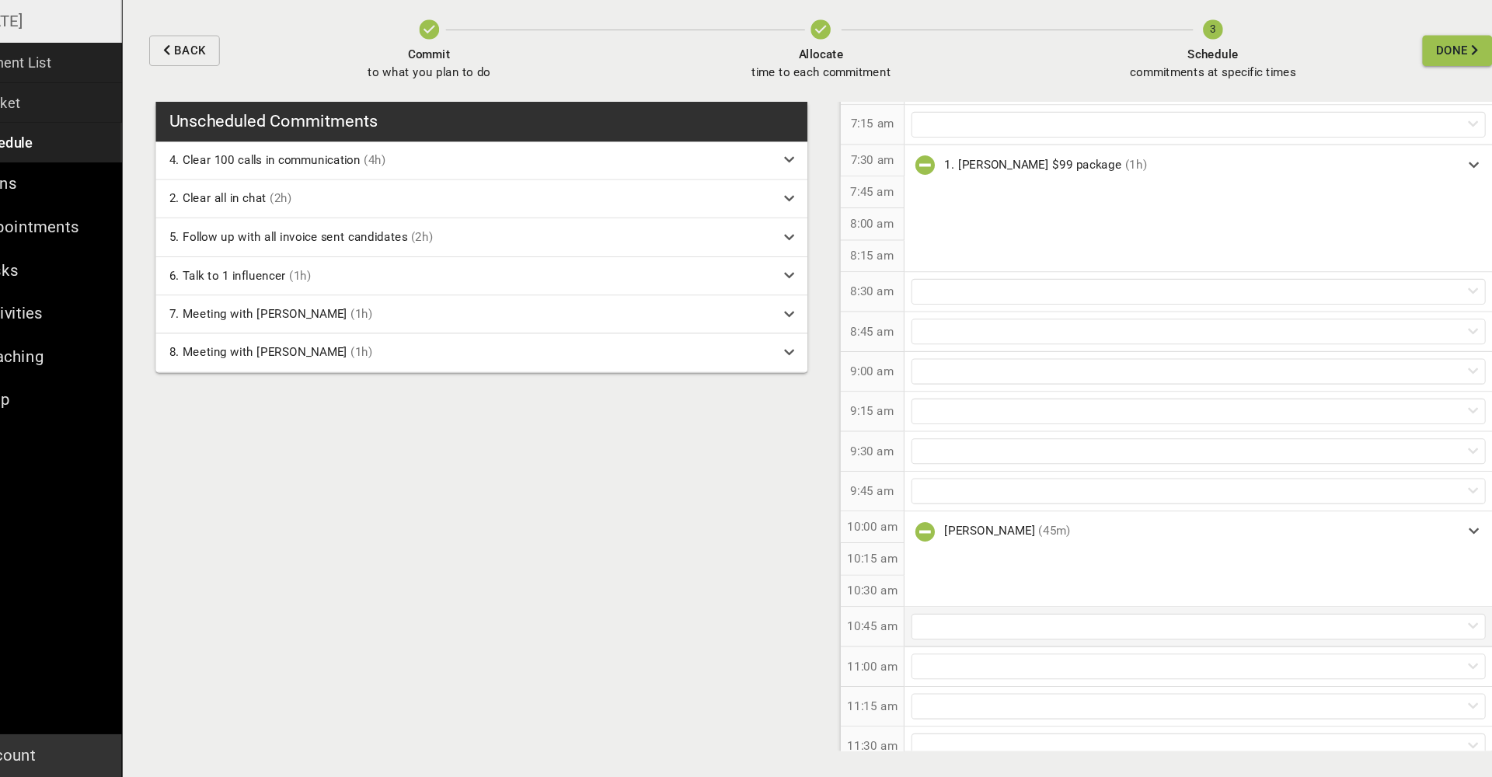
scroll to position [124, 0]
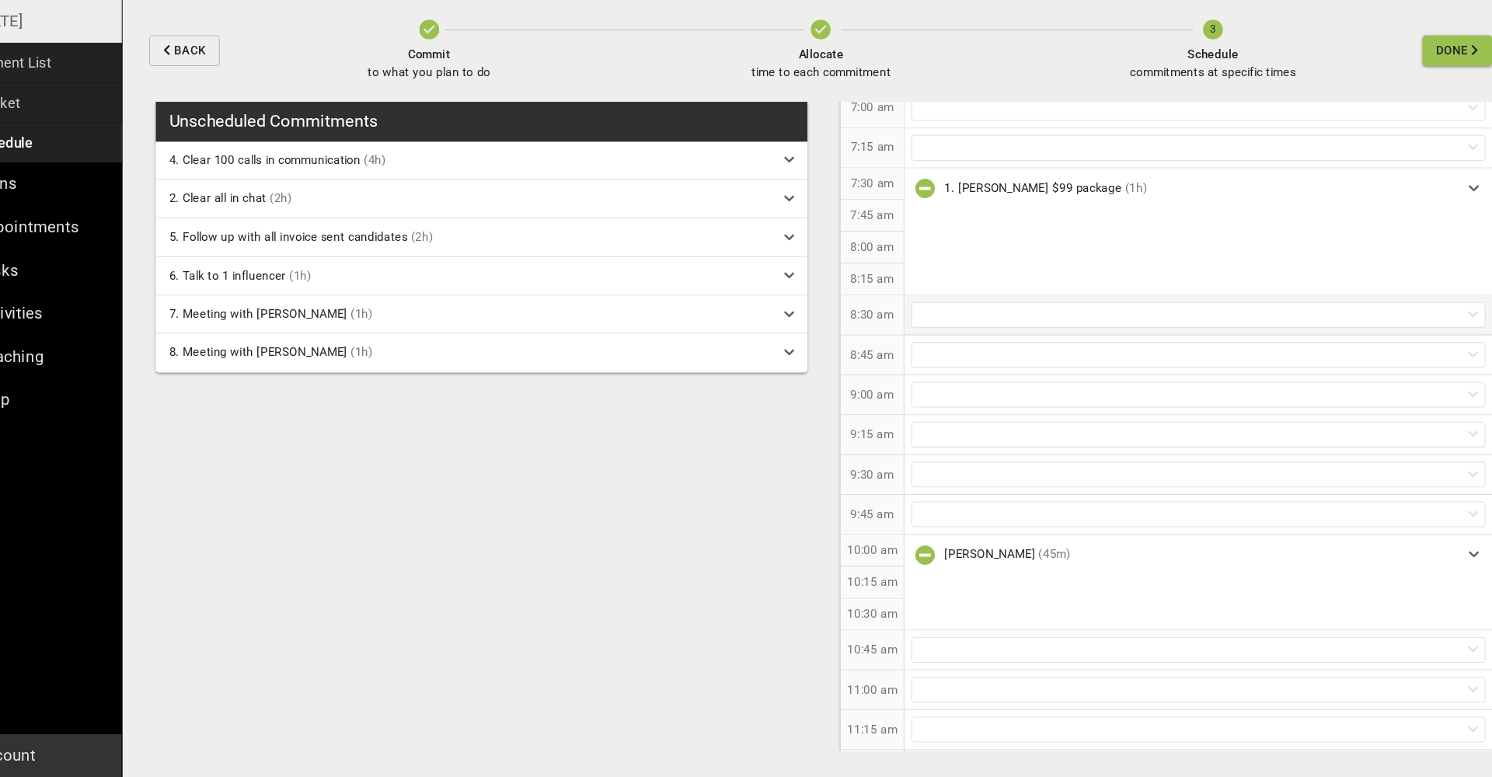
click at [924, 333] on div at bounding box center [1192, 345] width 537 height 24
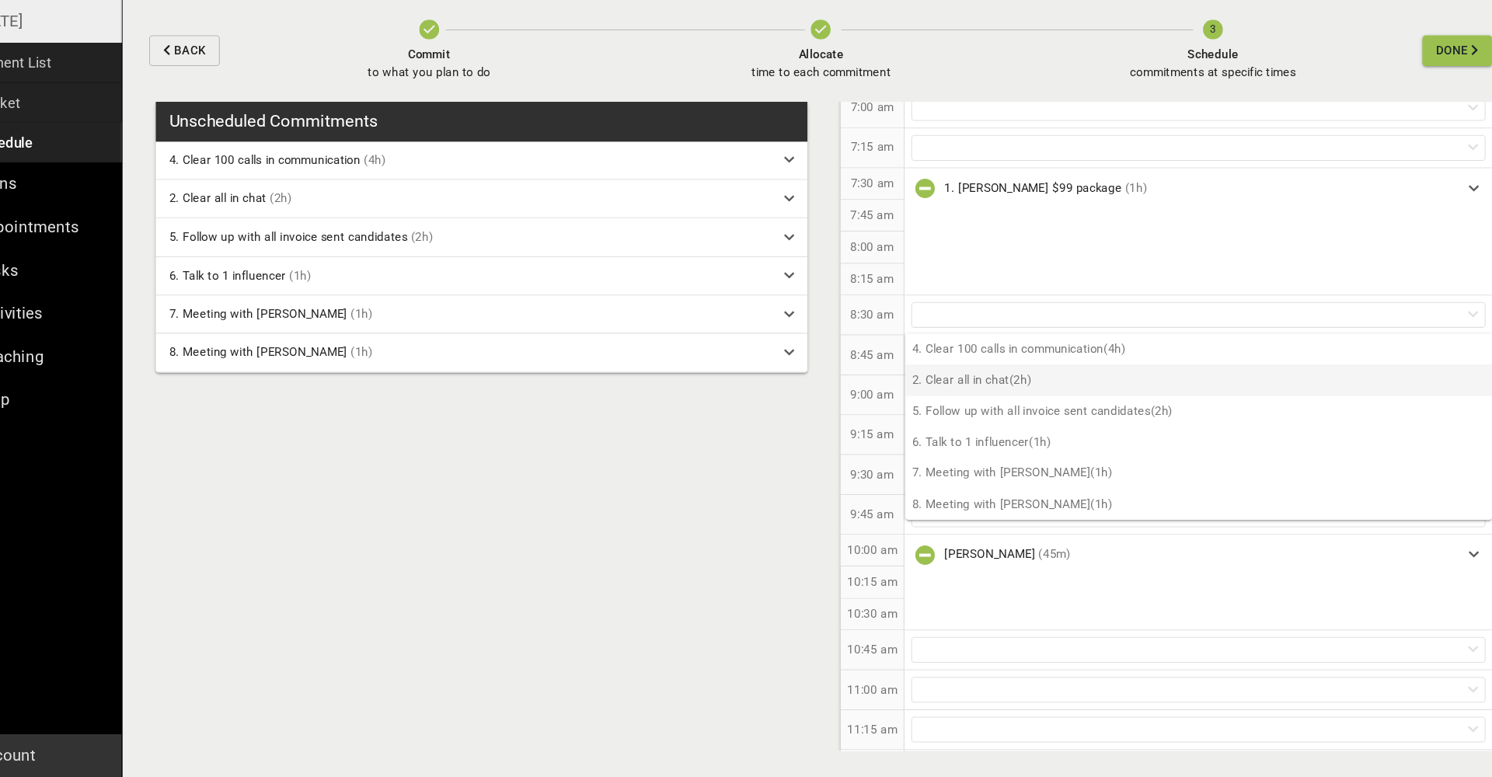
click at [928, 391] on p "2. Clear all in chat (2h)" at bounding box center [1192, 405] width 549 height 29
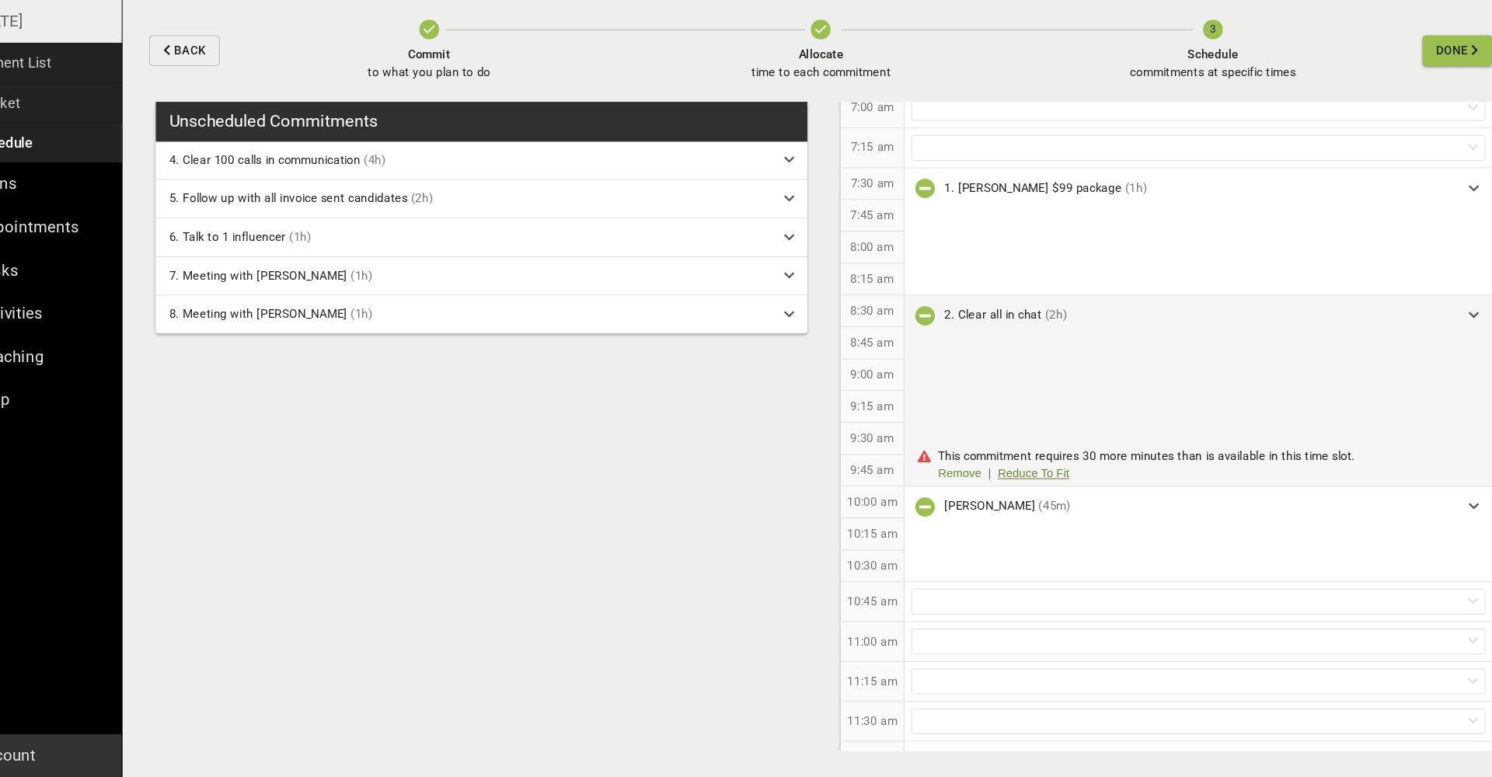
click at [1005, 485] on link "Reduce To Fit" at bounding box center [1038, 493] width 67 height 16
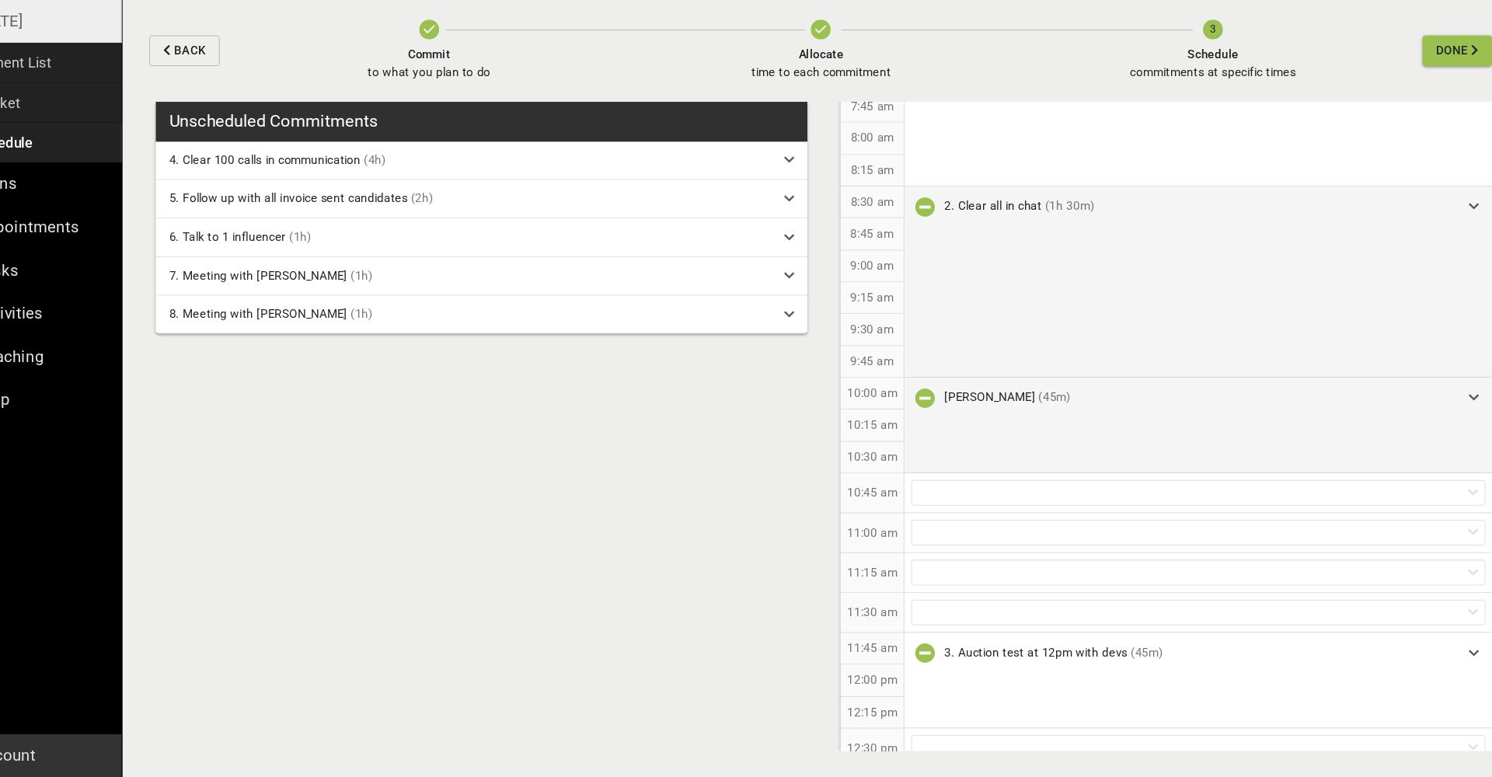
scroll to position [279, 0]
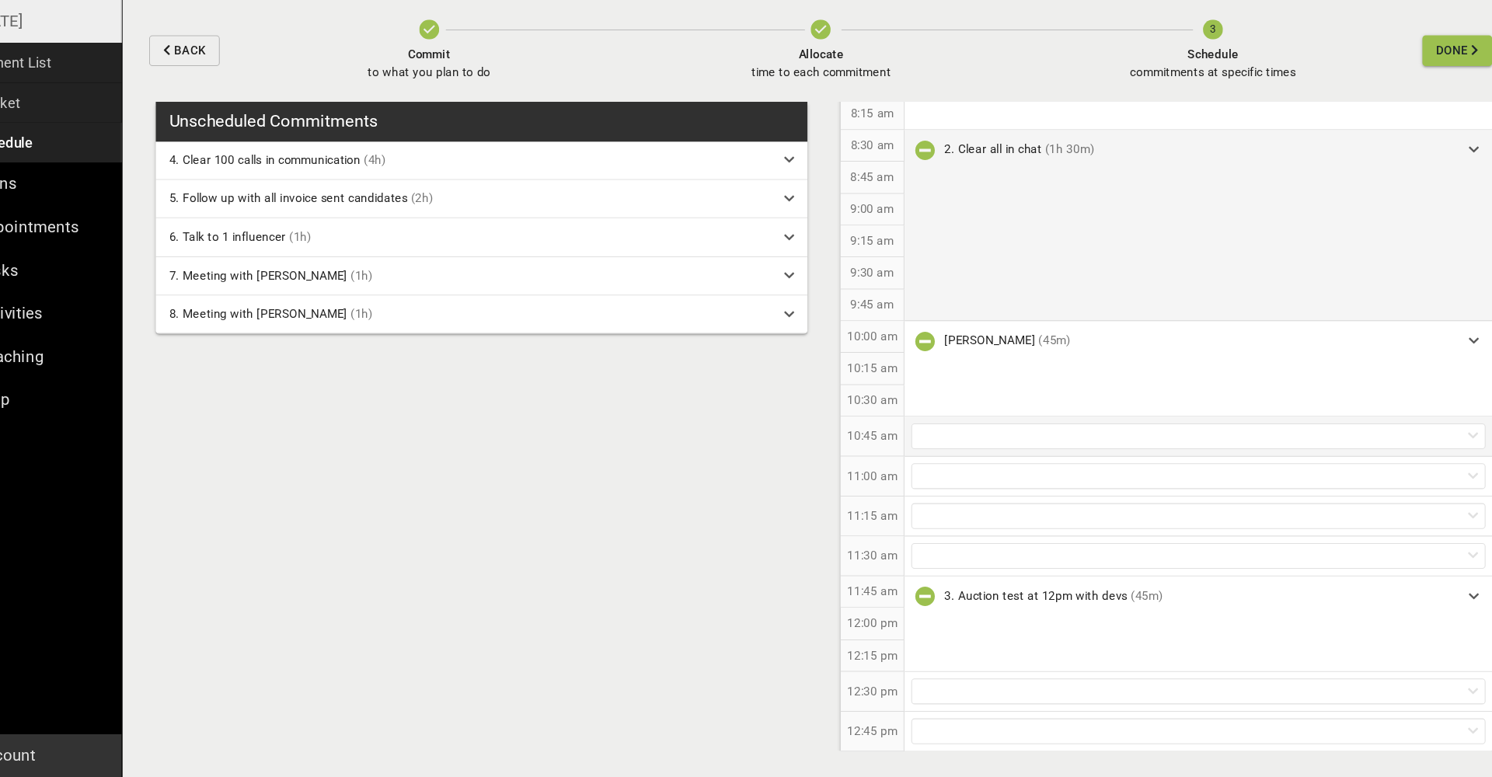
click at [939, 446] on div at bounding box center [1192, 458] width 537 height 24
click at [864, 487] on p "11:00 am" at bounding box center [887, 495] width 47 height 16
click at [924, 483] on div at bounding box center [1192, 495] width 537 height 24
click at [858, 514] on div "11:15 am" at bounding box center [888, 532] width 60 height 37
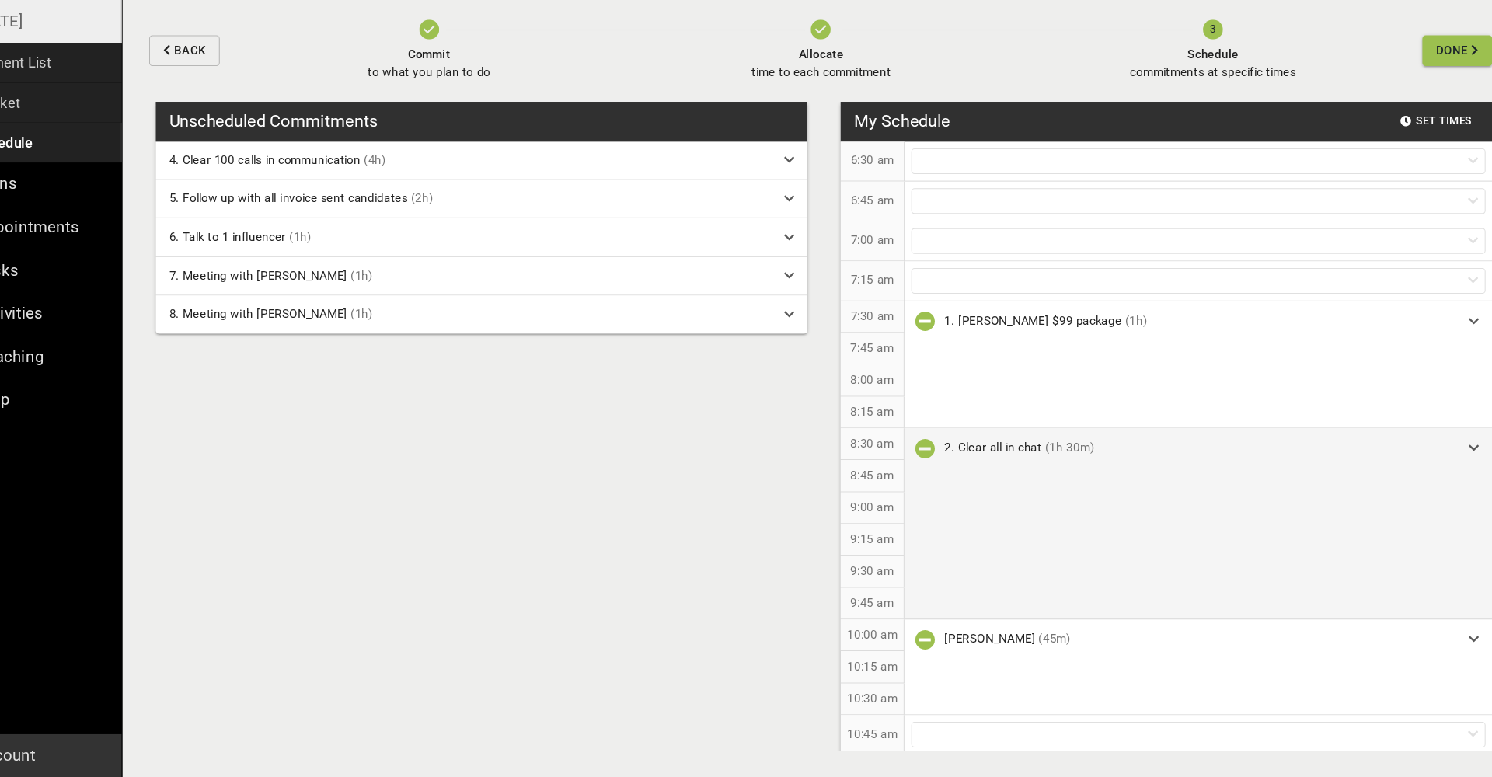
scroll to position [0, 0]
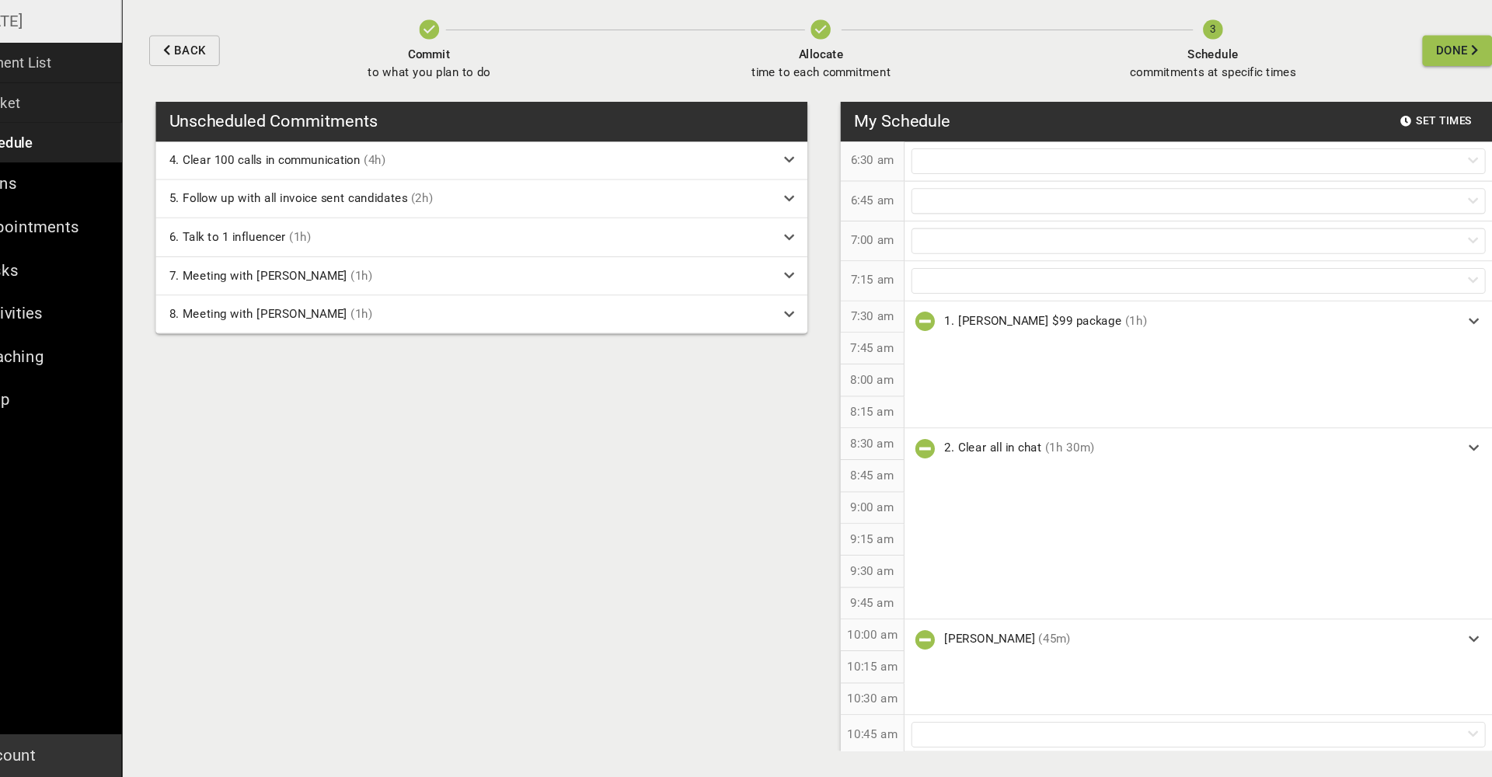
click at [775, 87] on span "Allocate time to each commitment" at bounding box center [840, 107] width 131 height 40
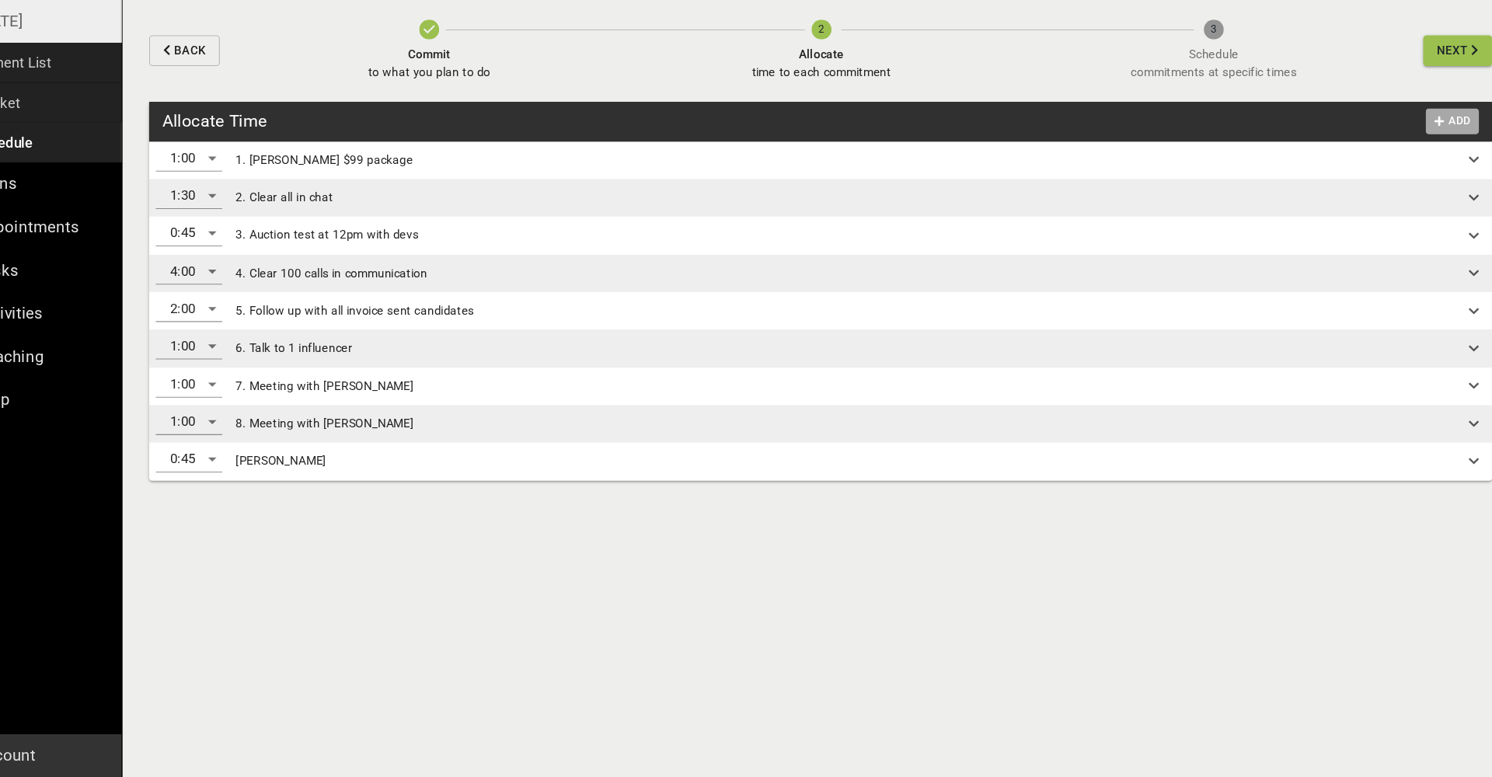
click at [1411, 155] on span "Add" at bounding box center [1429, 164] width 37 height 18
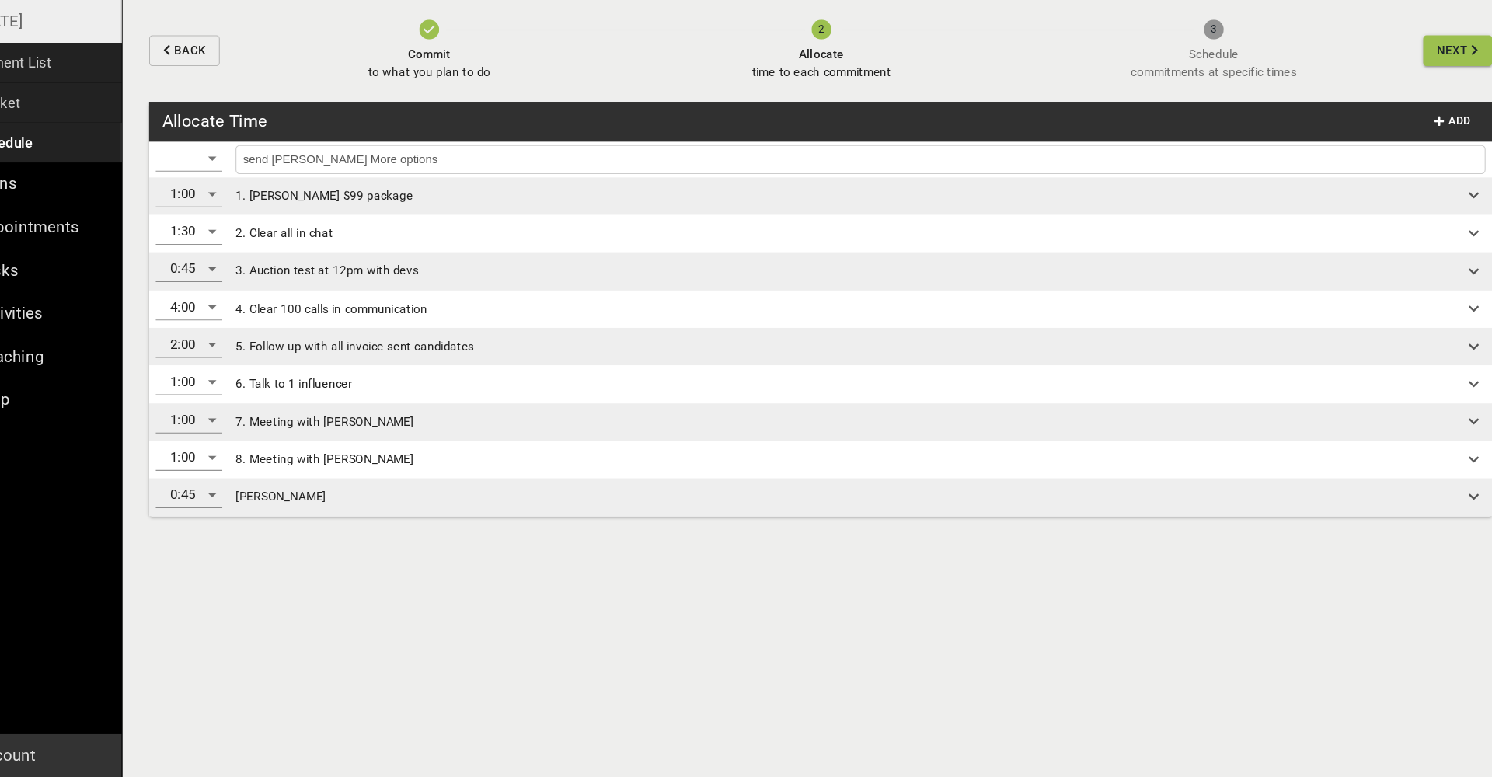
type input "send [PERSON_NAME] More options"
click at [218, 186] on div "​" at bounding box center [249, 198] width 62 height 25
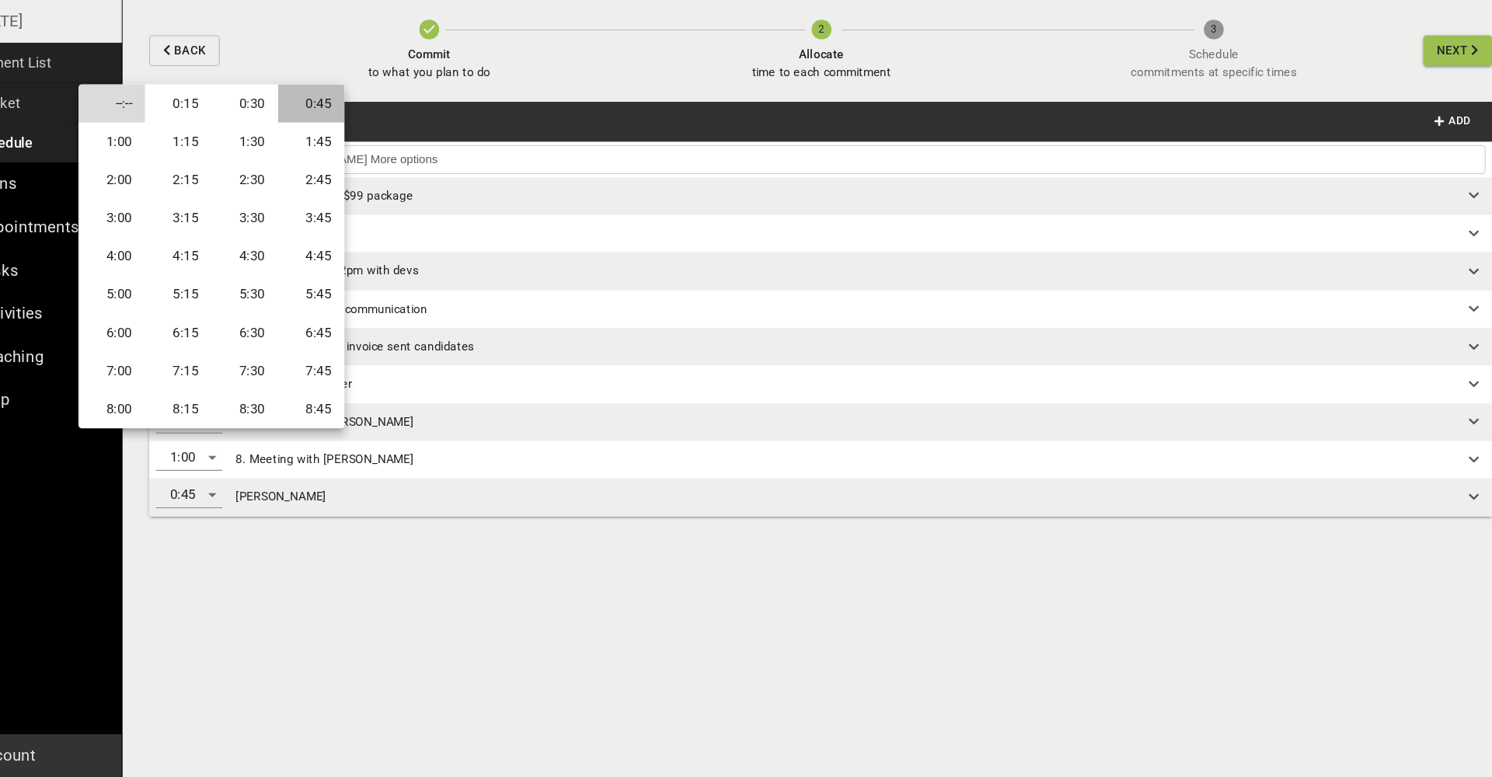
click at [332, 129] on li "0:45" at bounding box center [363, 147] width 62 height 36
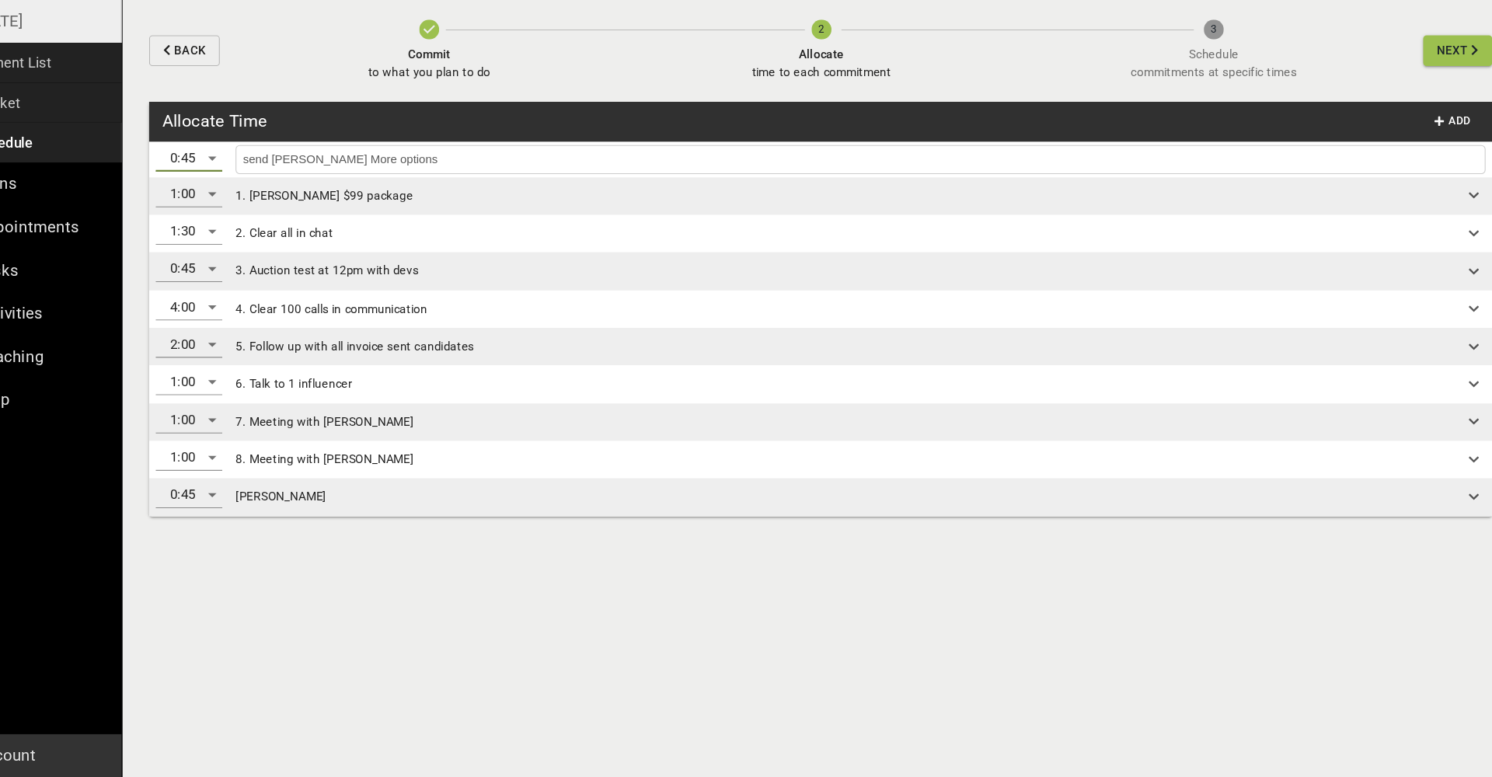
click at [570, 190] on input "send [PERSON_NAME] More options" at bounding box center [876, 199] width 1161 height 19
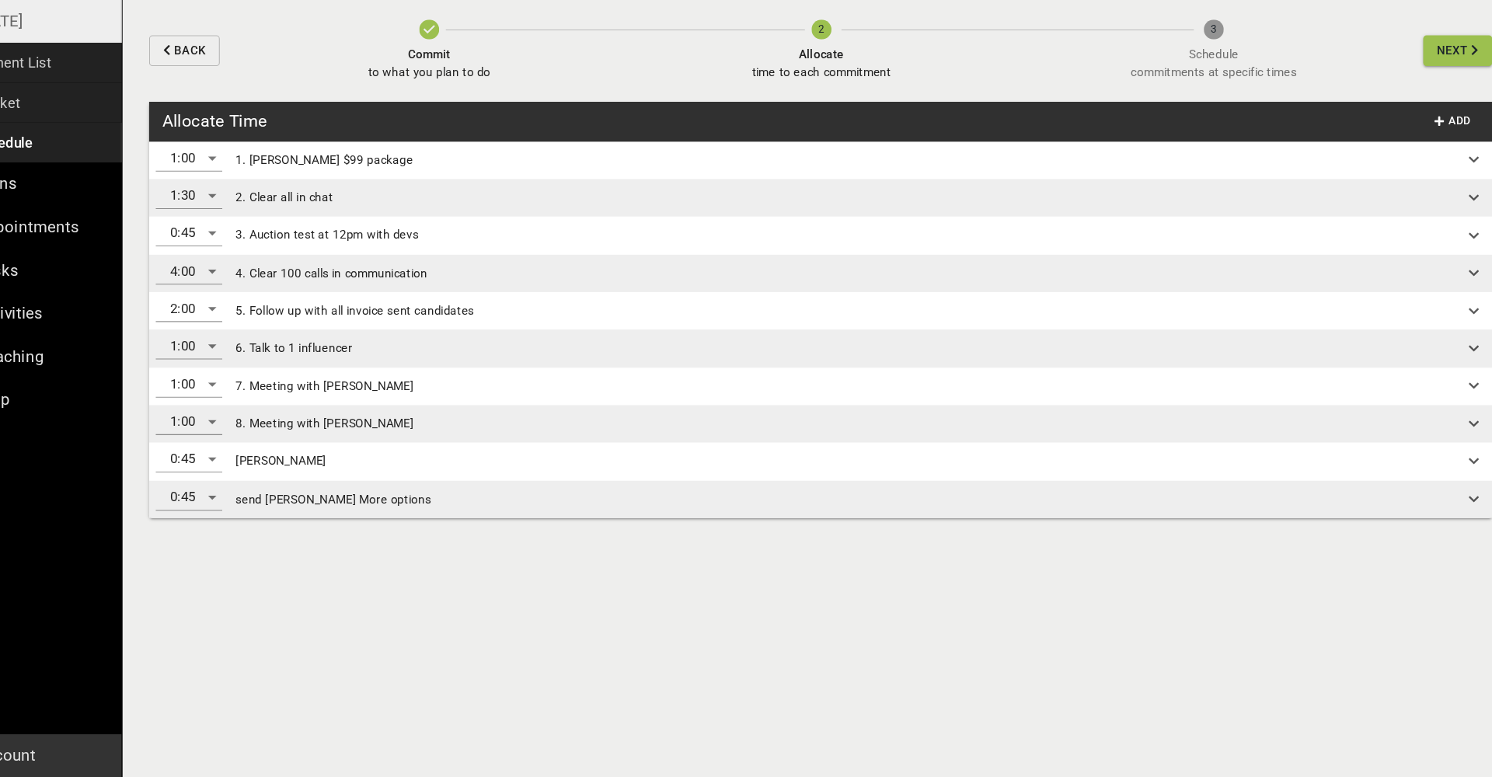
click at [1415, 88] on span "Next" at bounding box center [1430, 97] width 30 height 19
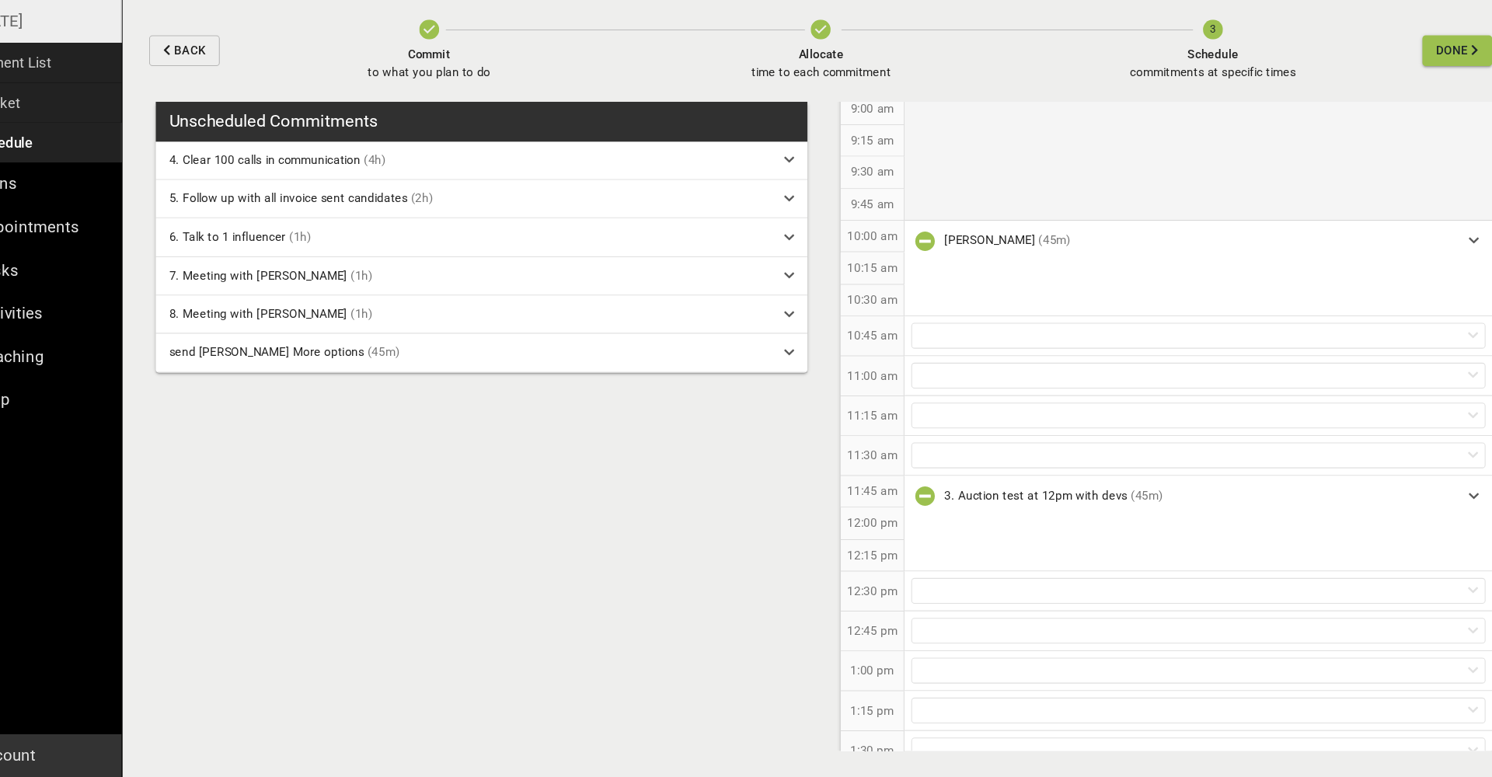
scroll to position [381, 0]
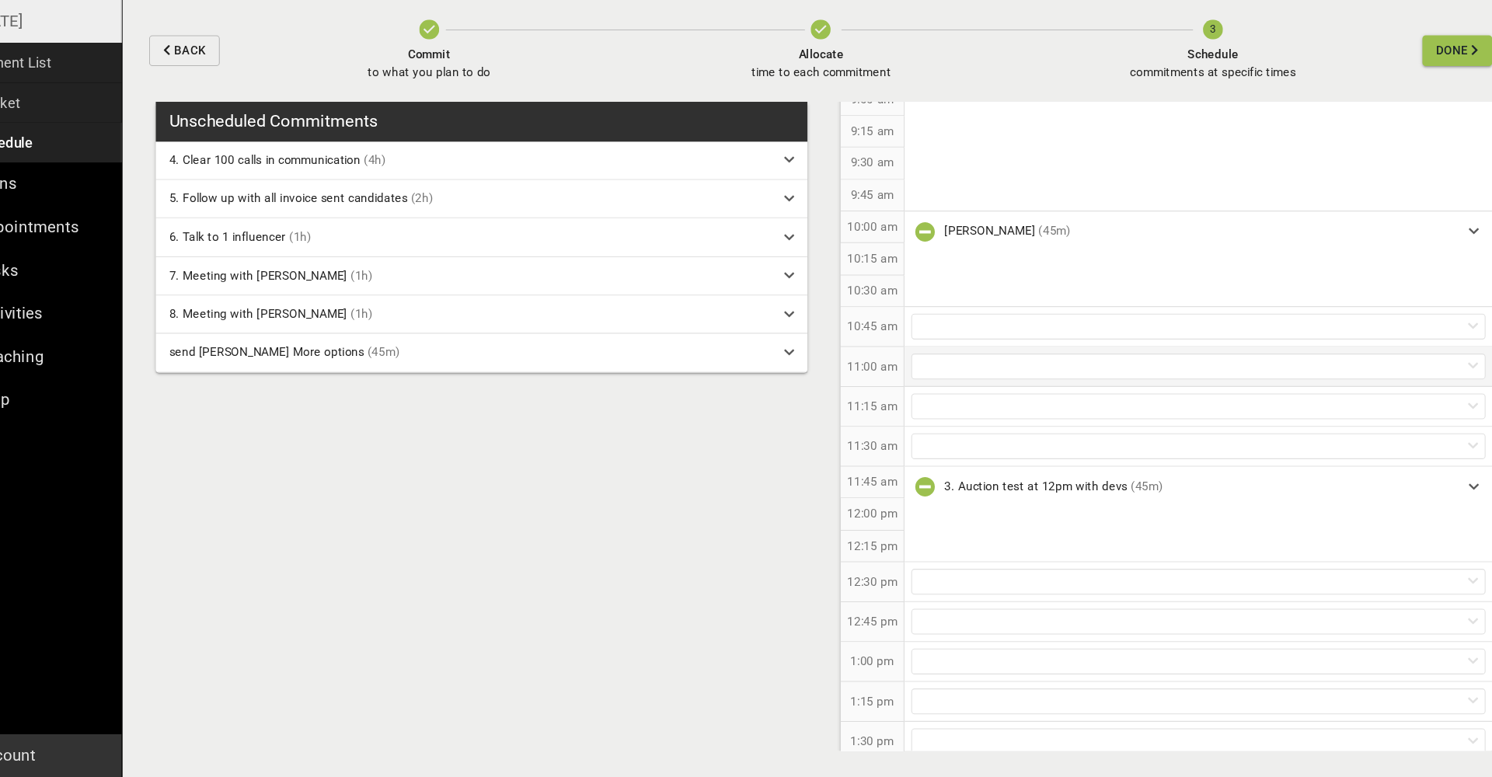
click at [924, 381] on div at bounding box center [1192, 393] width 537 height 24
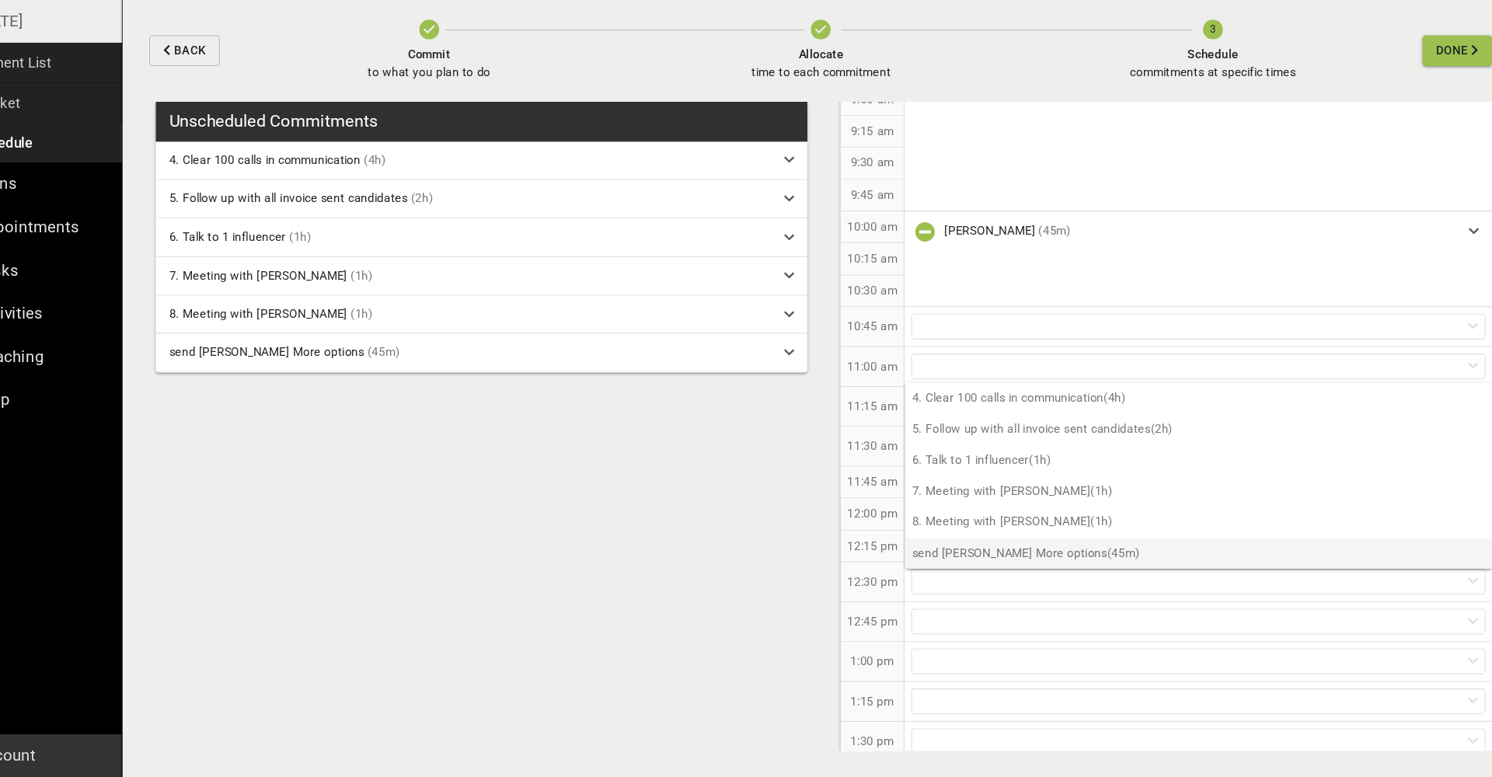
click at [918, 553] on p "send [PERSON_NAME] More options (45m)" at bounding box center [1192, 567] width 549 height 29
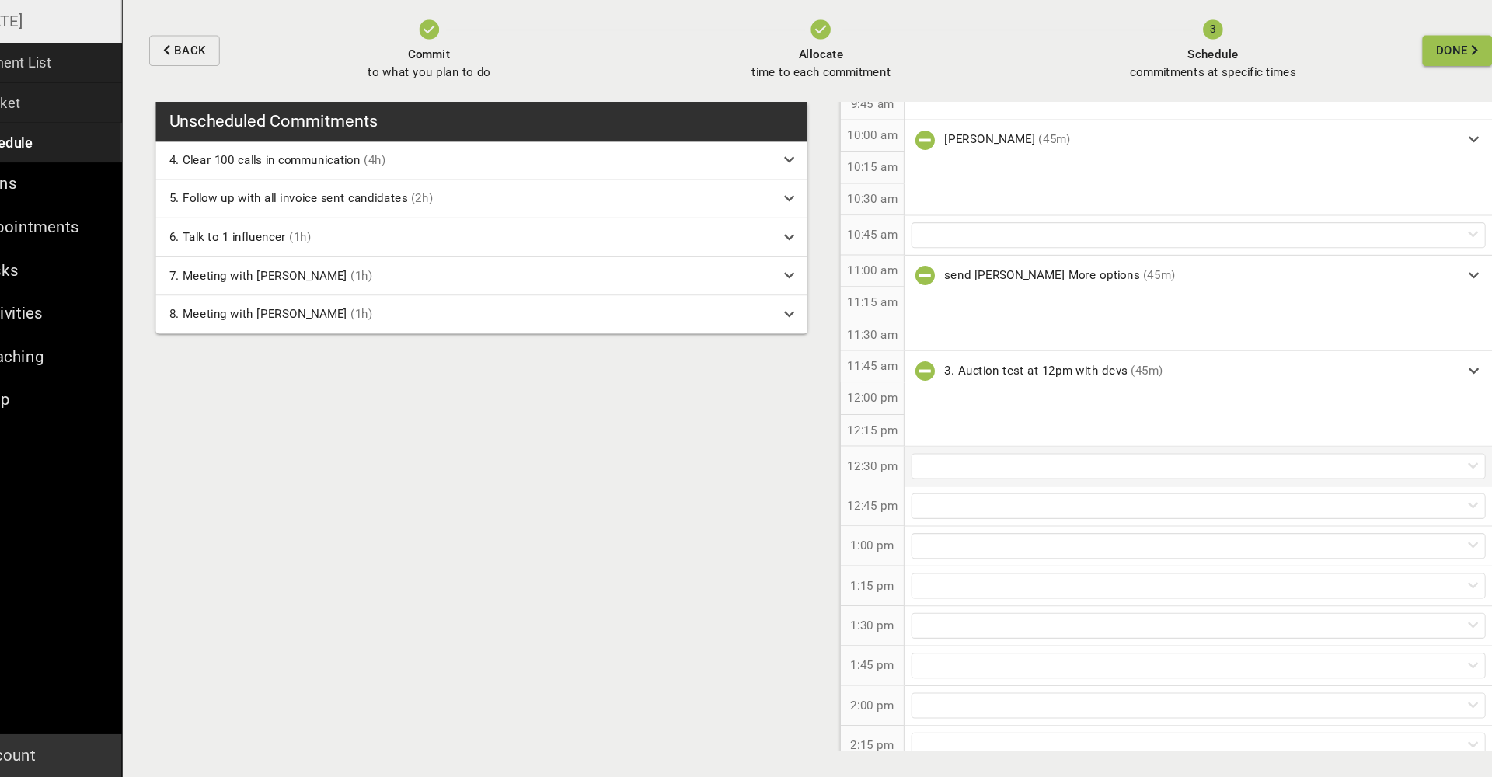
scroll to position [476, 0]
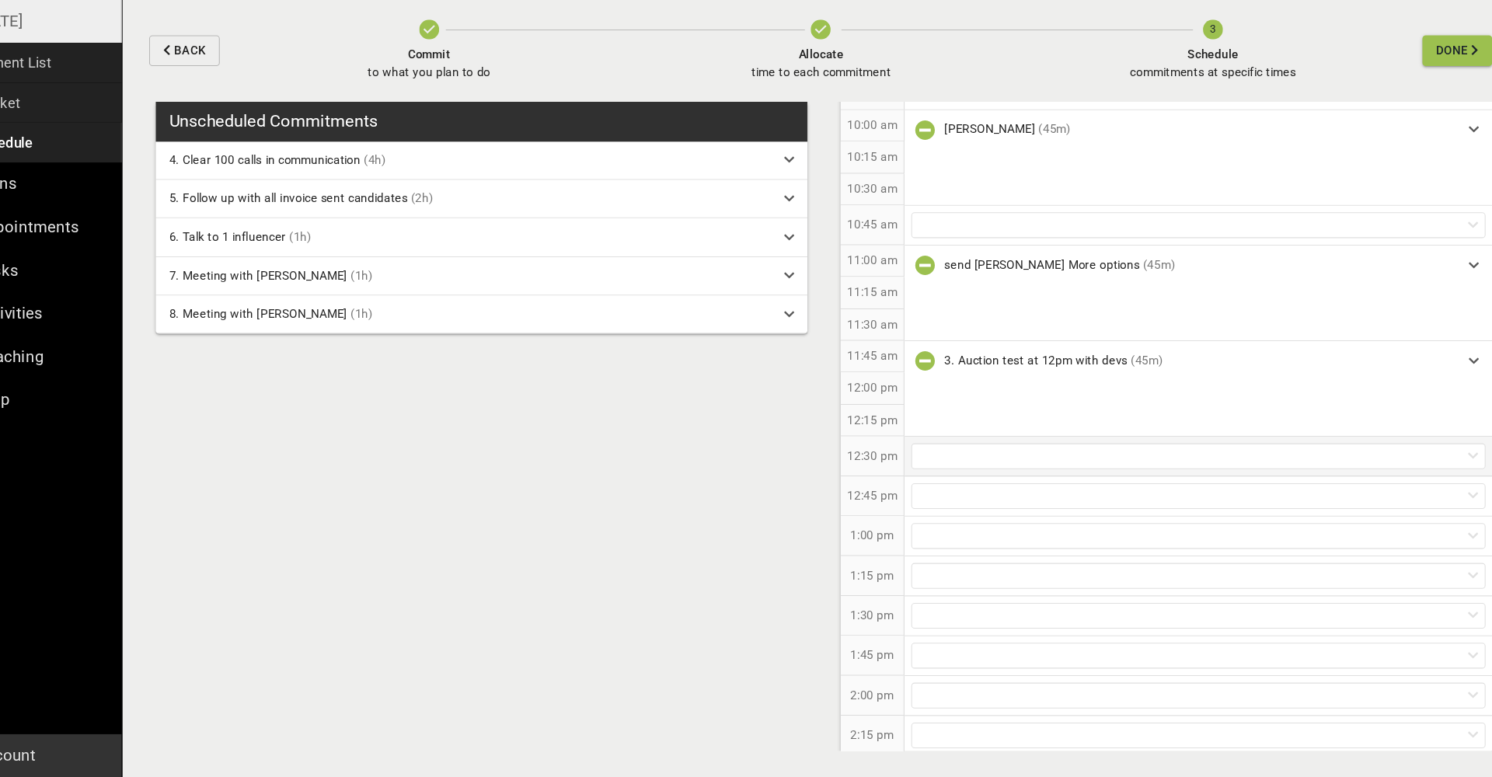
click at [942, 465] on div at bounding box center [1192, 477] width 537 height 24
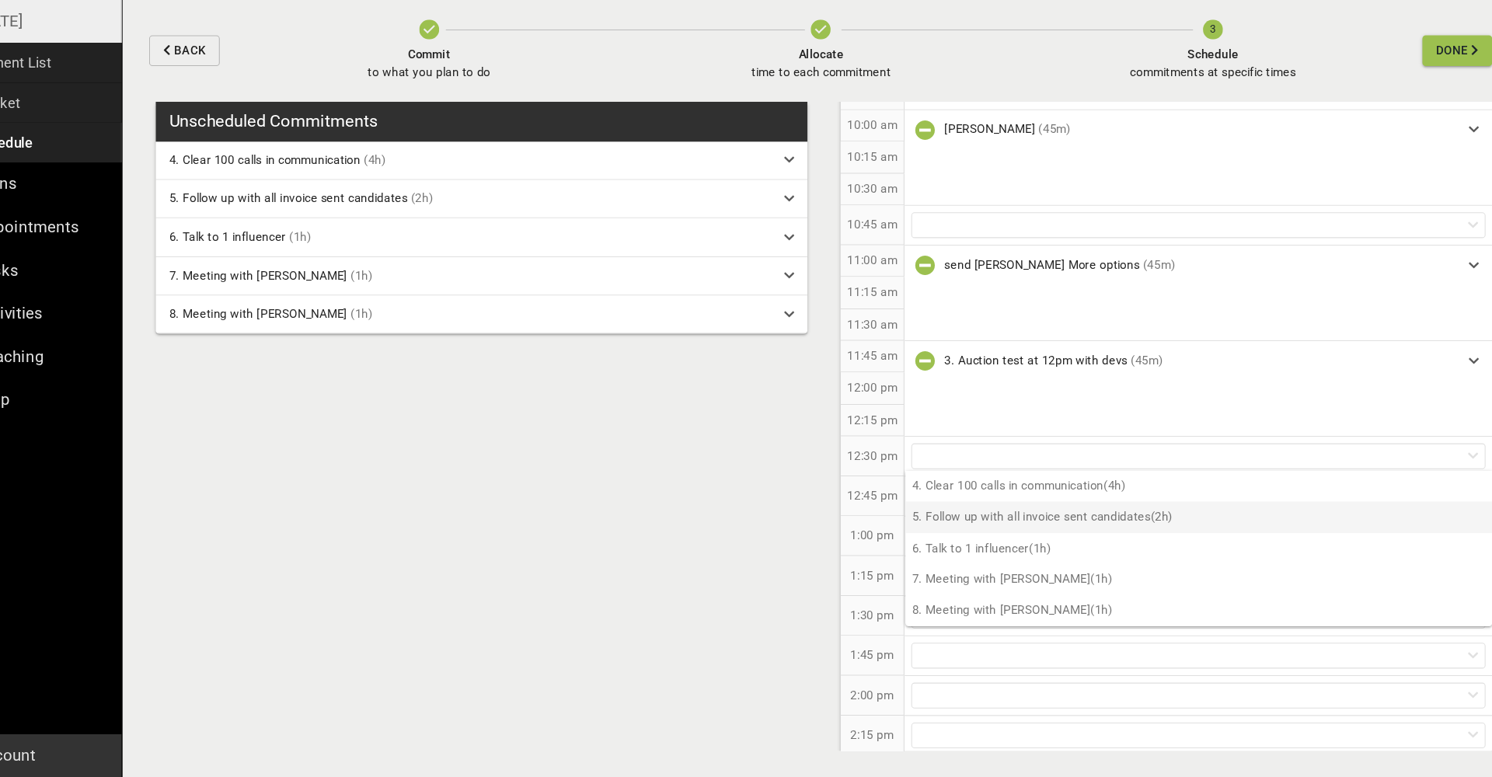
click at [966, 519] on p "5. Follow up with all invoice sent candidates (2h)" at bounding box center [1192, 533] width 549 height 29
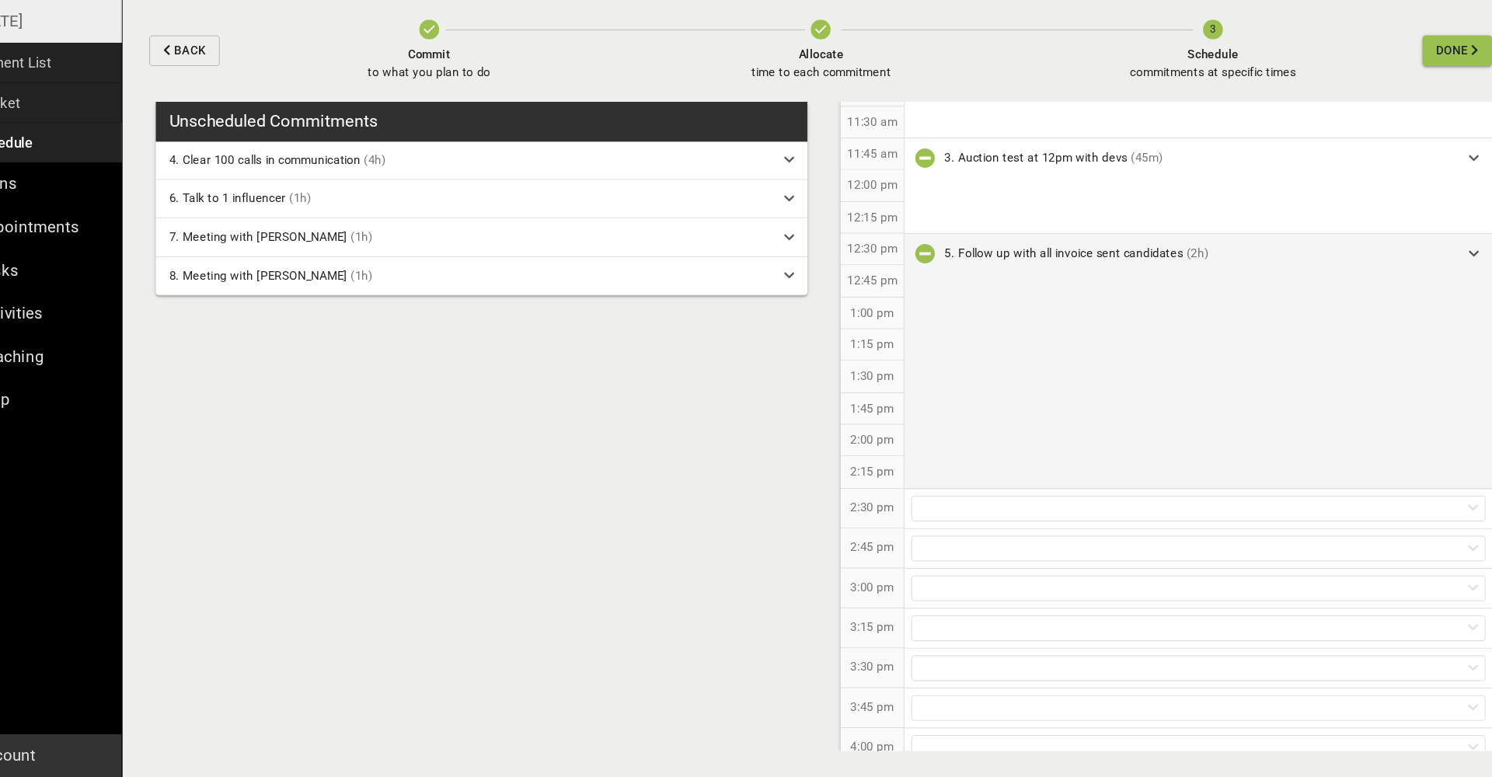
scroll to position [681, 0]
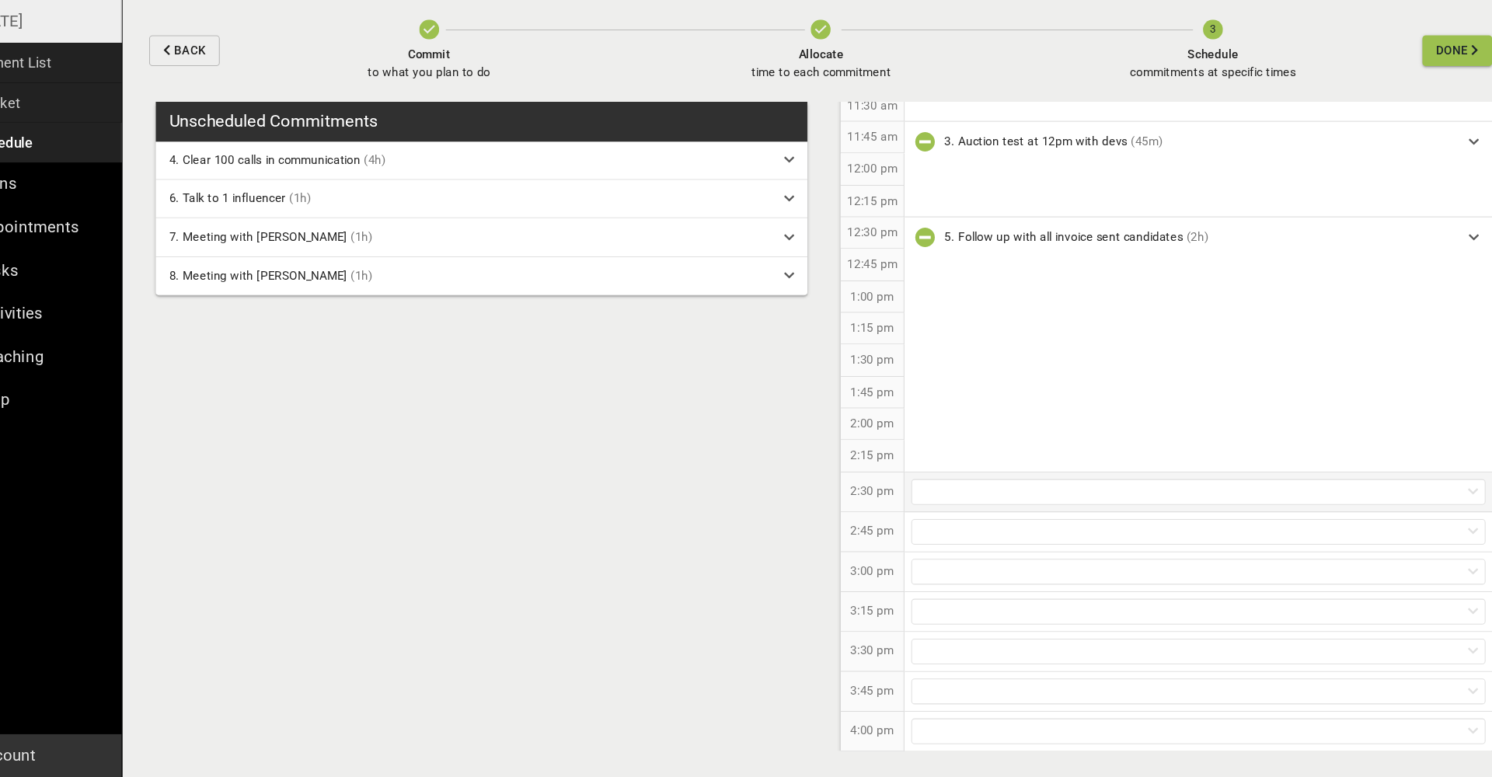
click at [960, 498] on div at bounding box center [1192, 510] width 537 height 24
click at [867, 576] on p "3:00 pm" at bounding box center [887, 584] width 40 height 16
click at [942, 573] on div at bounding box center [1192, 585] width 537 height 24
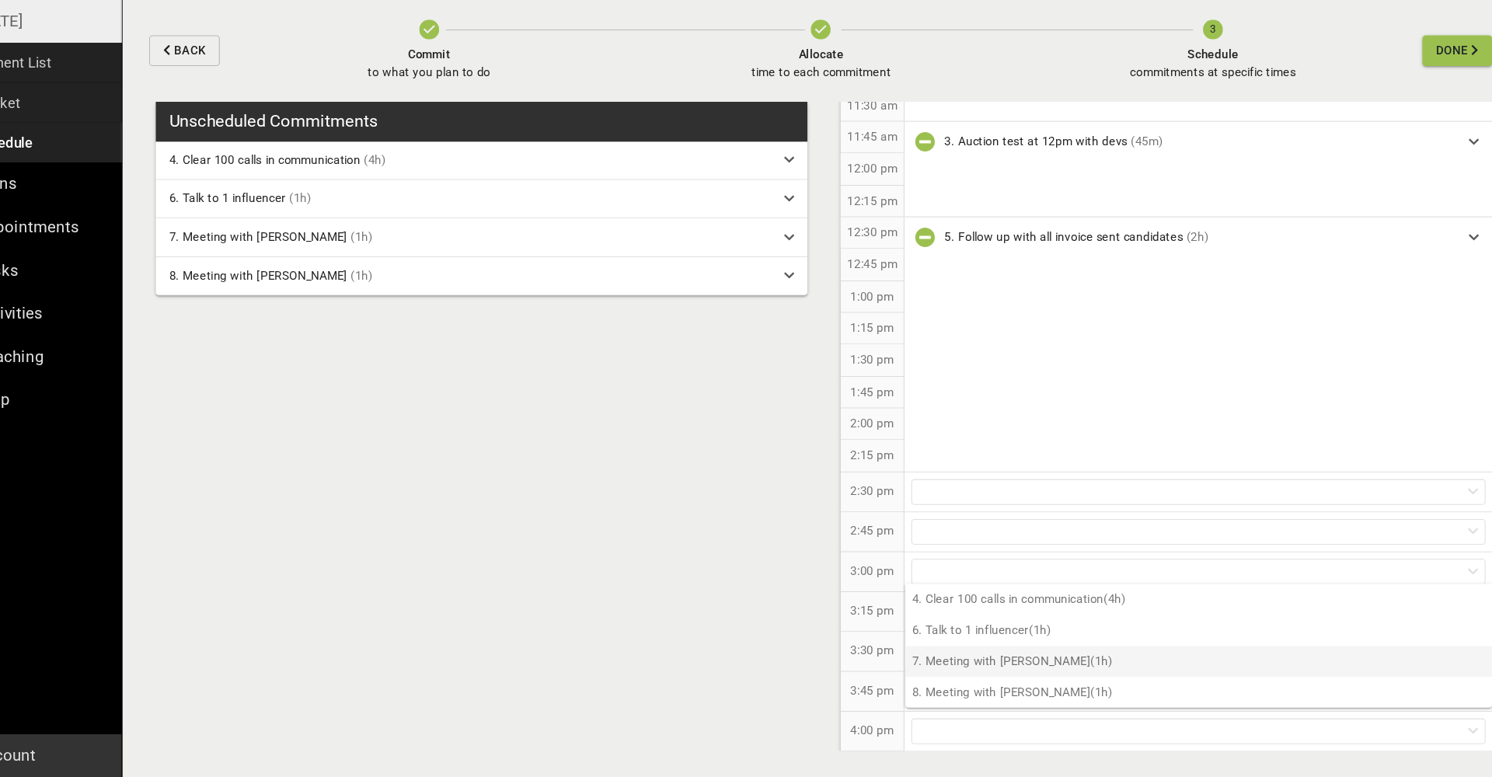
click at [977, 654] on p "7. Meeting with [PERSON_NAME] (1h)" at bounding box center [1192, 668] width 549 height 29
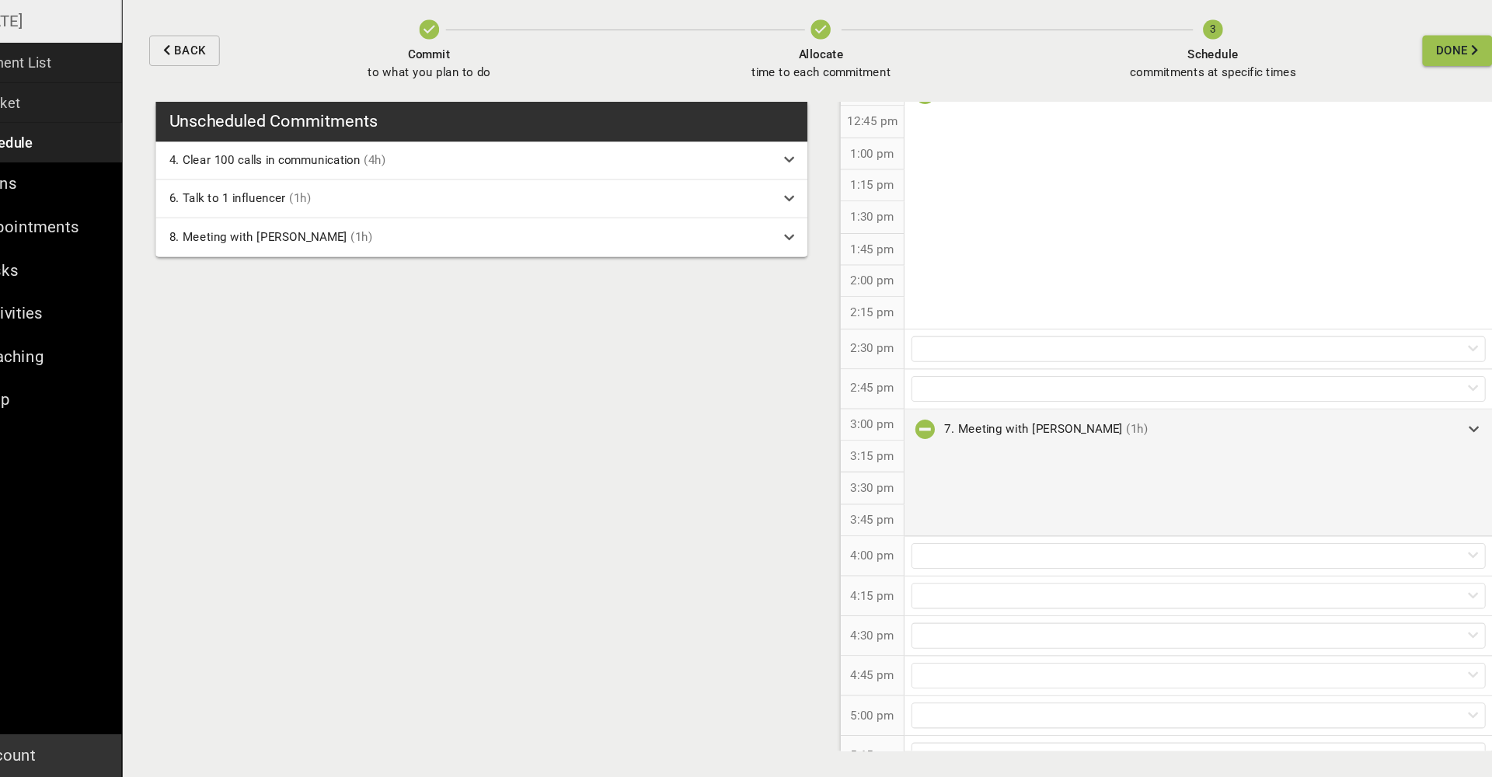
scroll to position [852, 0]
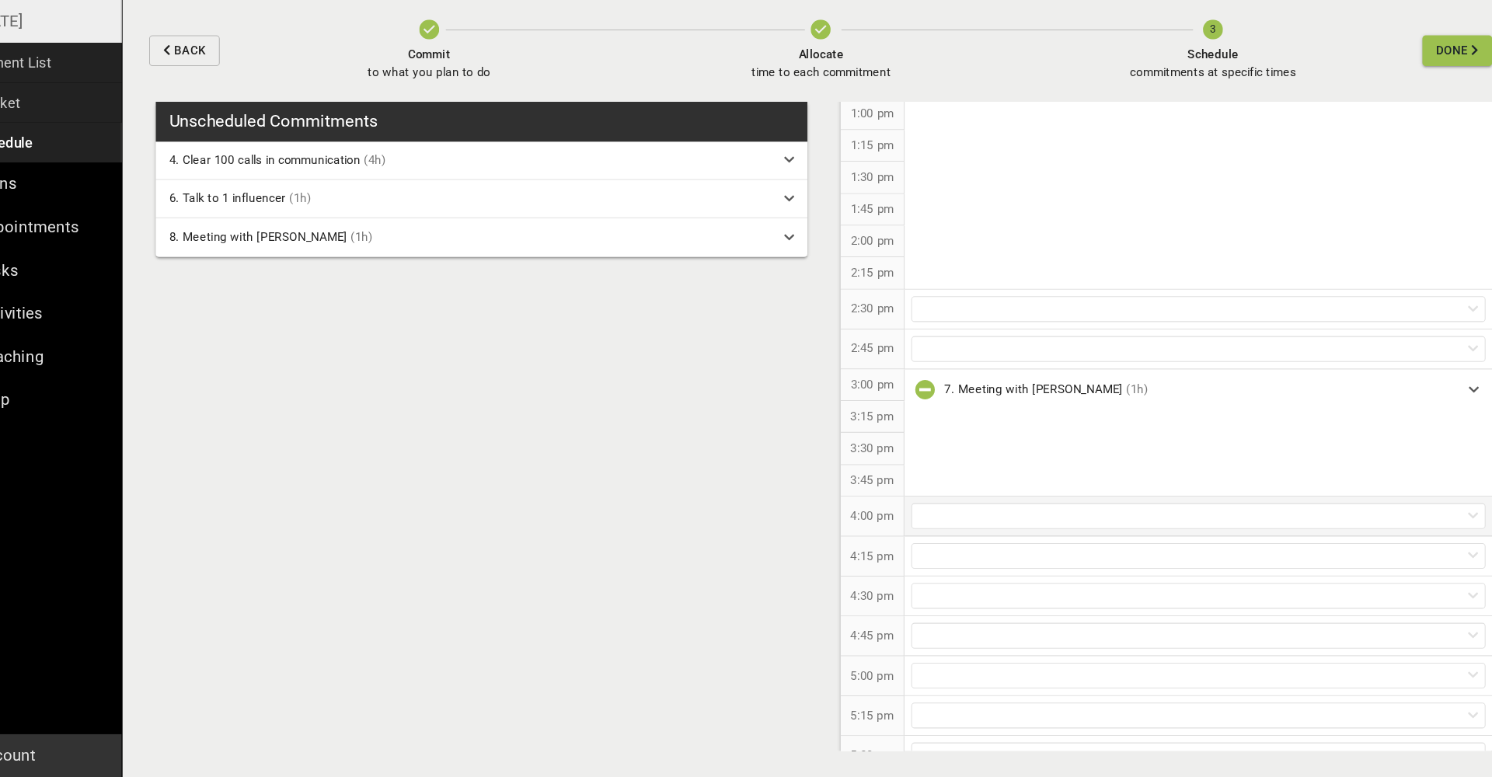
click at [948, 521] on div at bounding box center [1192, 533] width 537 height 24
click at [867, 599] on p "4:30 pm" at bounding box center [887, 607] width 40 height 16
click at [924, 612] on div at bounding box center [1192, 624] width 537 height 24
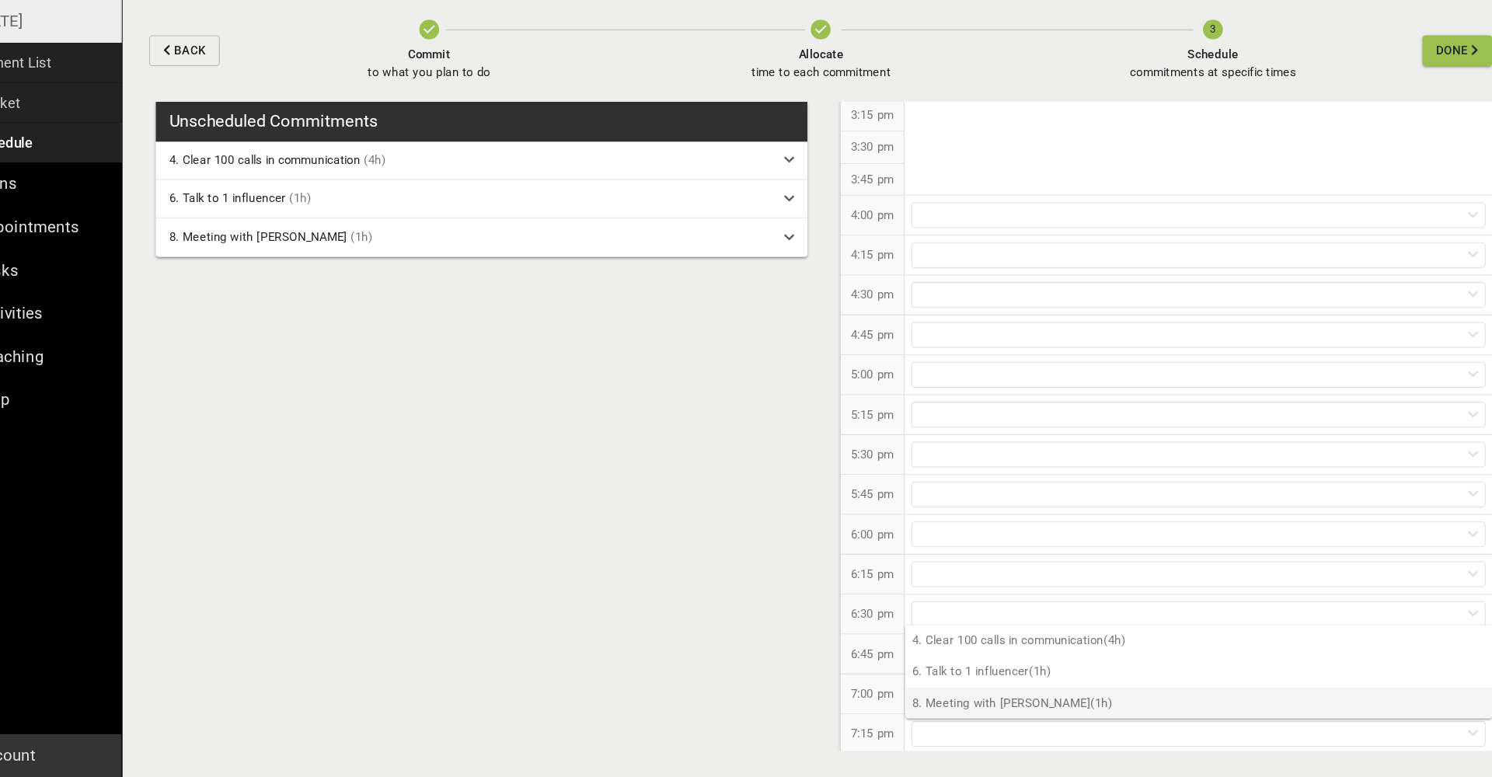
click at [957, 693] on p "8. Meeting with [PERSON_NAME] (1h)" at bounding box center [1192, 707] width 549 height 29
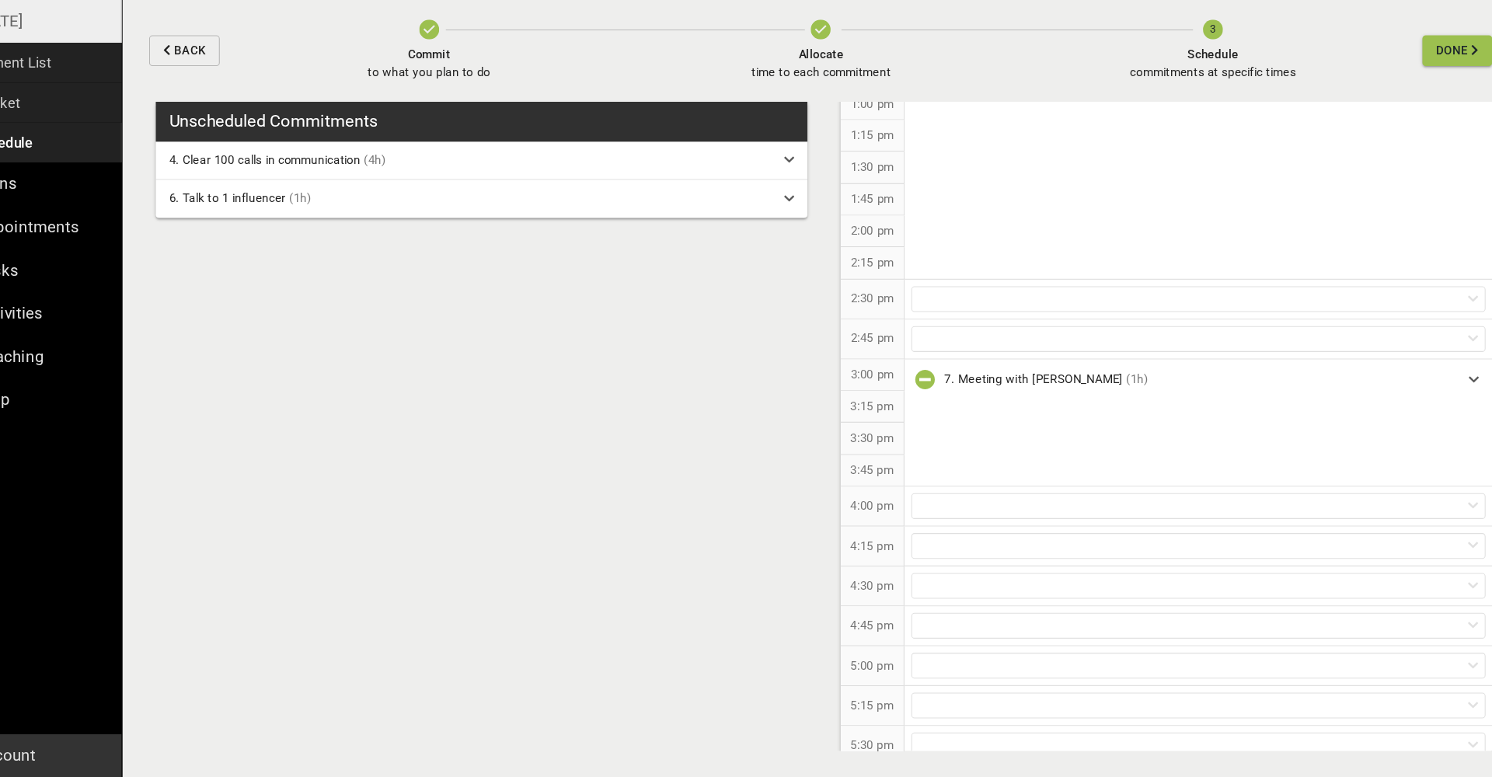
scroll to position [859, 0]
click at [924, 514] on div at bounding box center [1192, 526] width 537 height 24
click at [918, 537] on p "4. Clear 100 calls in communication (4h)" at bounding box center [1192, 551] width 549 height 29
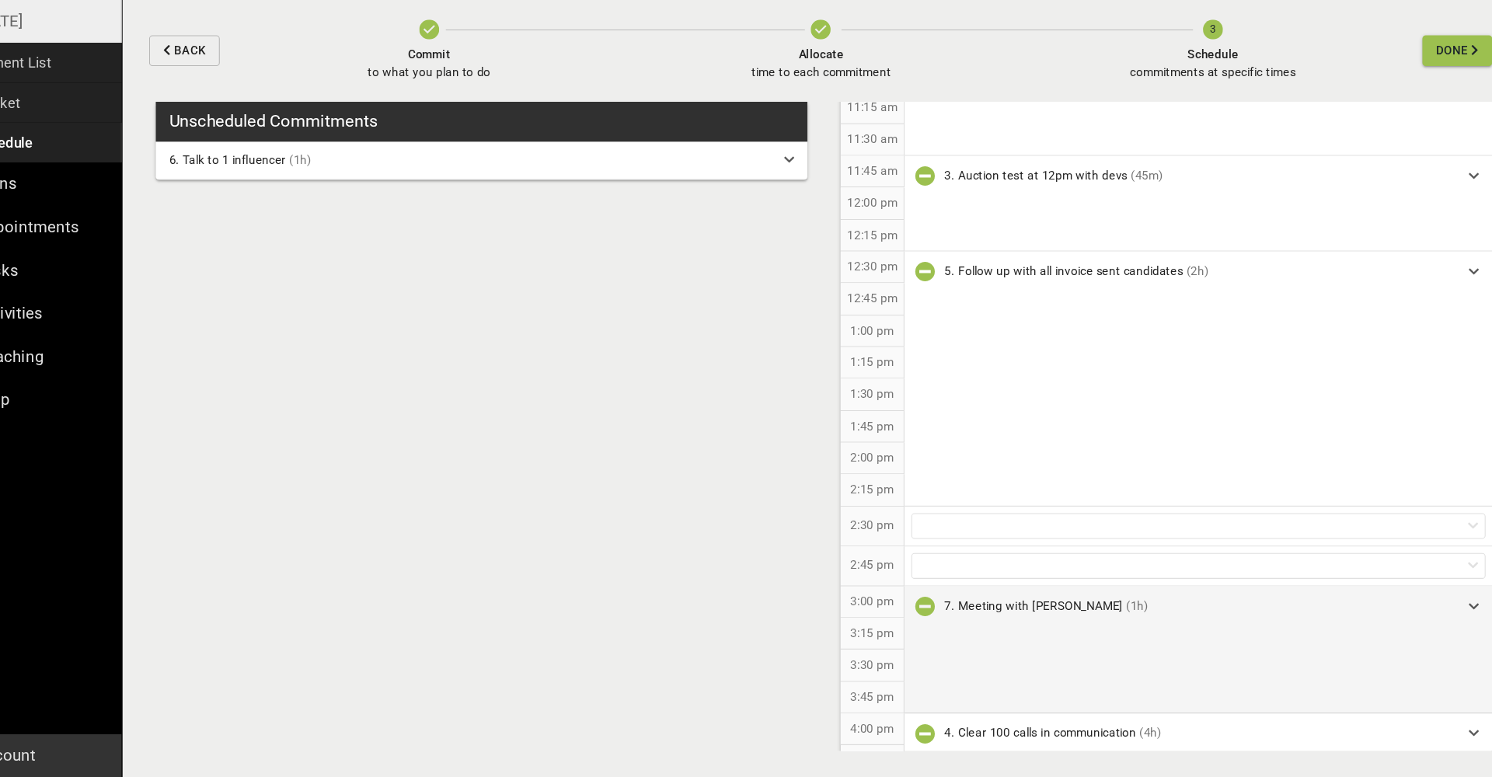
scroll to position [647, 0]
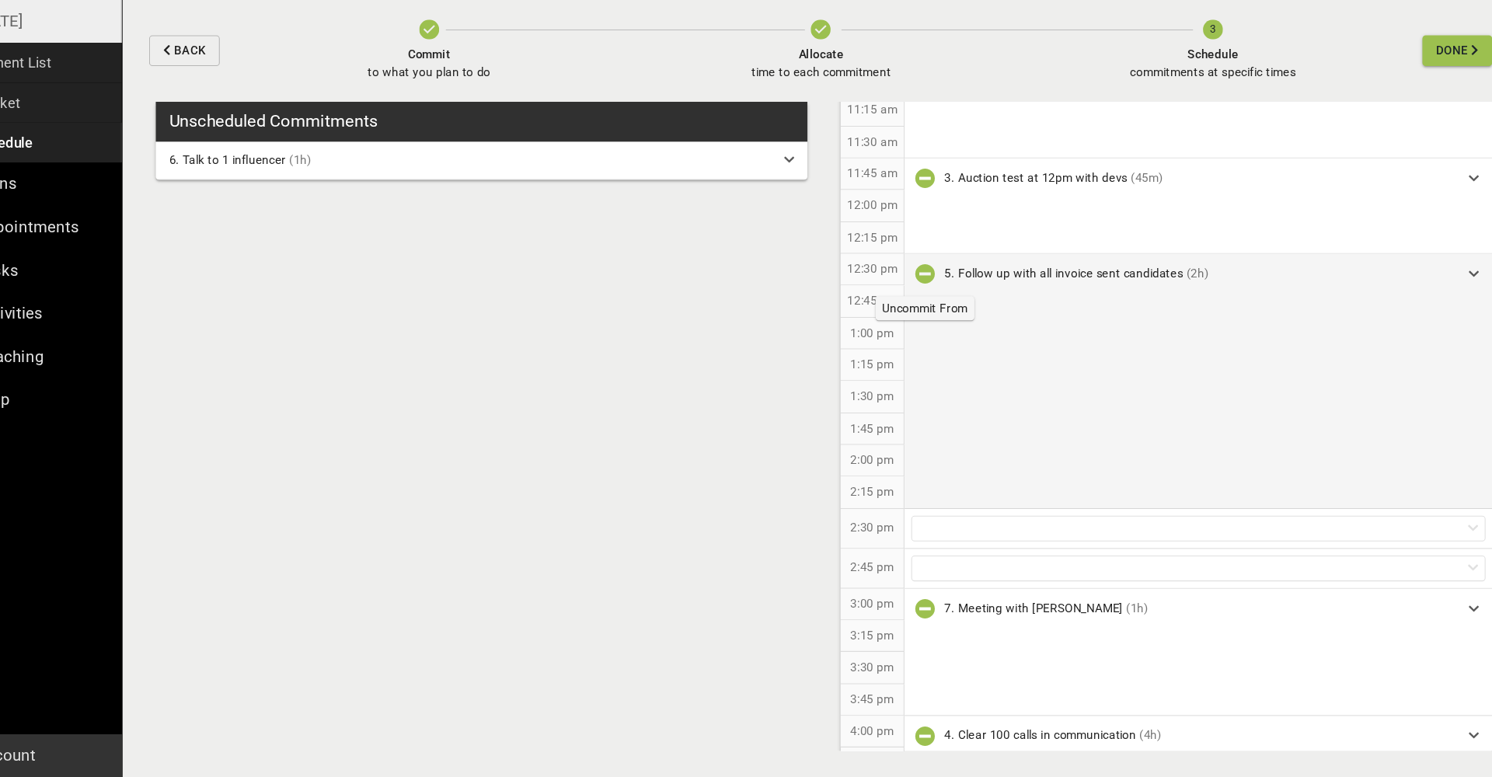
click at [927, 297] on icon "button" at bounding box center [936, 306] width 19 height 19
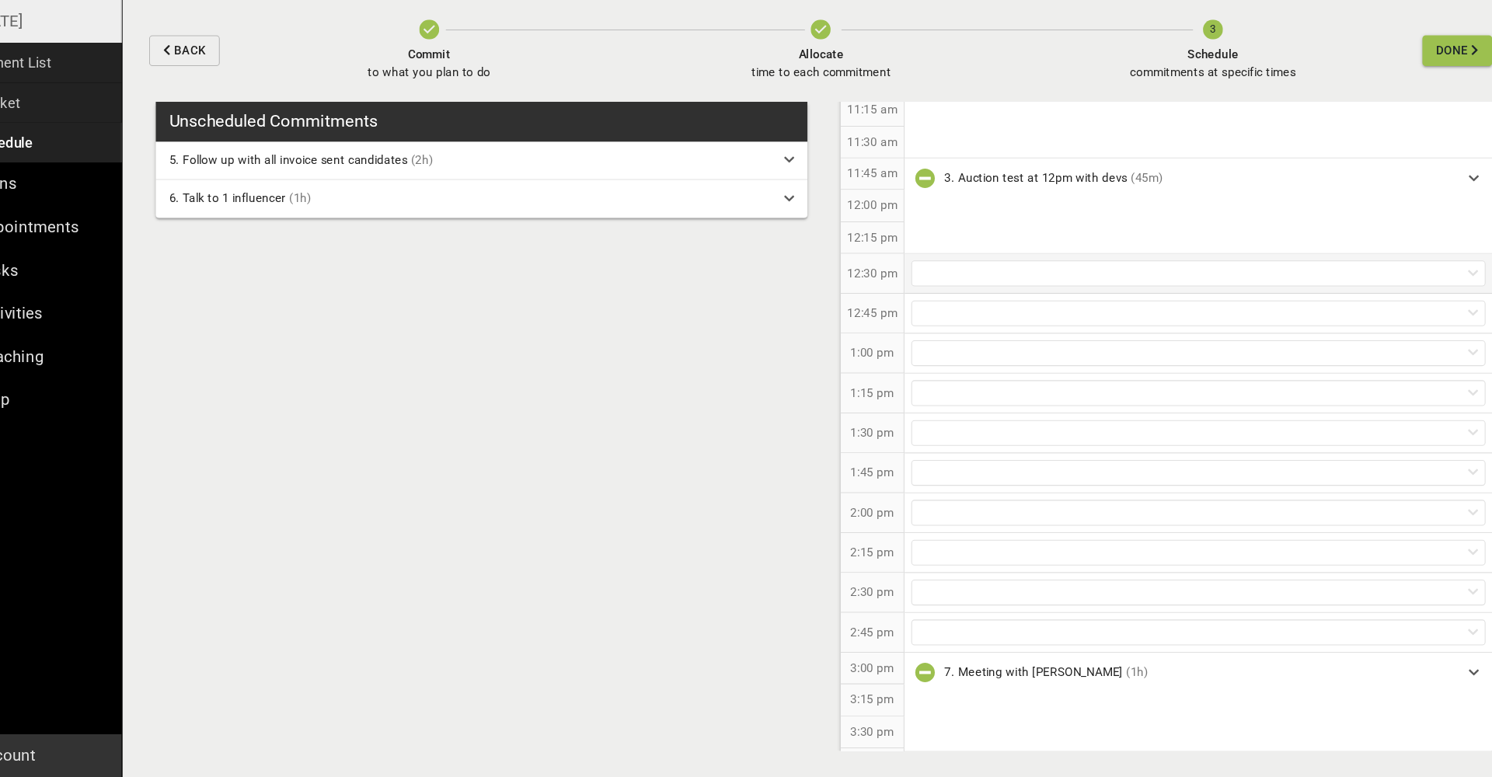
click at [924, 294] on div at bounding box center [1192, 306] width 537 height 24
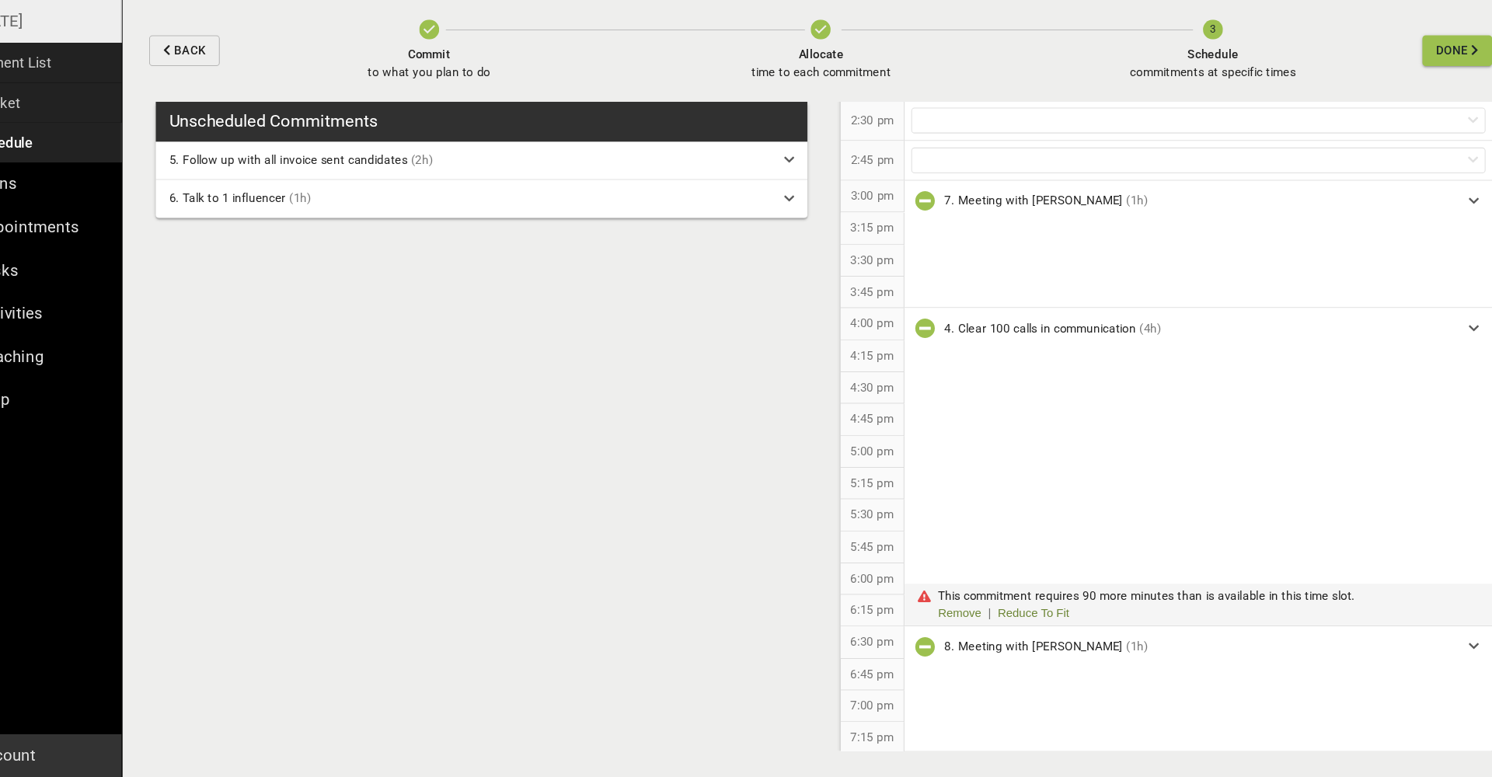
scroll to position [1088, 0]
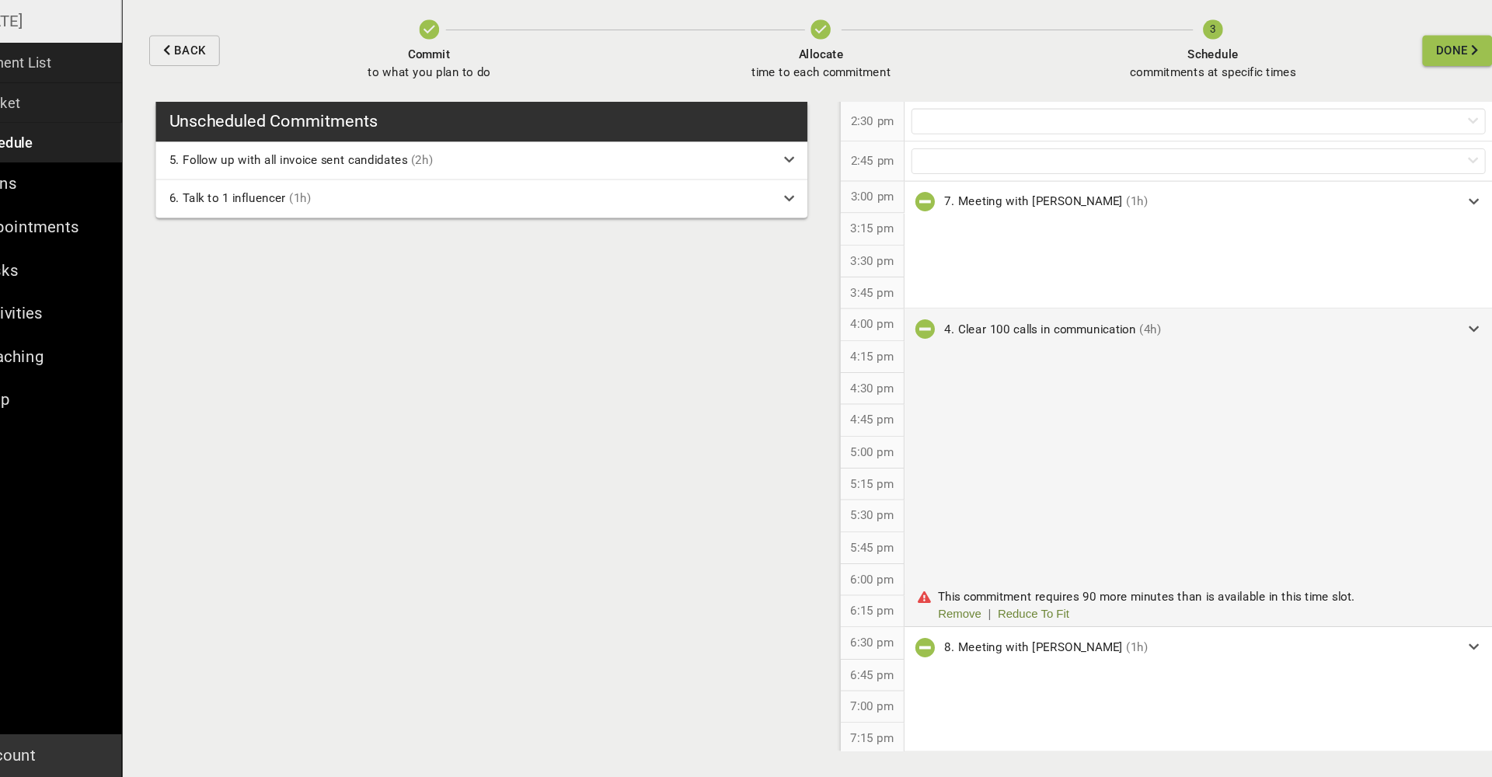
click at [927, 348] on icon "button" at bounding box center [936, 357] width 19 height 19
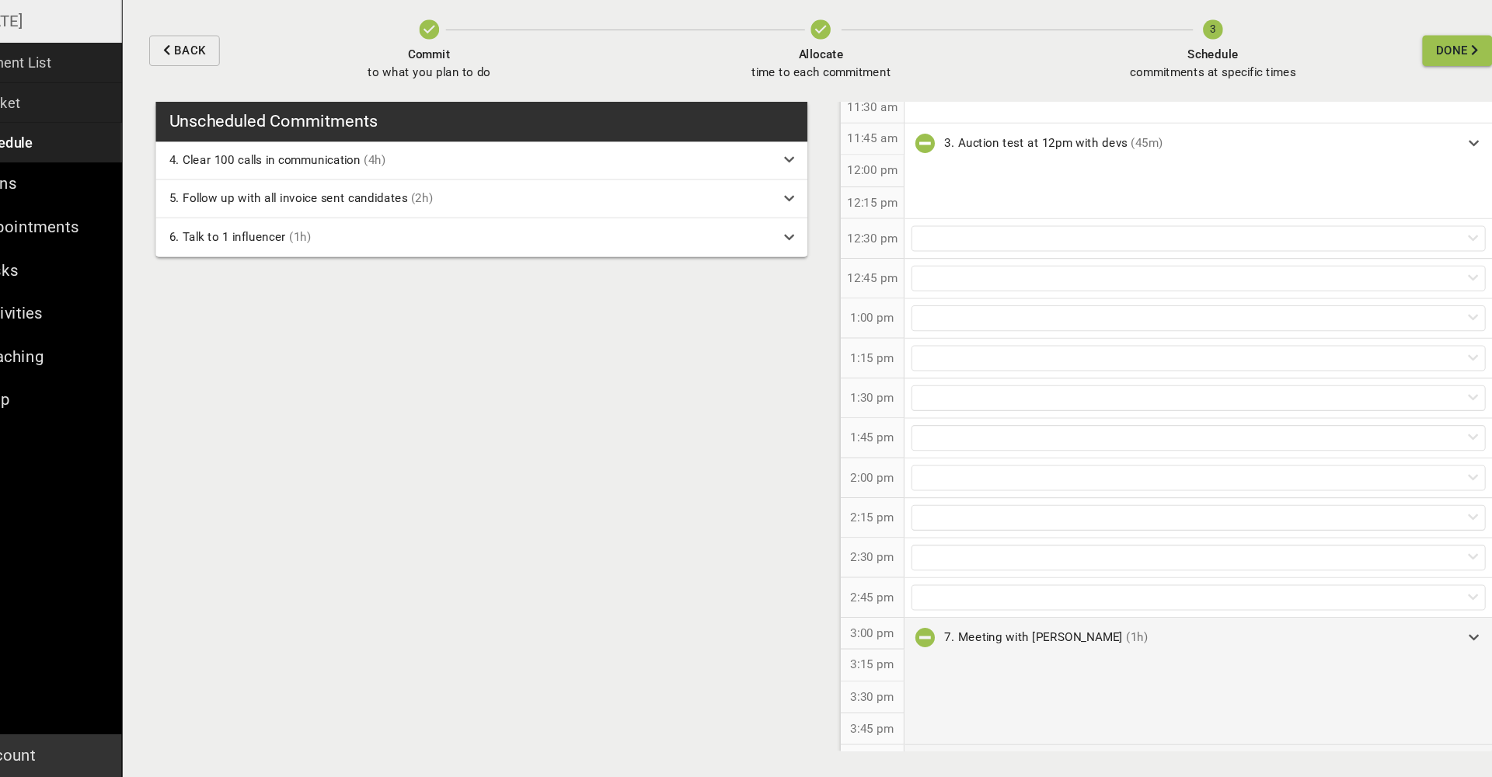
scroll to position [660, 0]
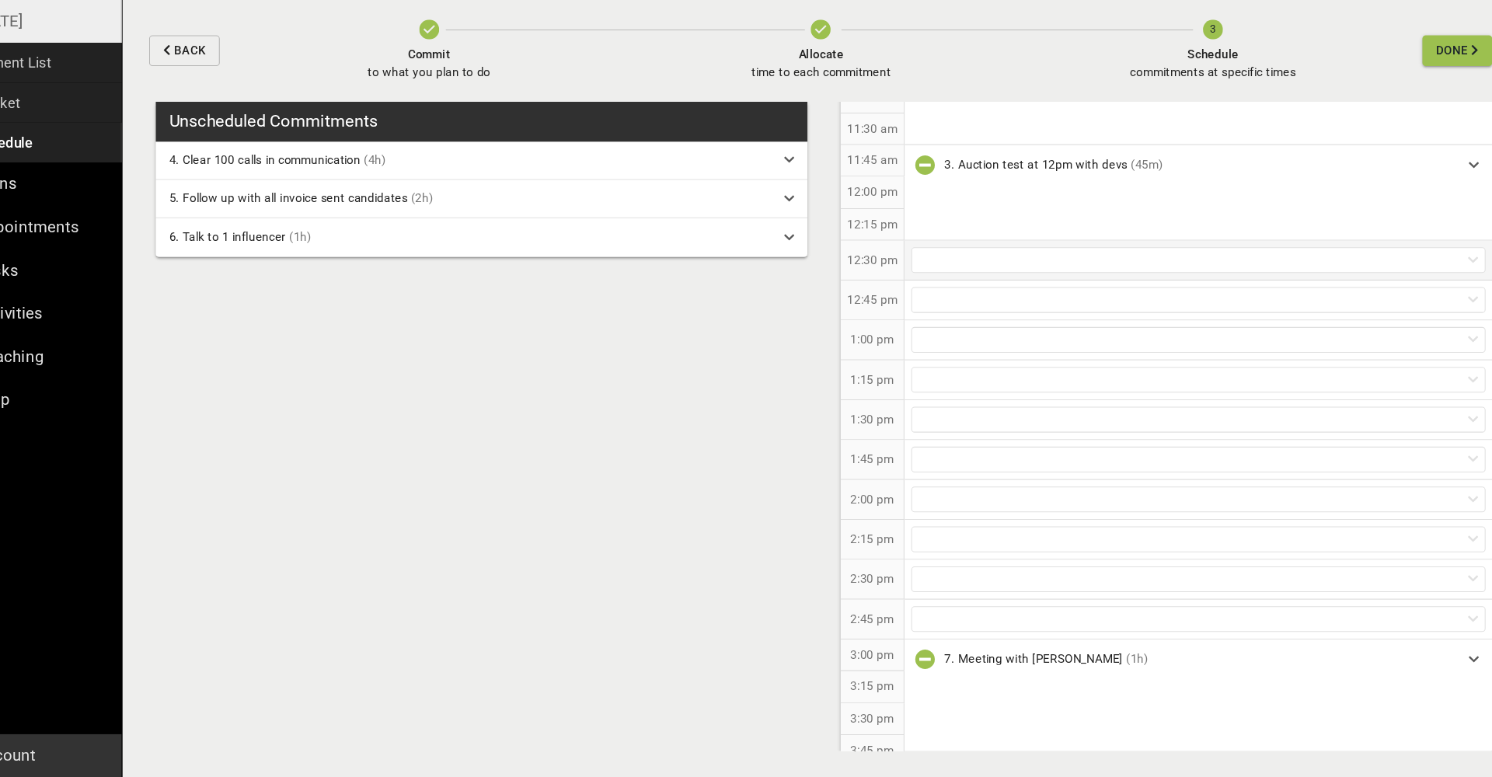
click at [924, 281] on div at bounding box center [1192, 293] width 537 height 24
click at [918, 307] on p "4. Clear 100 calls in communication (4h)" at bounding box center [1192, 321] width 549 height 29
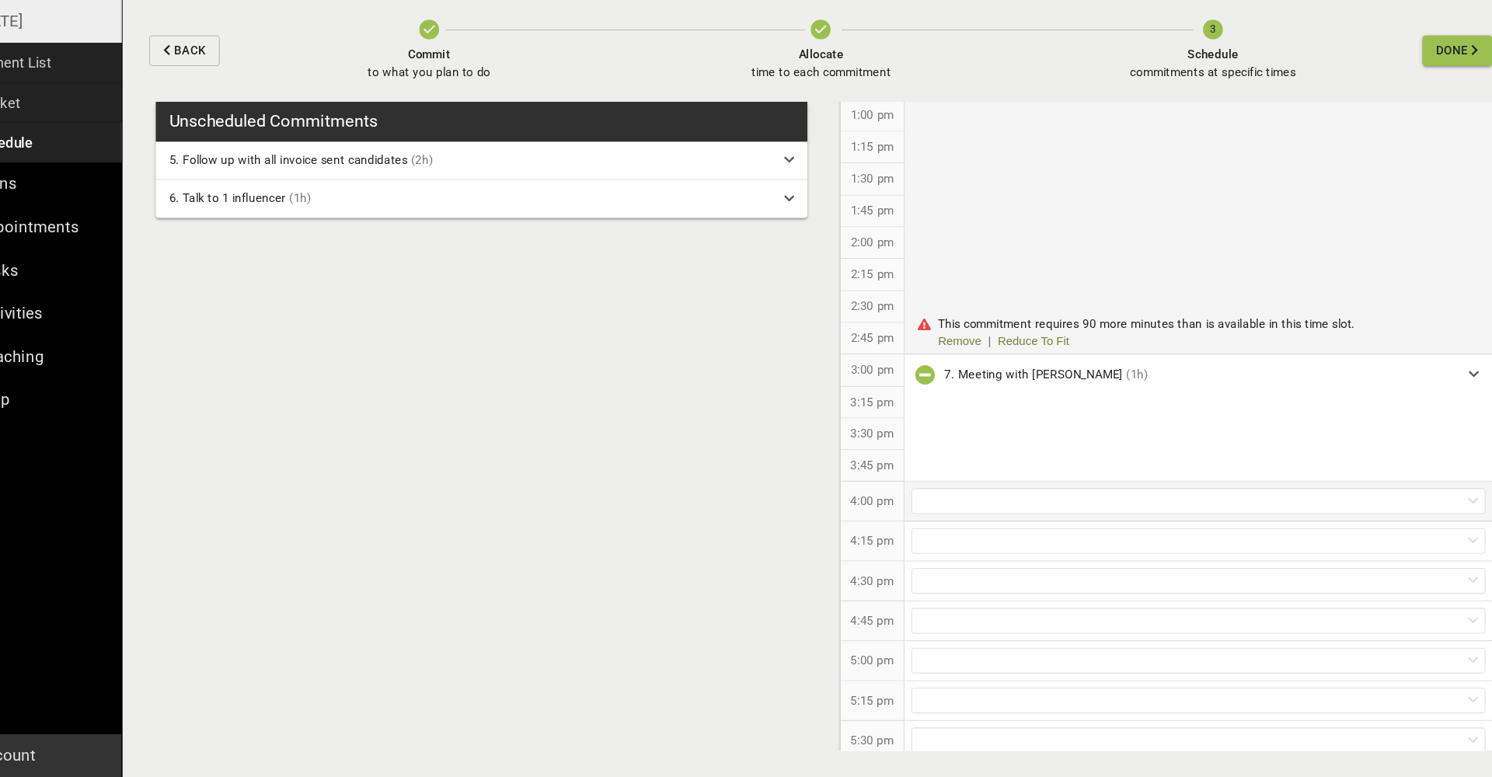
scroll to position [846, 0]
click at [1005, 366] on link "Reduce To Fit" at bounding box center [1038, 374] width 67 height 16
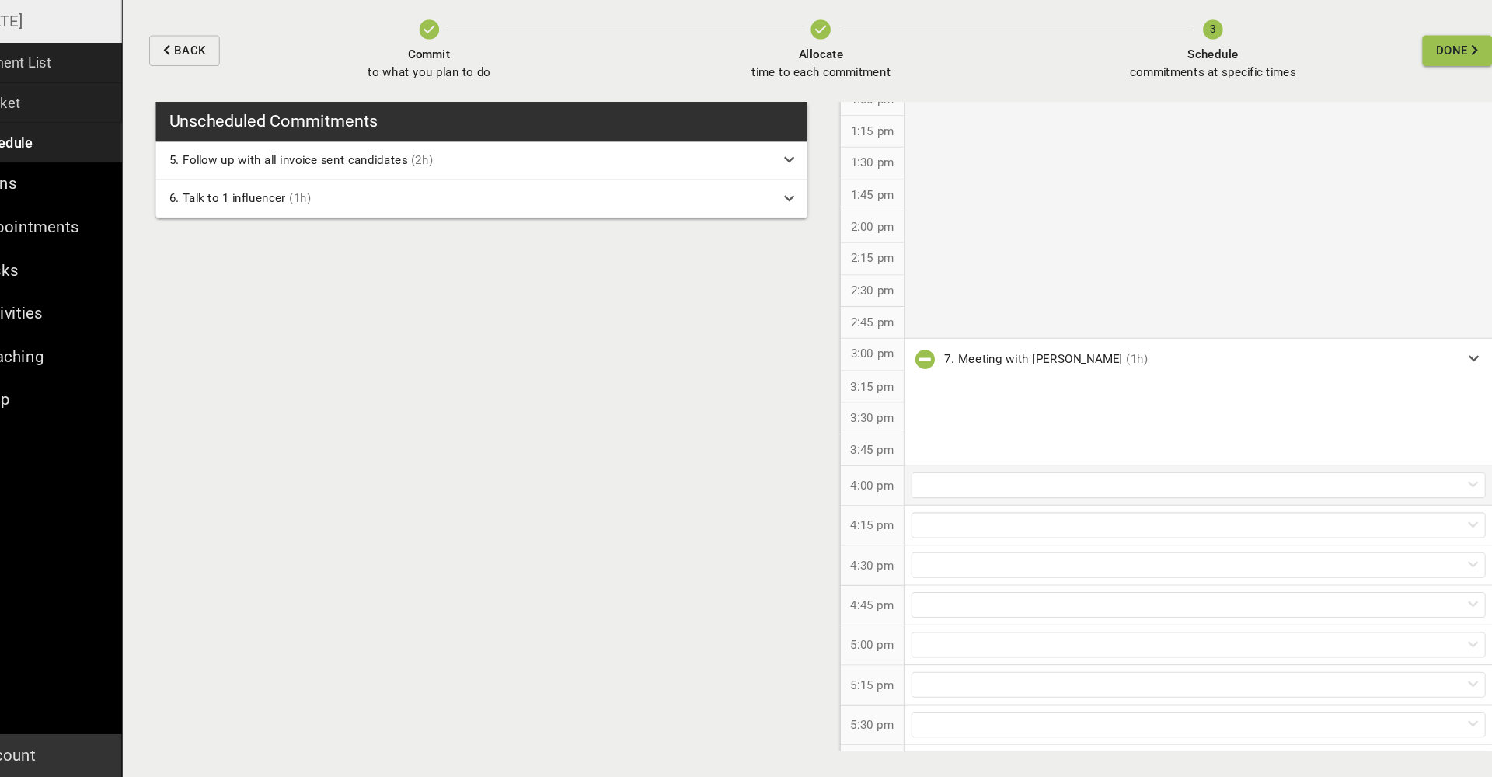
scroll to position [901, 0]
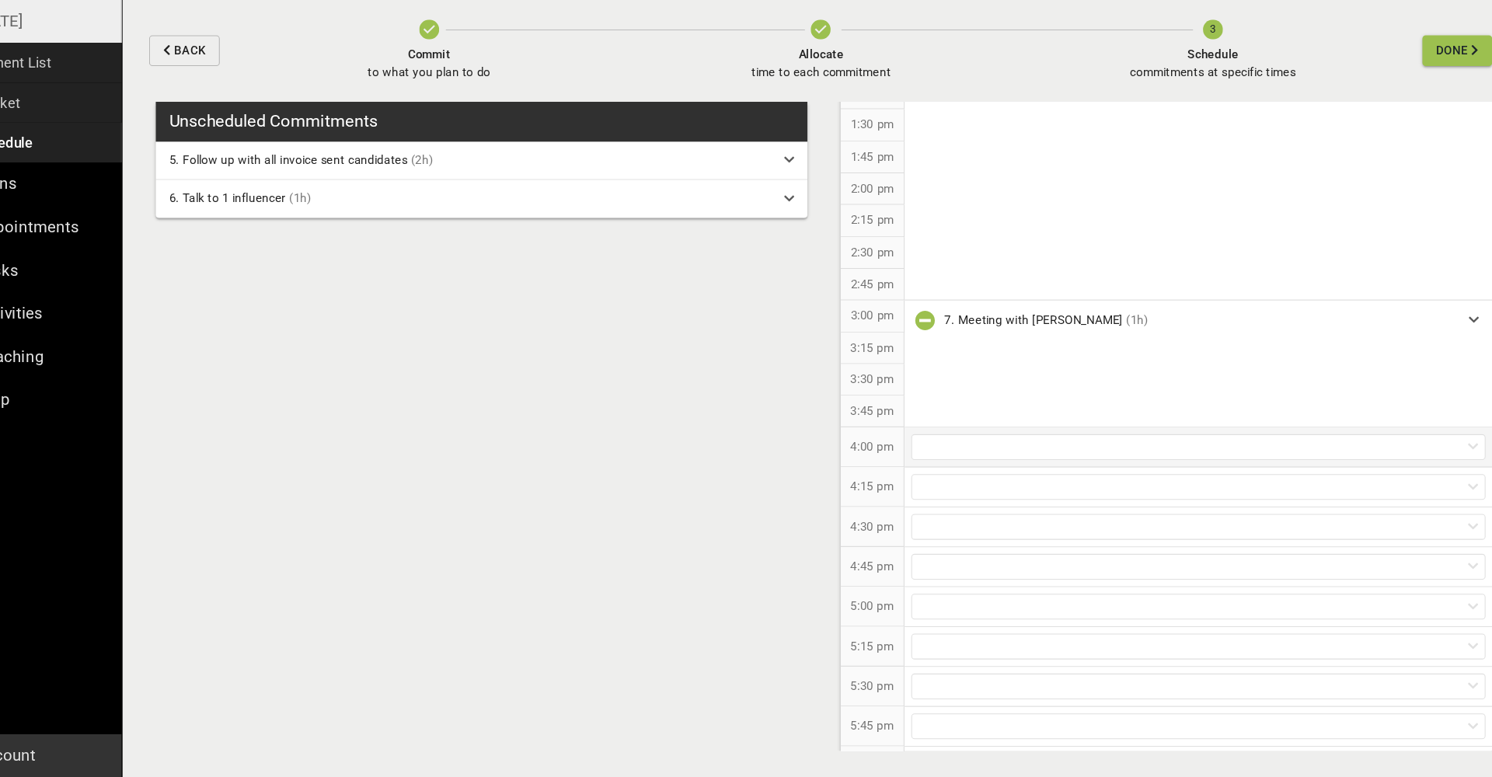
click at [924, 456] on div at bounding box center [1192, 468] width 537 height 24
click at [920, 479] on p "5. Follow up with all invoice sent candidates (2h)" at bounding box center [1192, 493] width 549 height 29
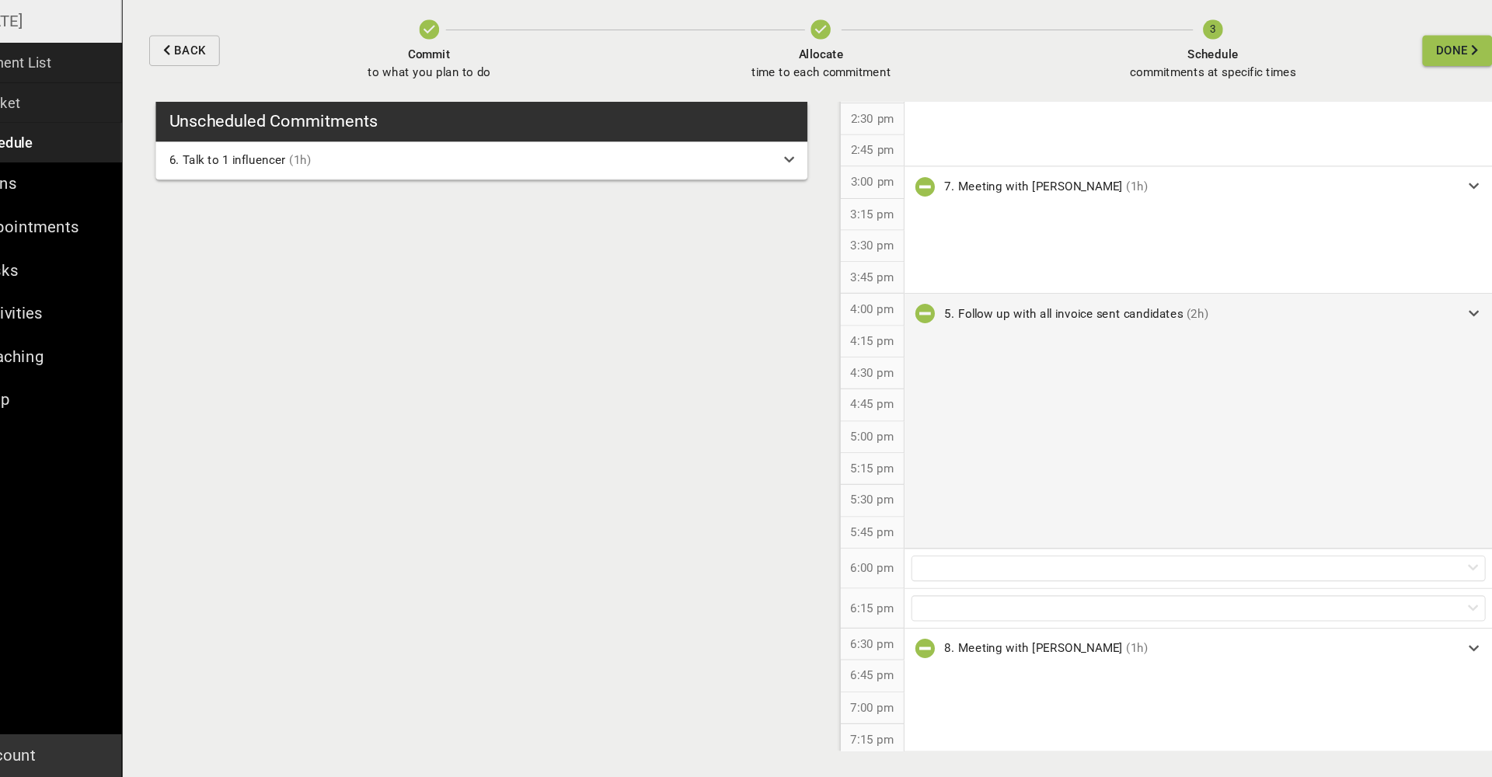
scroll to position [1026, 0]
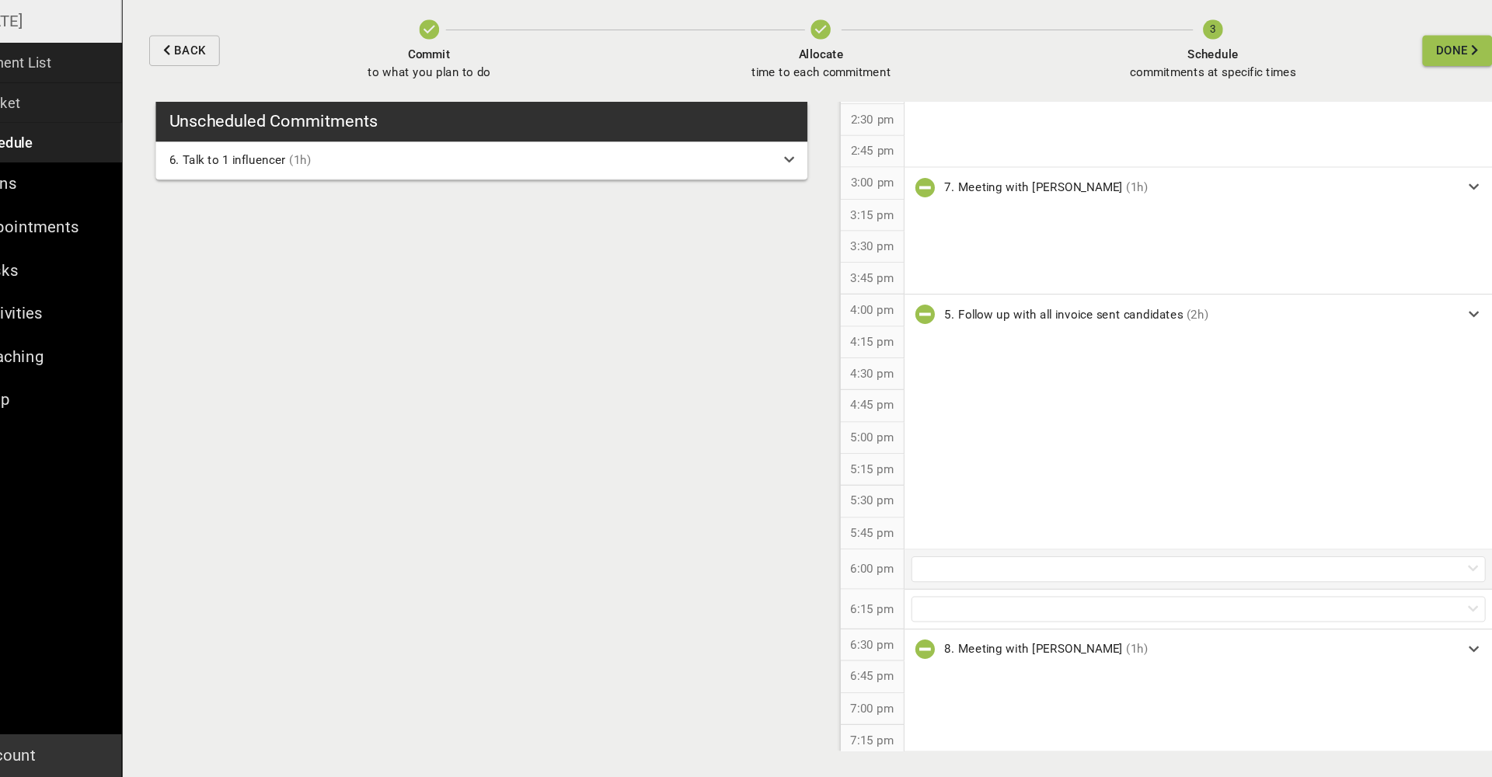
click at [977, 570] on div at bounding box center [1192, 582] width 537 height 24
click at [858, 564] on div "6:00 pm" at bounding box center [888, 582] width 60 height 37
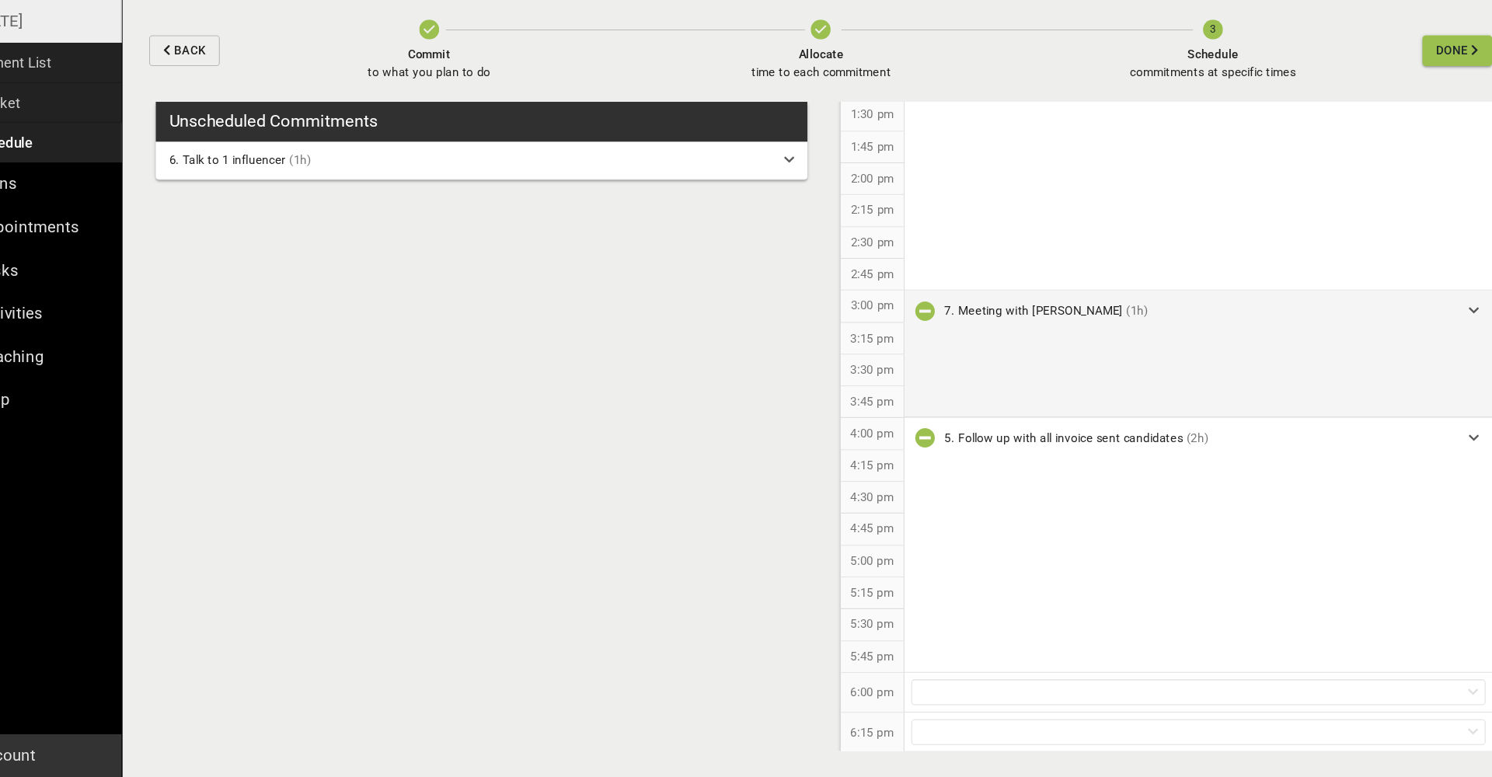
scroll to position [939, 0]
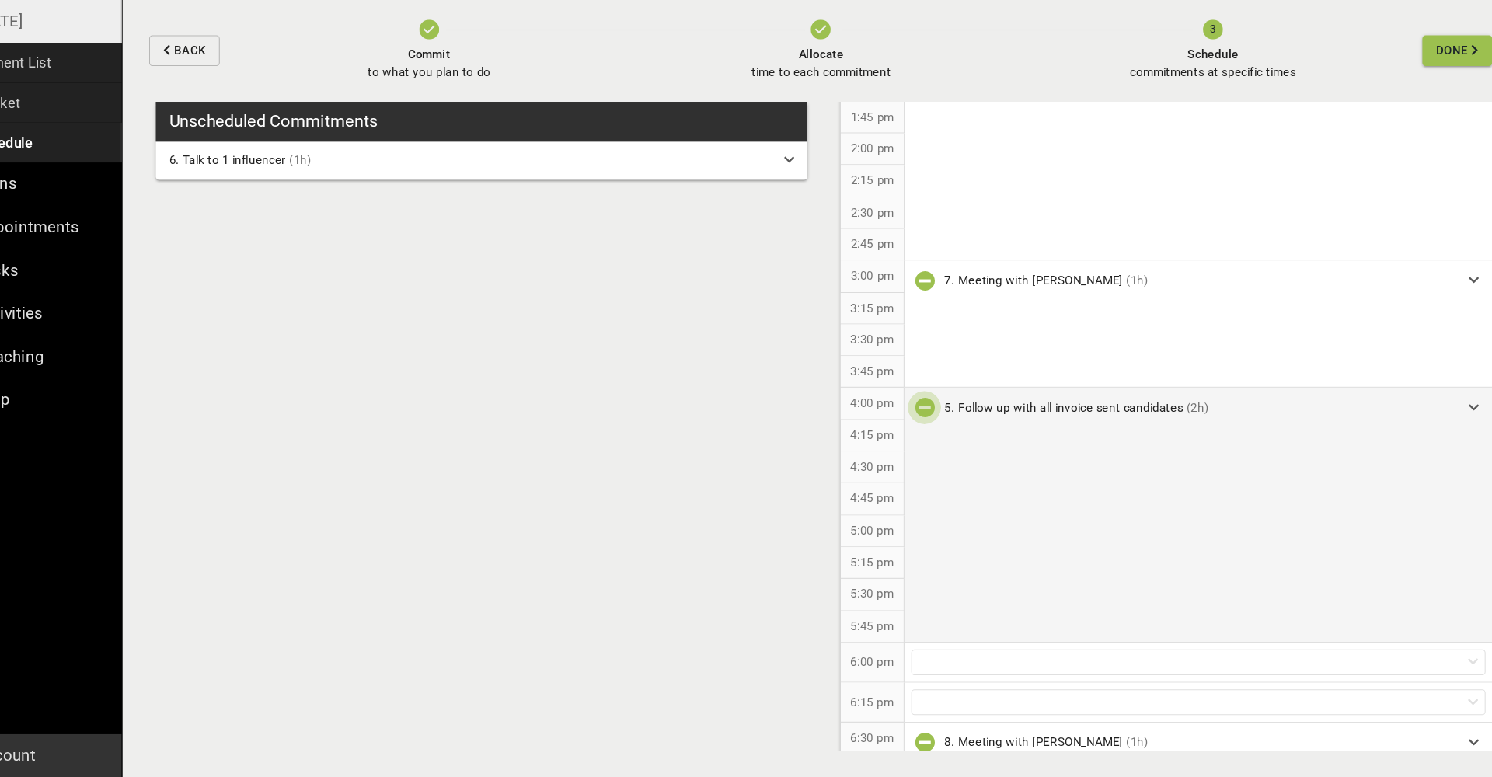
click at [927, 422] on icon "button" at bounding box center [936, 431] width 19 height 19
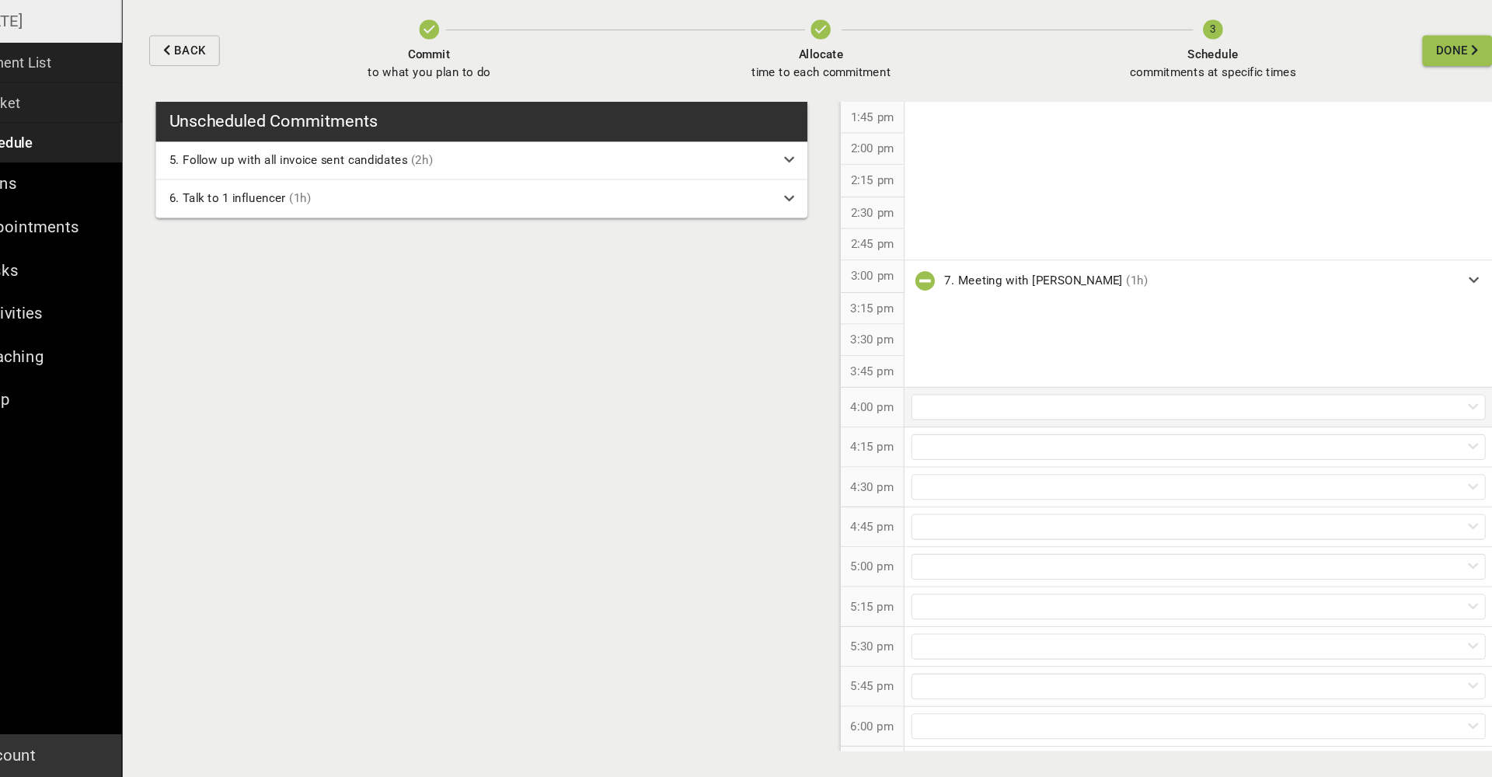
click at [924, 419] on div at bounding box center [1192, 431] width 537 height 24
click at [918, 470] on p "6. Talk to 1 influencer (1h)" at bounding box center [1192, 484] width 549 height 29
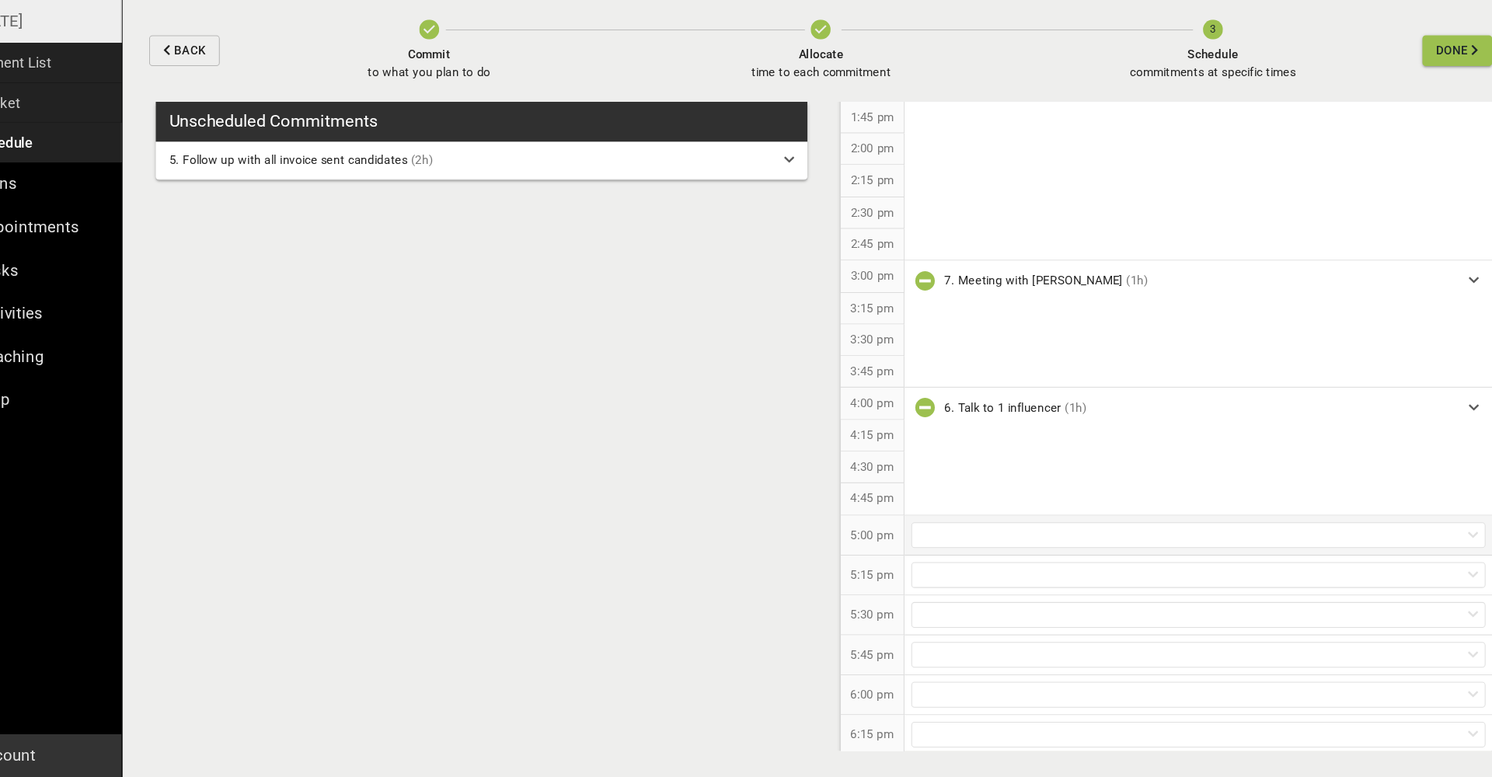
click at [924, 538] on div at bounding box center [1192, 550] width 537 height 24
click at [918, 559] on p "5. Follow up with all invoice sent candidates (2h)" at bounding box center [1192, 573] width 549 height 29
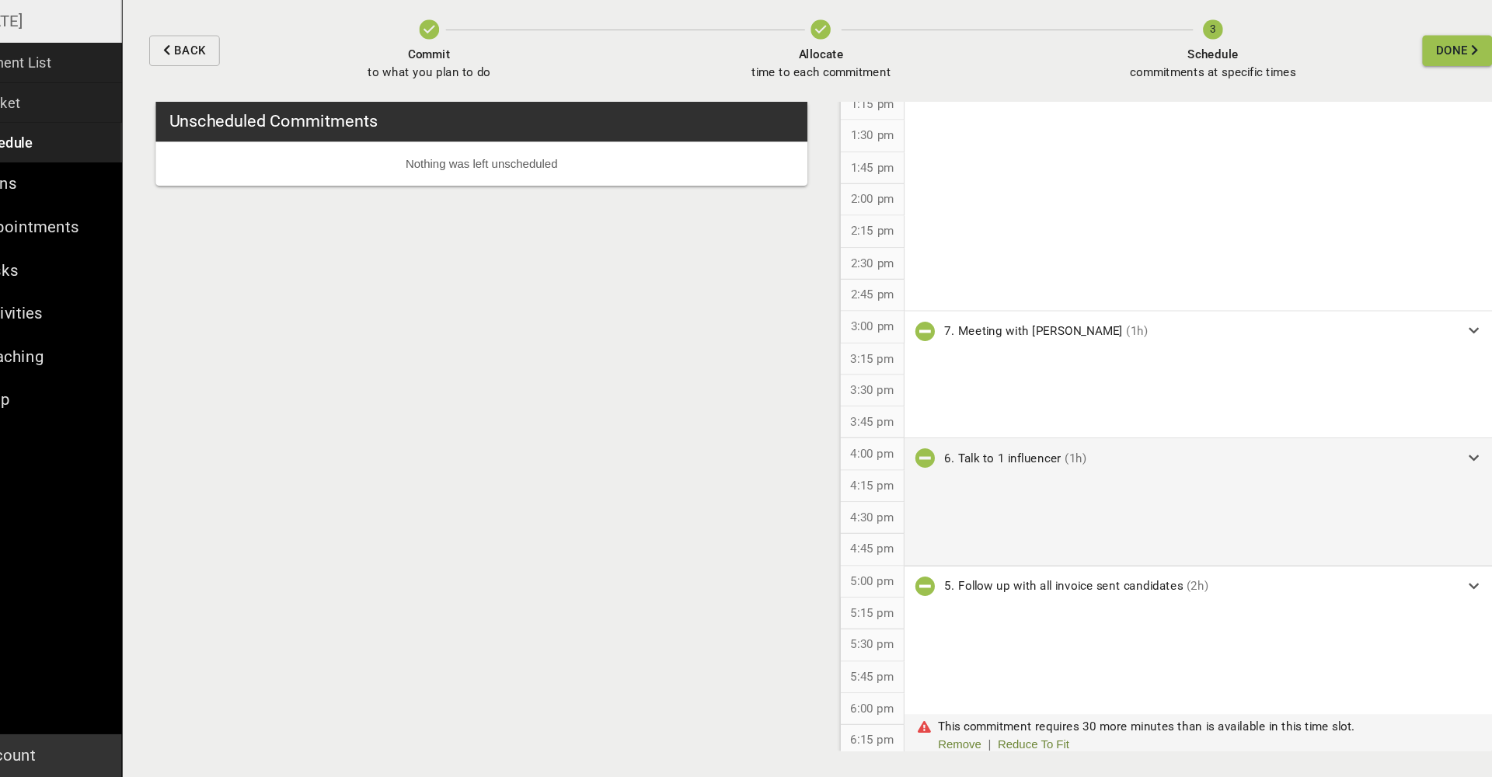
scroll to position [896, 0]
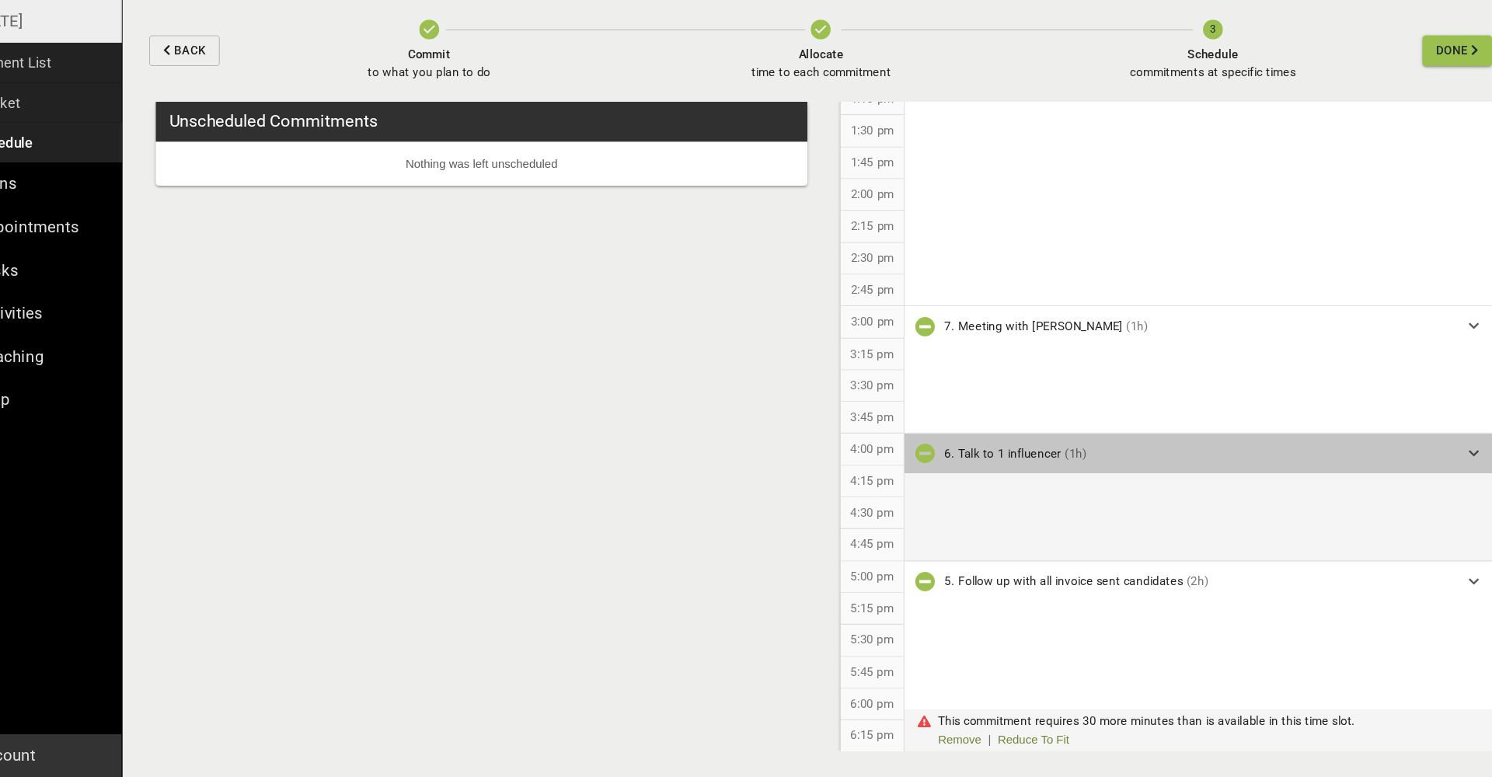
click at [1445, 468] on icon at bounding box center [1449, 473] width 9 height 11
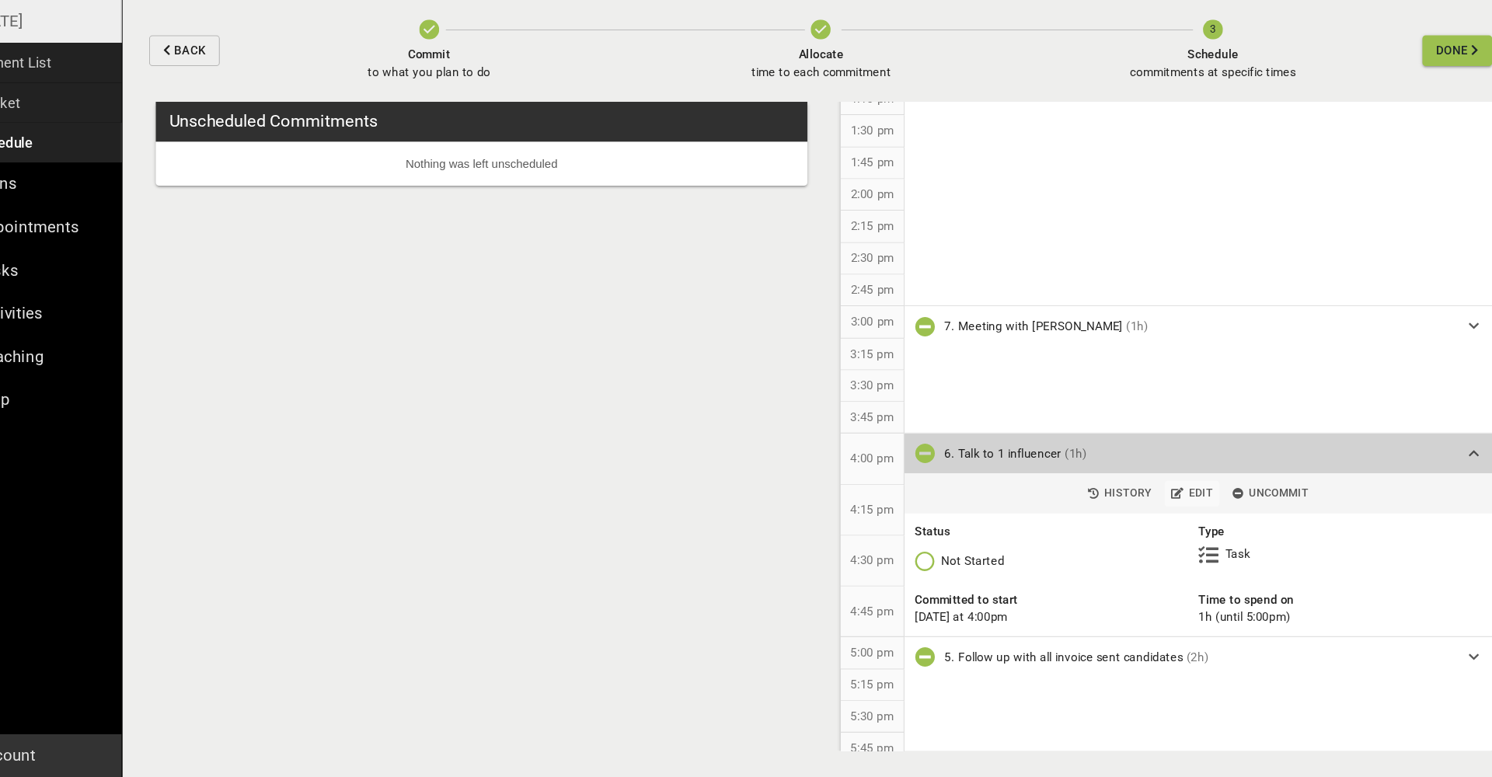
click at [1167, 503] on span "Edit" at bounding box center [1186, 512] width 39 height 18
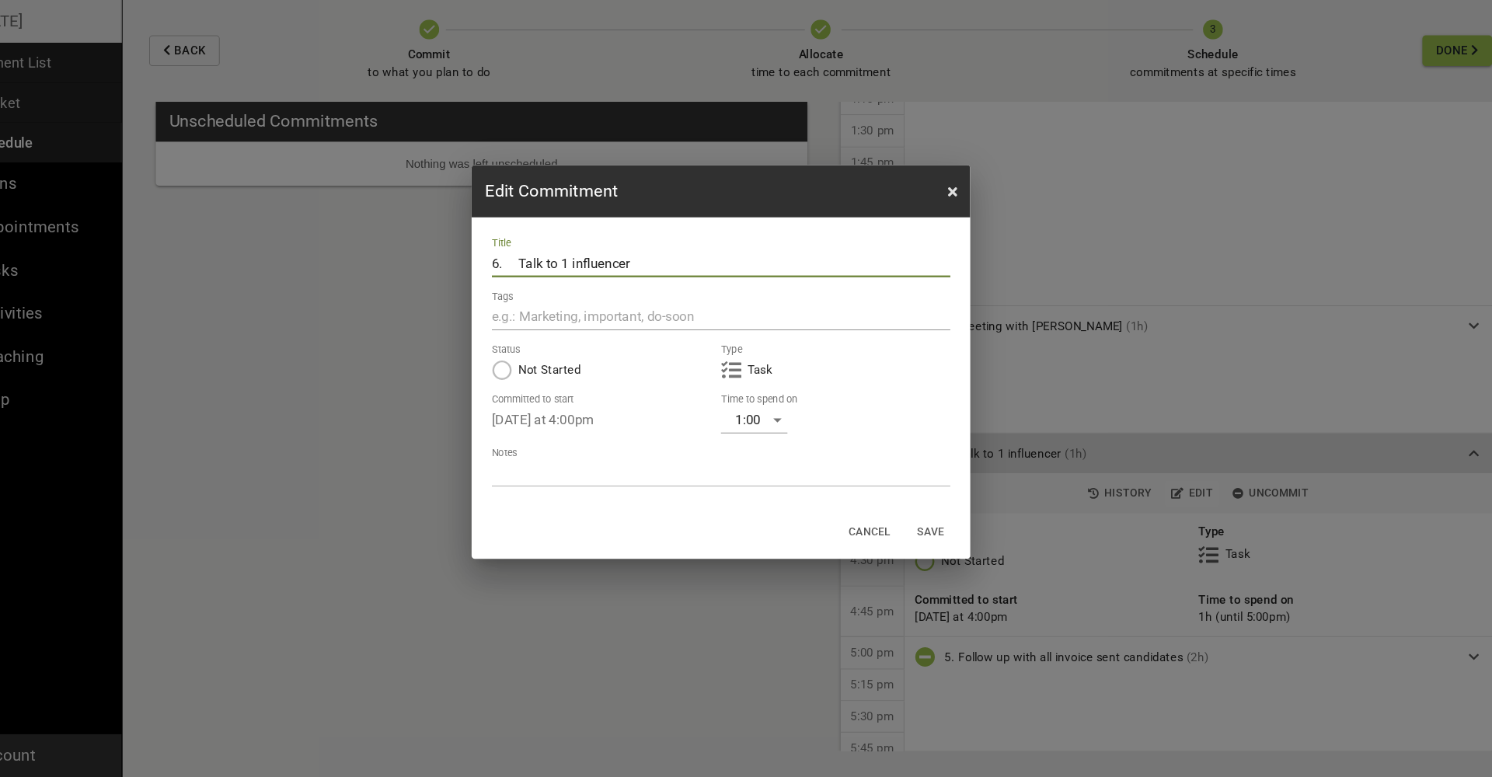
click at [746, 430] on div "1:00" at bounding box center [777, 442] width 62 height 25
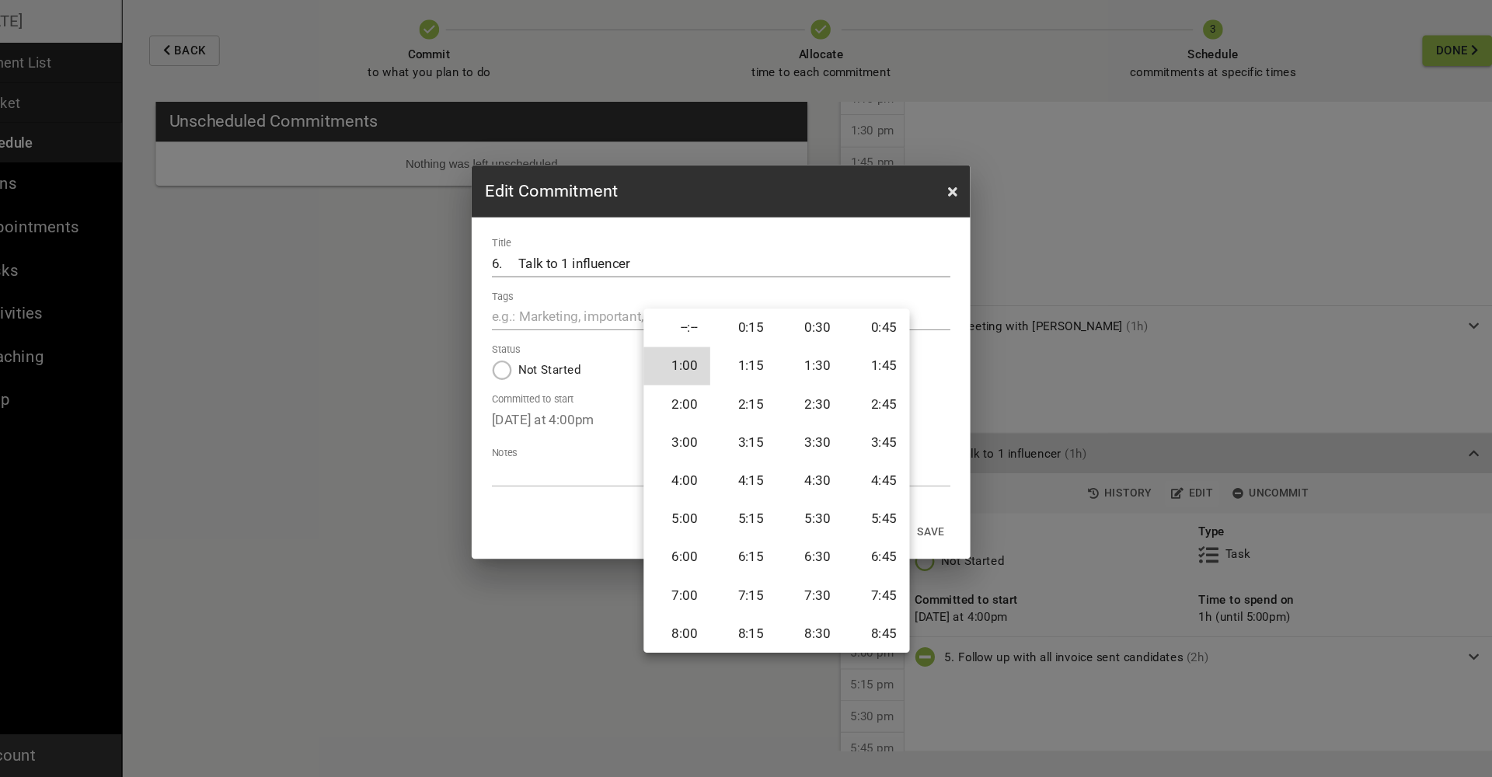
click at [798, 339] on li "0:30" at bounding box center [829, 357] width 62 height 36
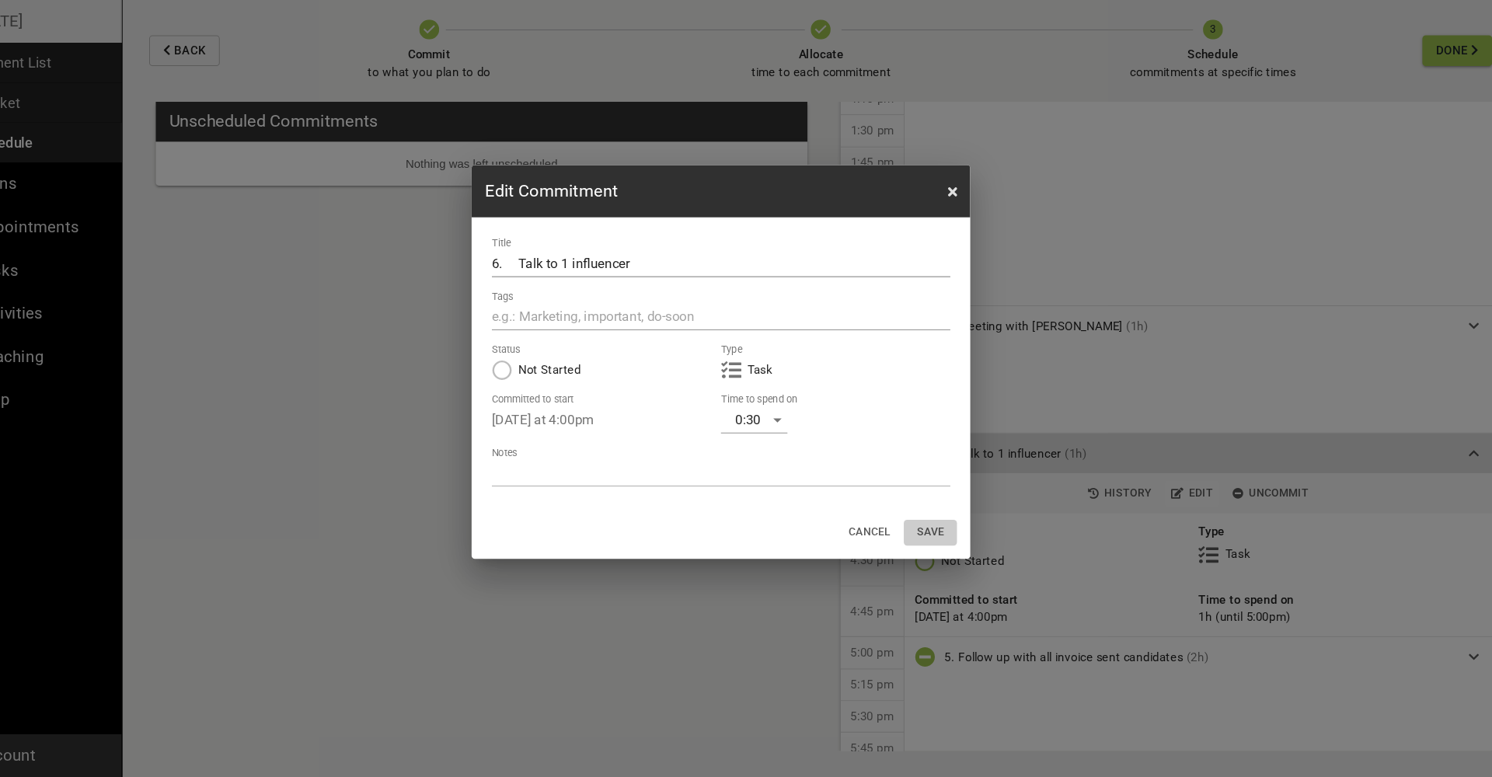
click at [923, 539] on span "Save" at bounding box center [941, 548] width 37 height 18
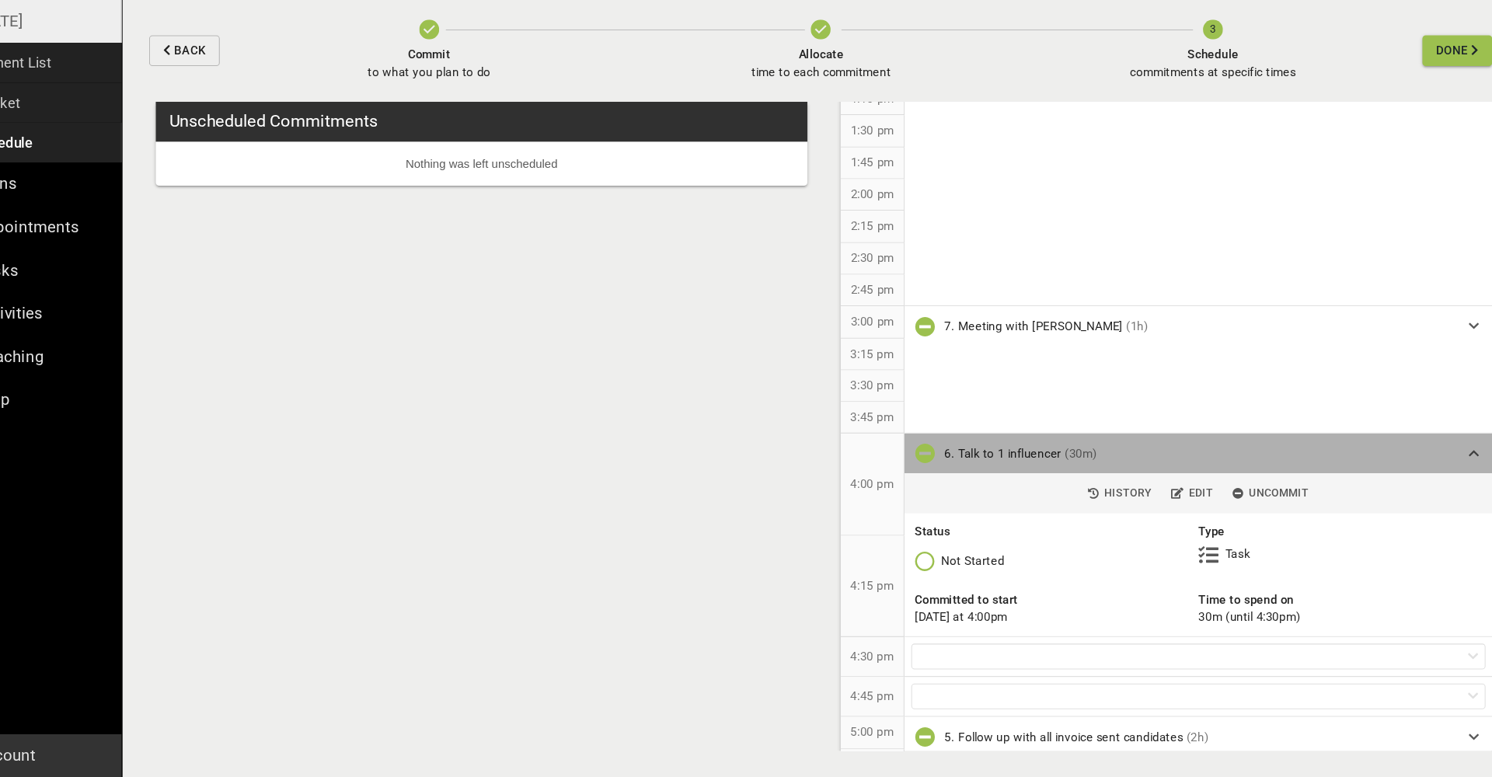
click at [1445, 468] on icon at bounding box center [1449, 473] width 9 height 11
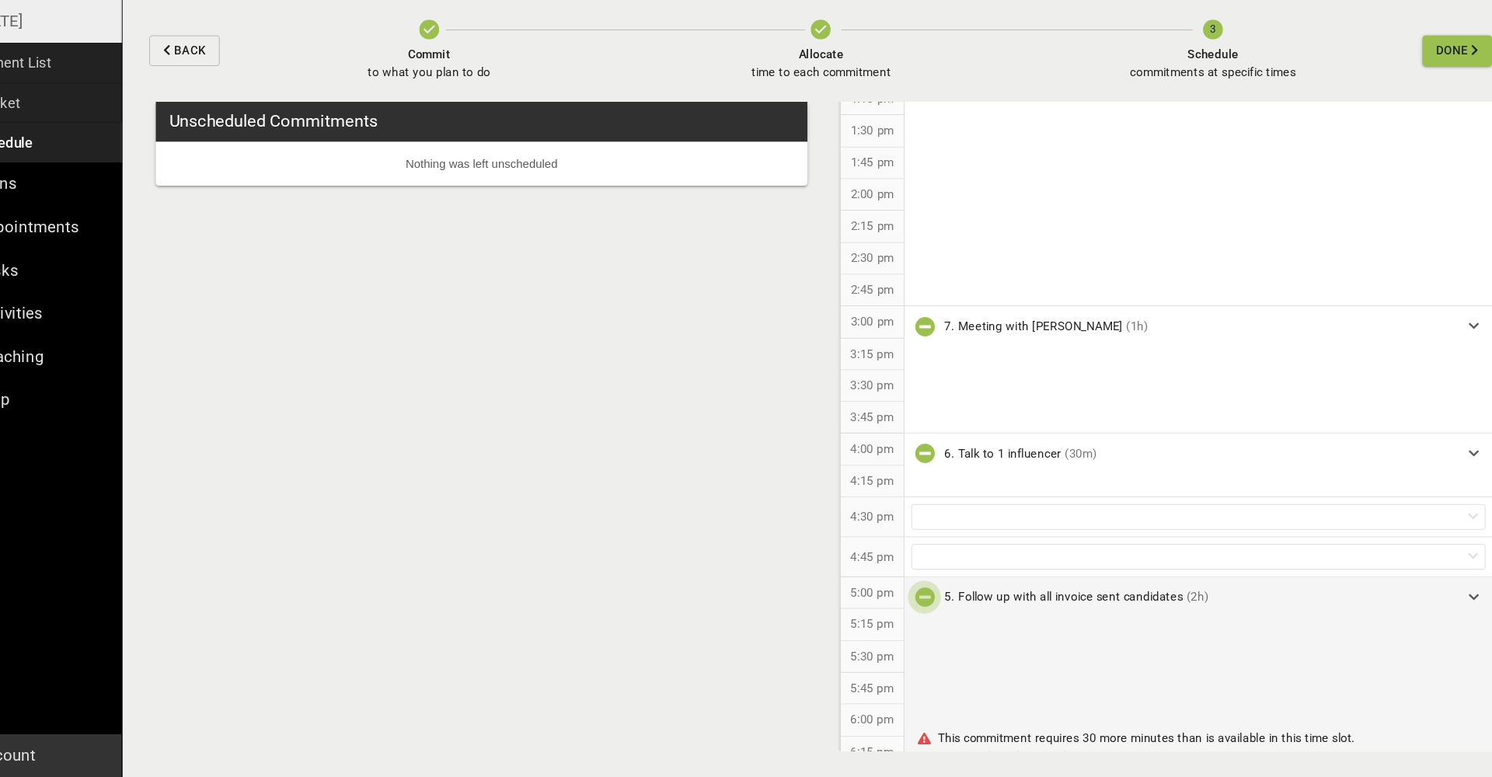
click at [927, 599] on icon "button" at bounding box center [936, 608] width 19 height 19
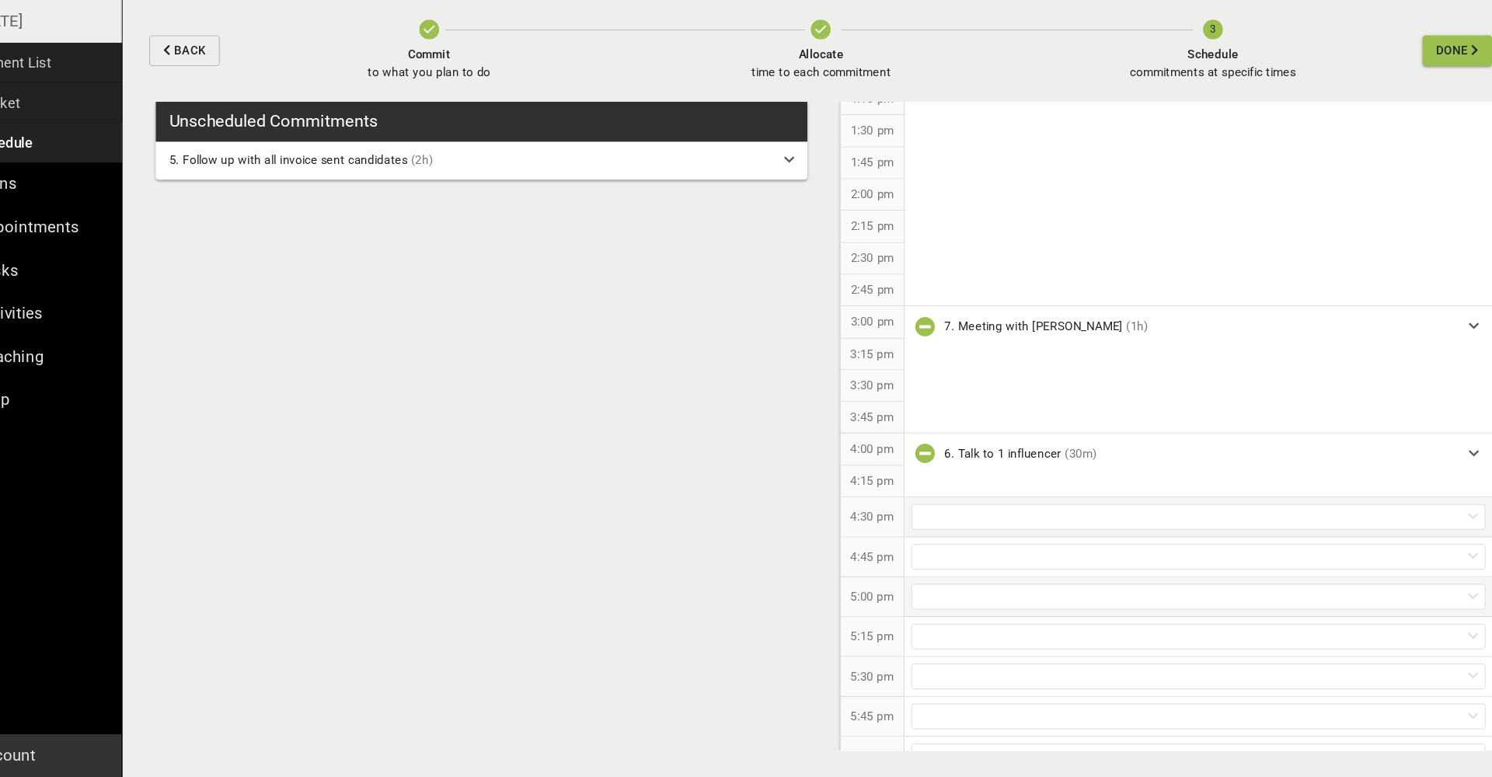
click at [924, 521] on div at bounding box center [1192, 533] width 537 height 24
click at [928, 543] on p "5. Follow up with all invoice sent candidates (2h)" at bounding box center [1192, 557] width 549 height 29
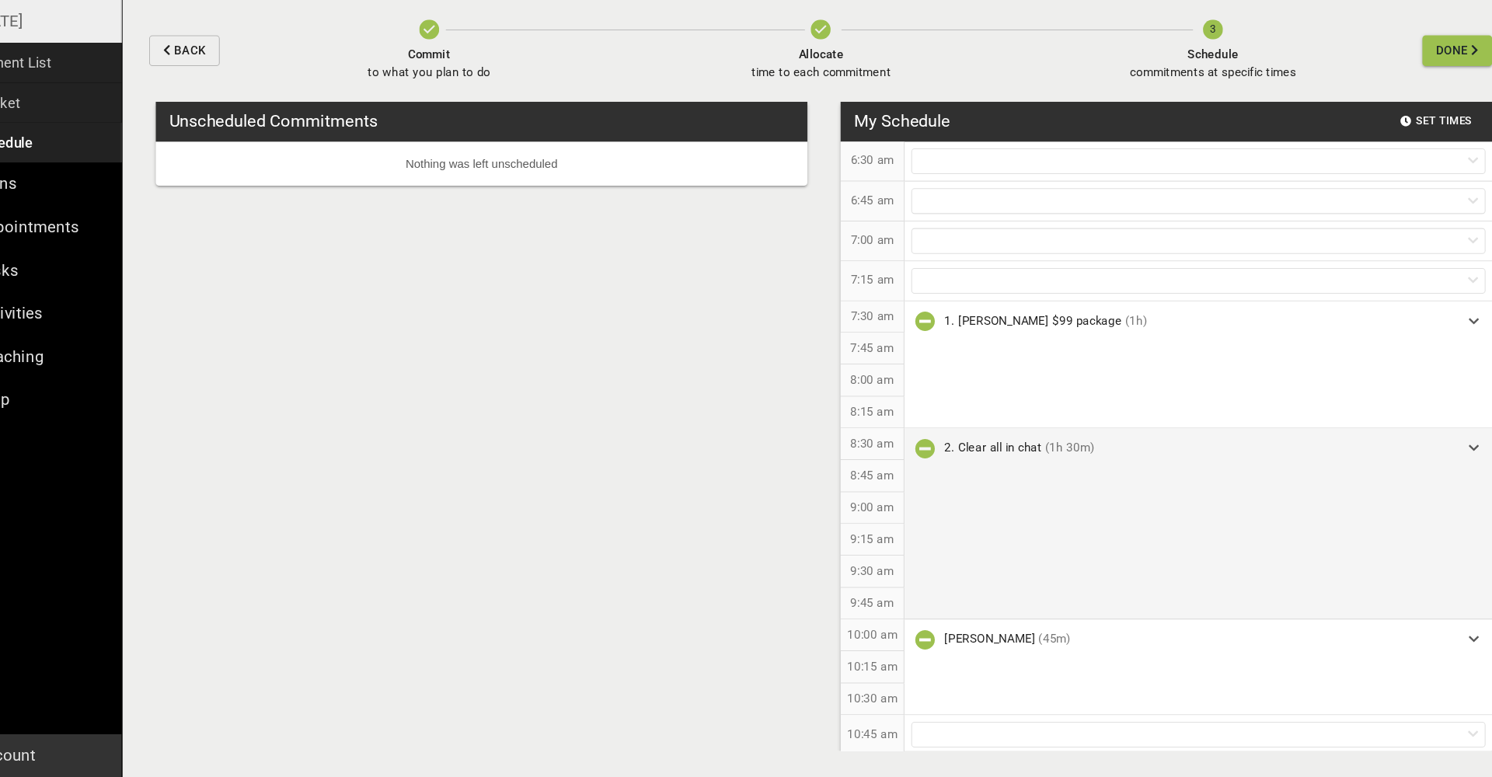
scroll to position [0, 0]
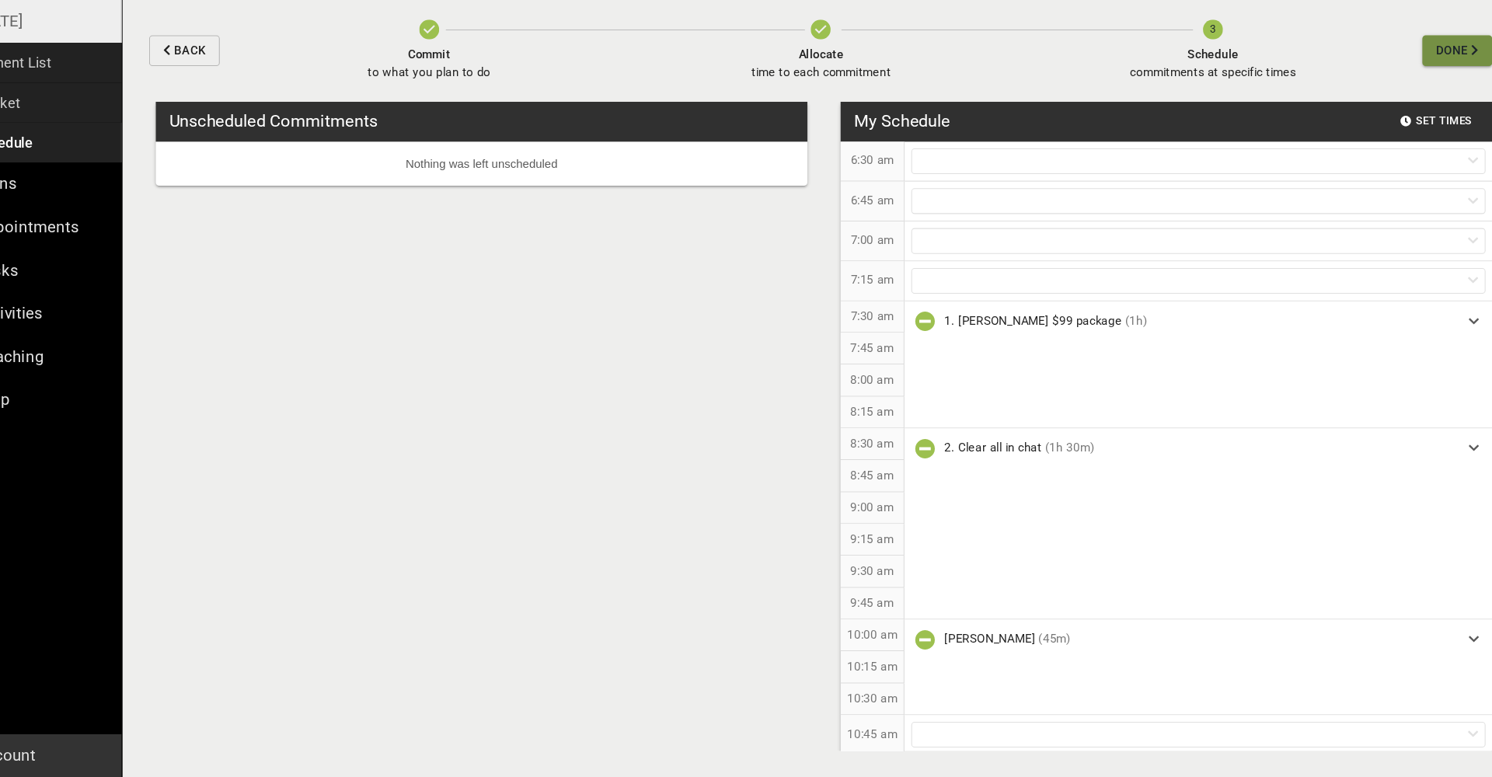
click at [1414, 88] on span "Done" at bounding box center [1429, 97] width 30 height 19
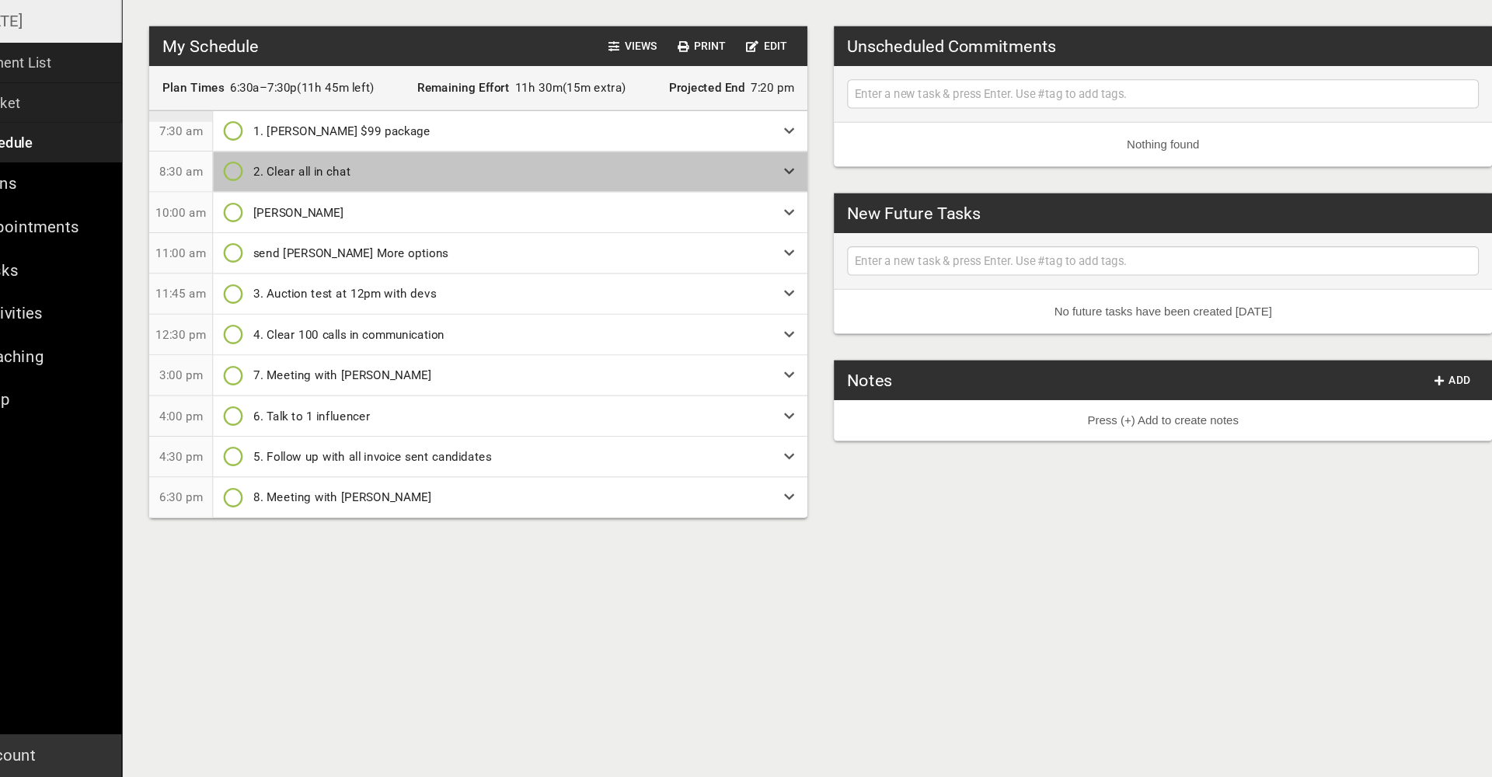
click at [403, 203] on span "2. Clear all in chat" at bounding box center [544, 211] width 472 height 16
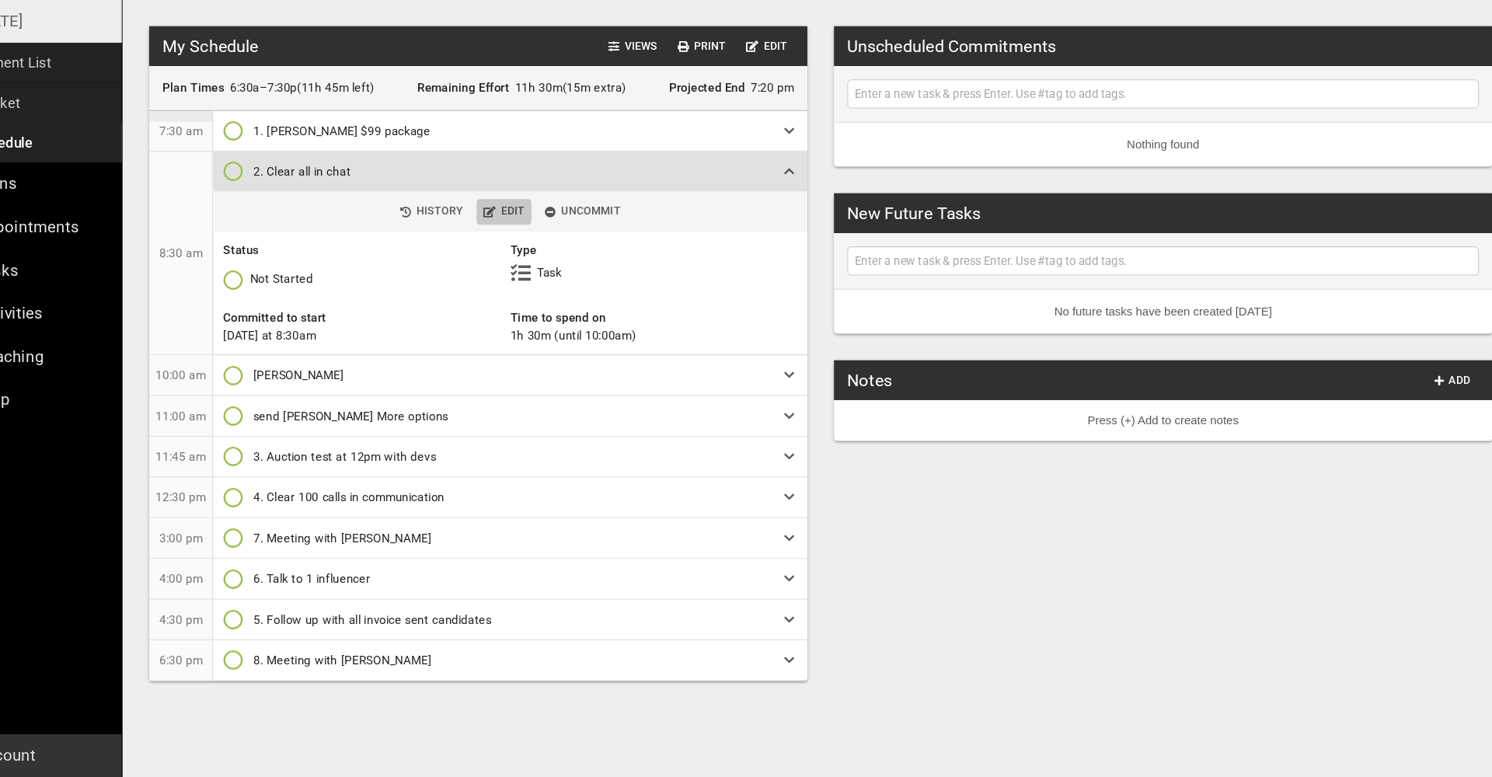
click at [524, 239] on span "Edit" at bounding box center [543, 248] width 39 height 18
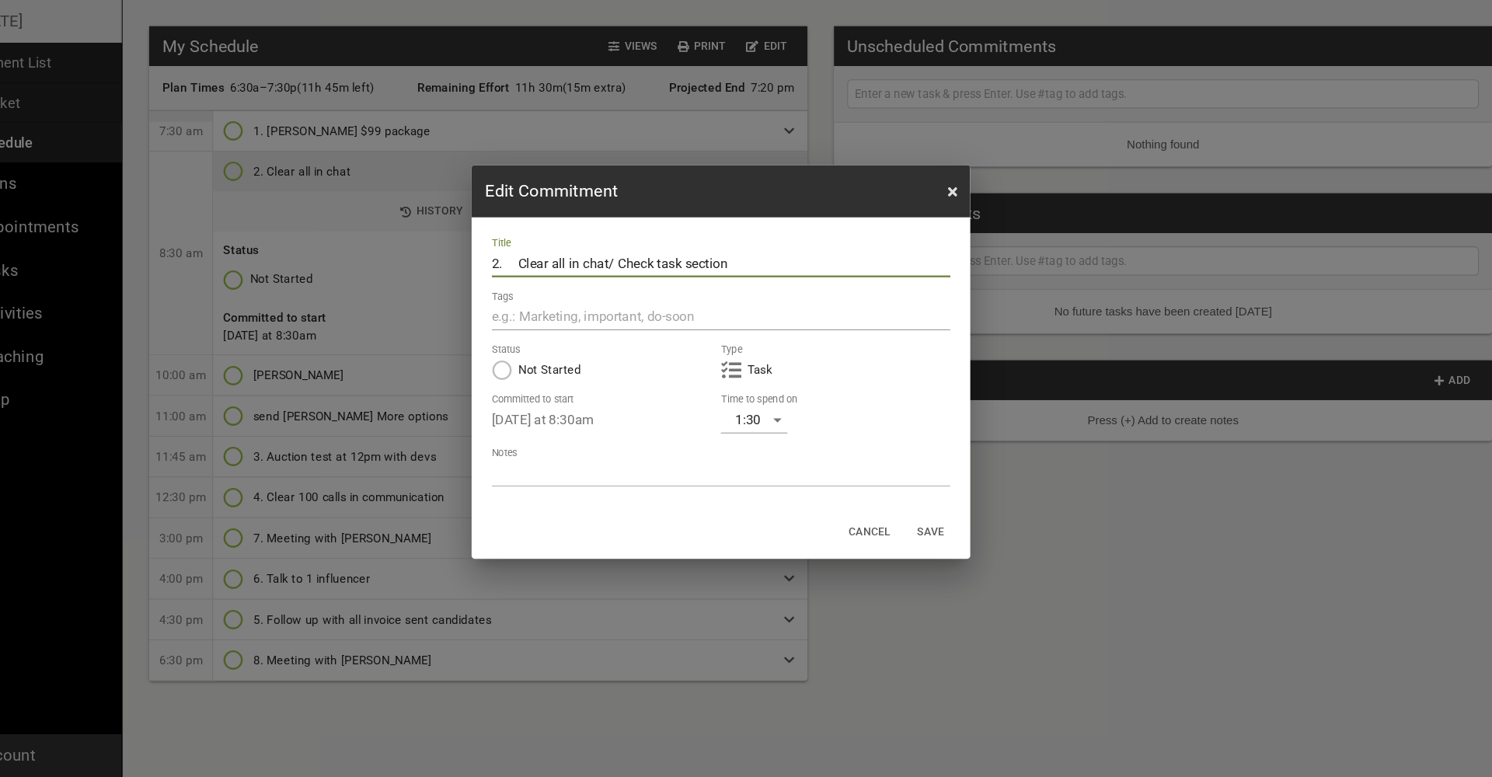
type input "2. Clear all in chat/ Check task section"
click at [875, 524] on div "Cancel Save" at bounding box center [746, 548] width 466 height 49
click at [923, 539] on span "Save" at bounding box center [941, 548] width 37 height 18
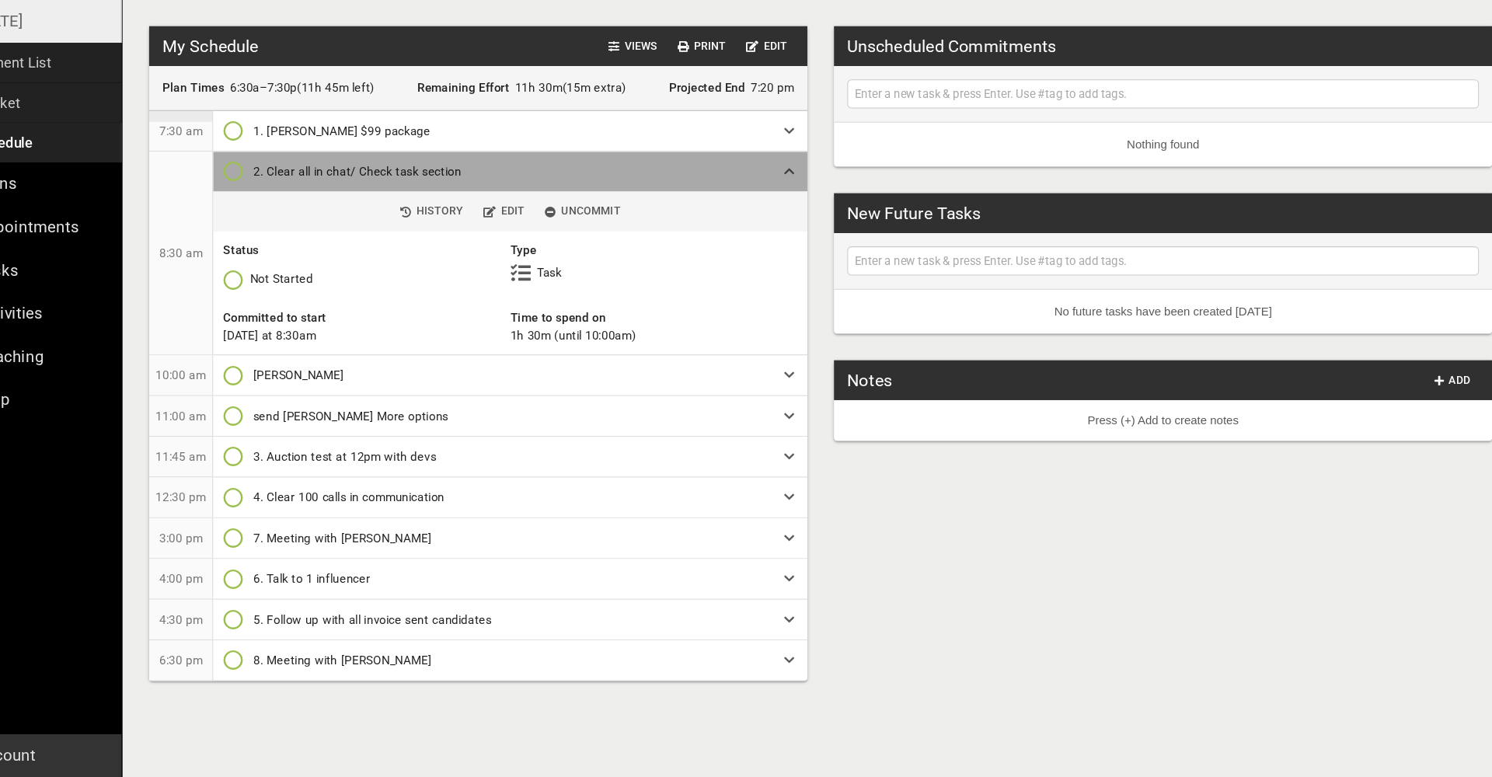
click at [716, 203] on div "2. Clear all in chat/ Check task section" at bounding box center [550, 211] width 484 height 16
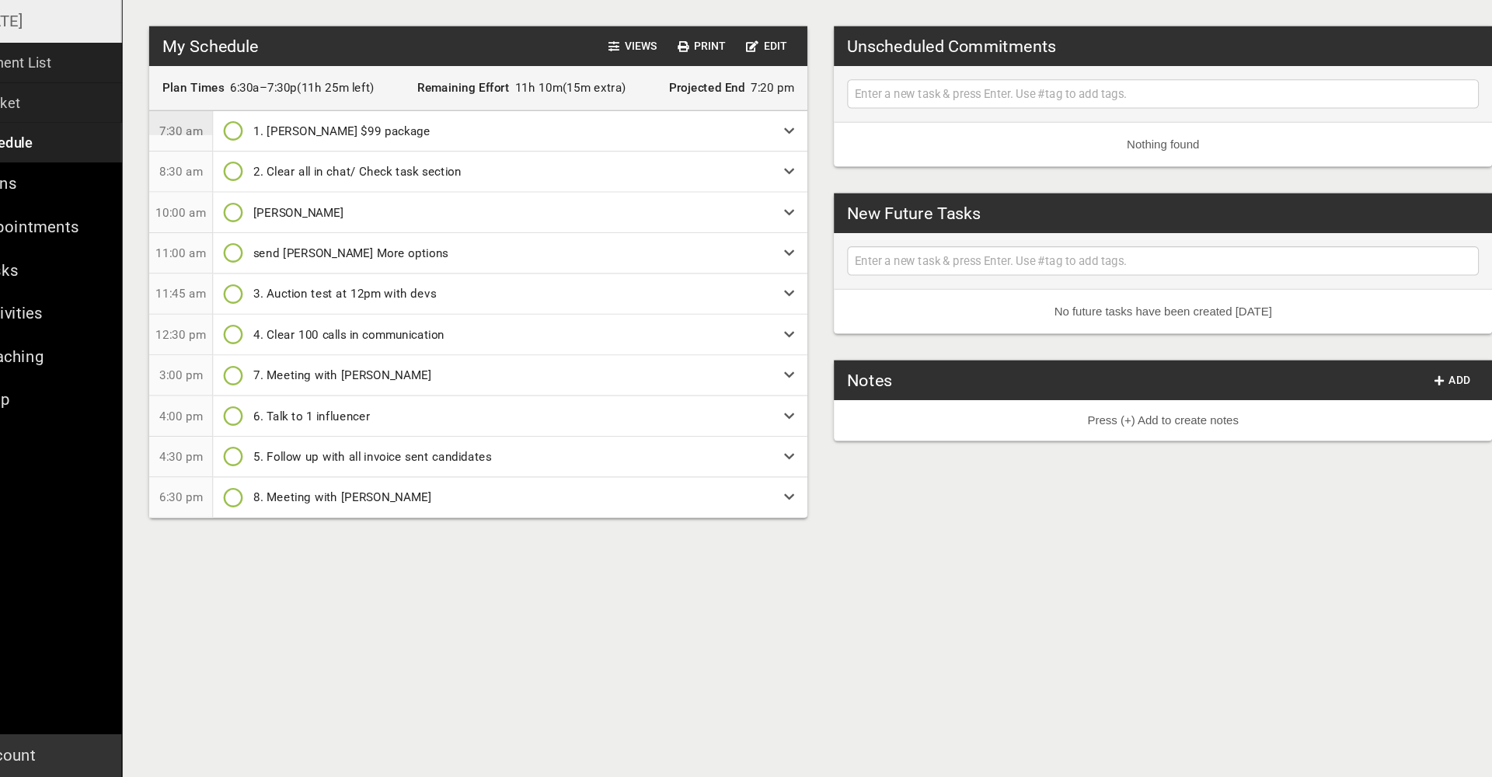
click at [868, 128] on input "text" at bounding box center [1159, 137] width 583 height 19
type input "start posting bidcaribbean link under people car post Facebook"
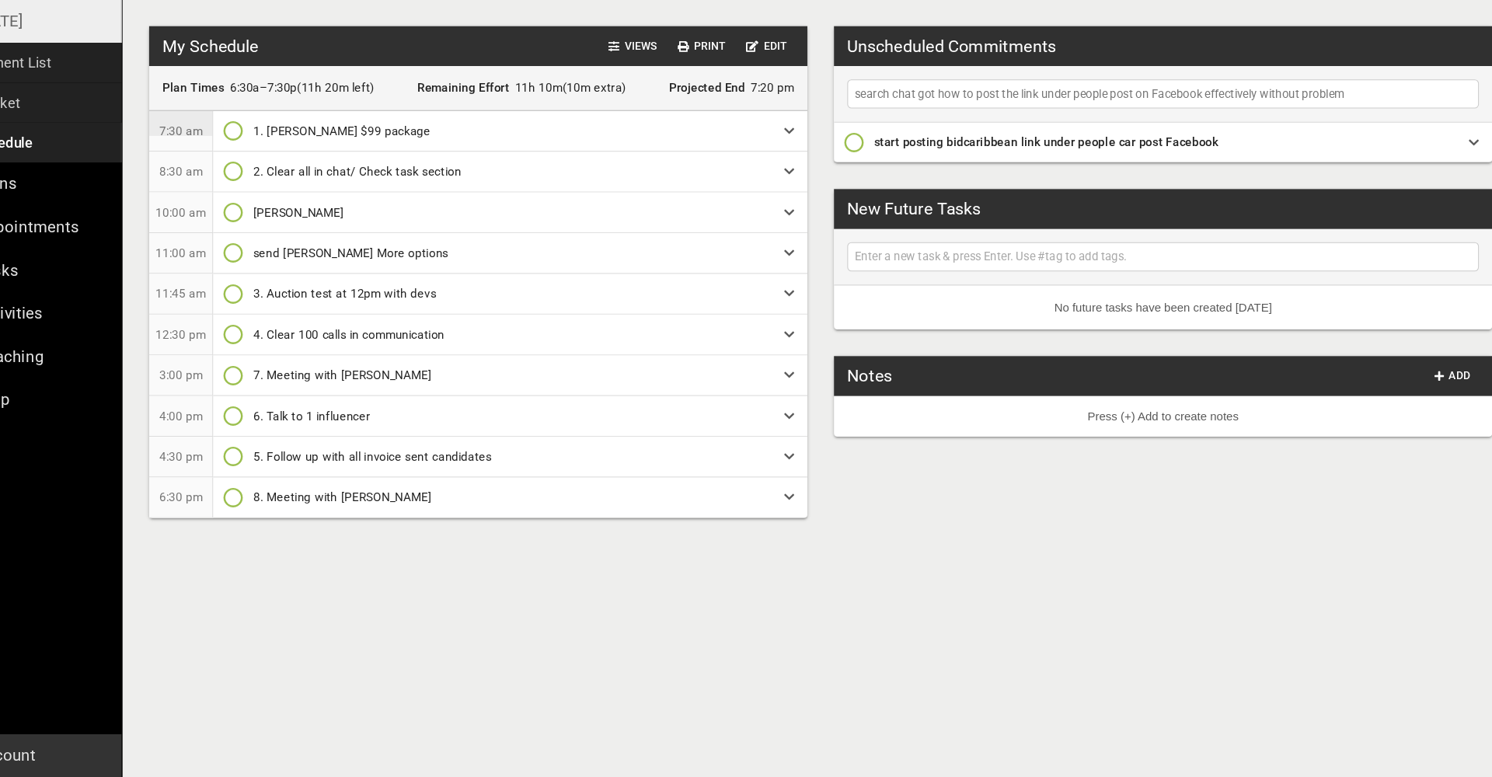
type input "search chat got how to post the link under people post on Facebook effectively …"
